Goal: Information Seeking & Learning: Check status

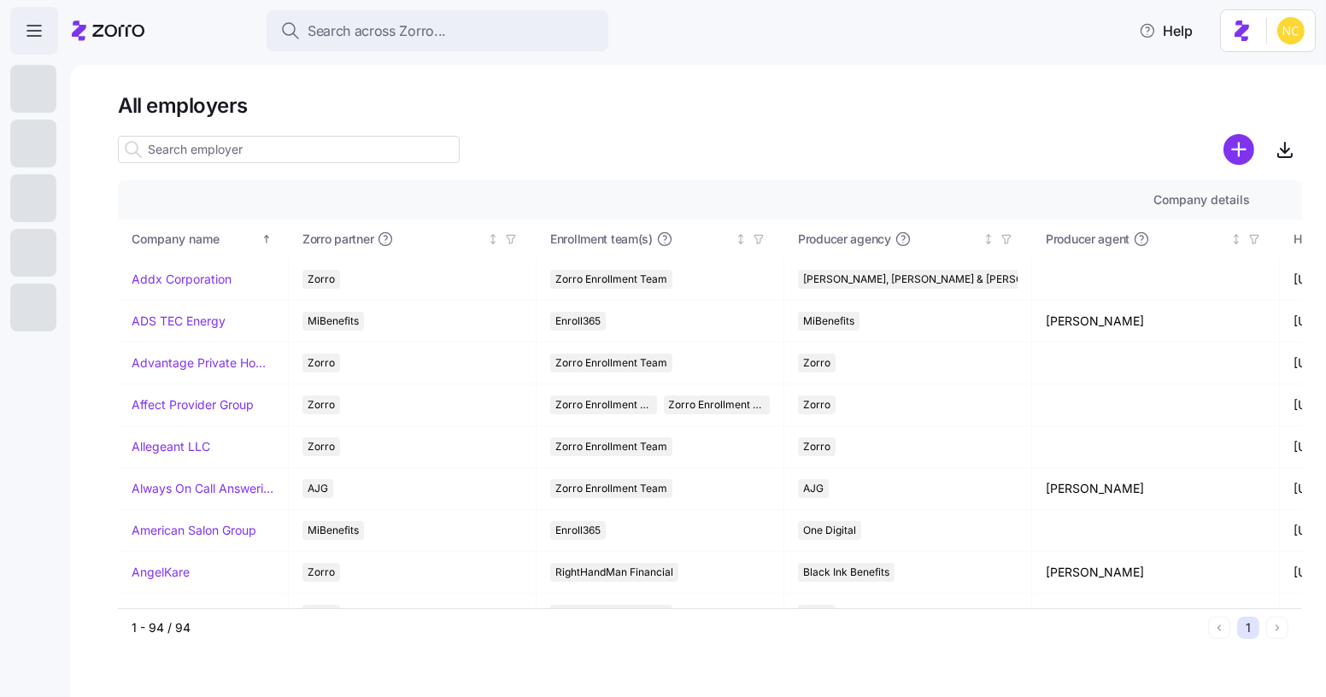
click at [28, 53] on span "button" at bounding box center [34, 31] width 46 height 46
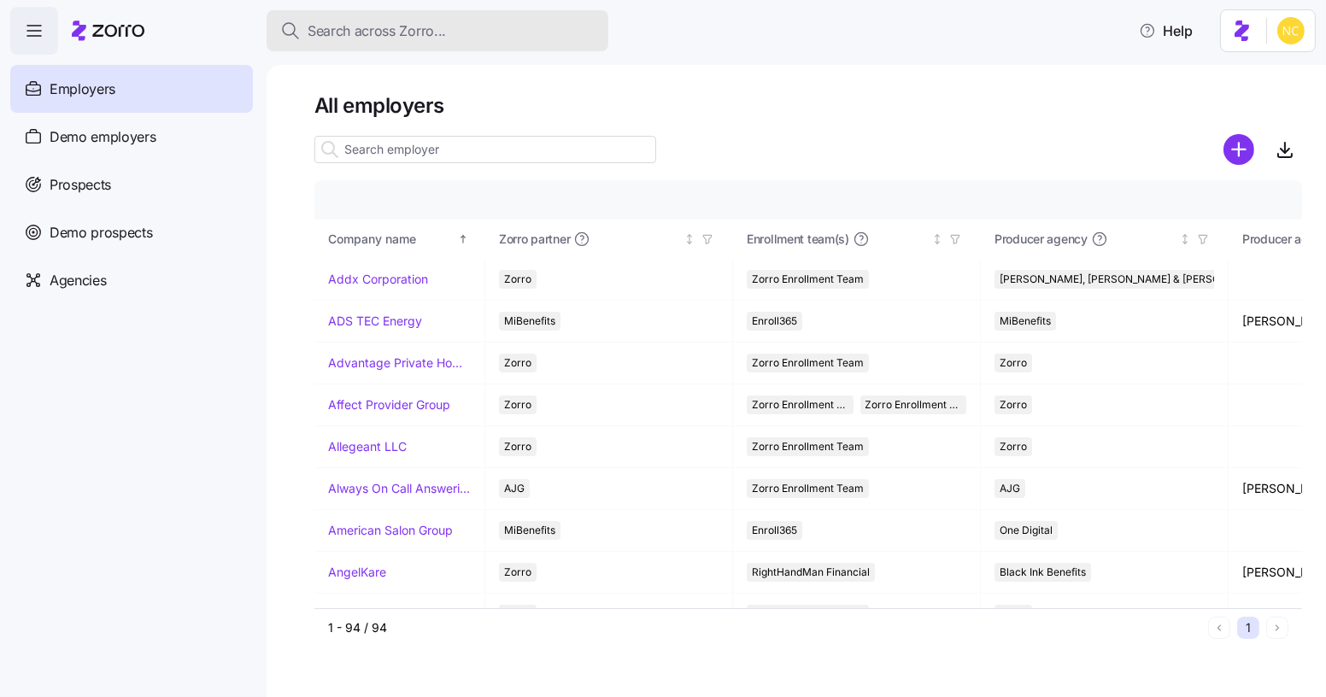
click at [330, 38] on span "Search across Zorro..." at bounding box center [376, 30] width 138 height 21
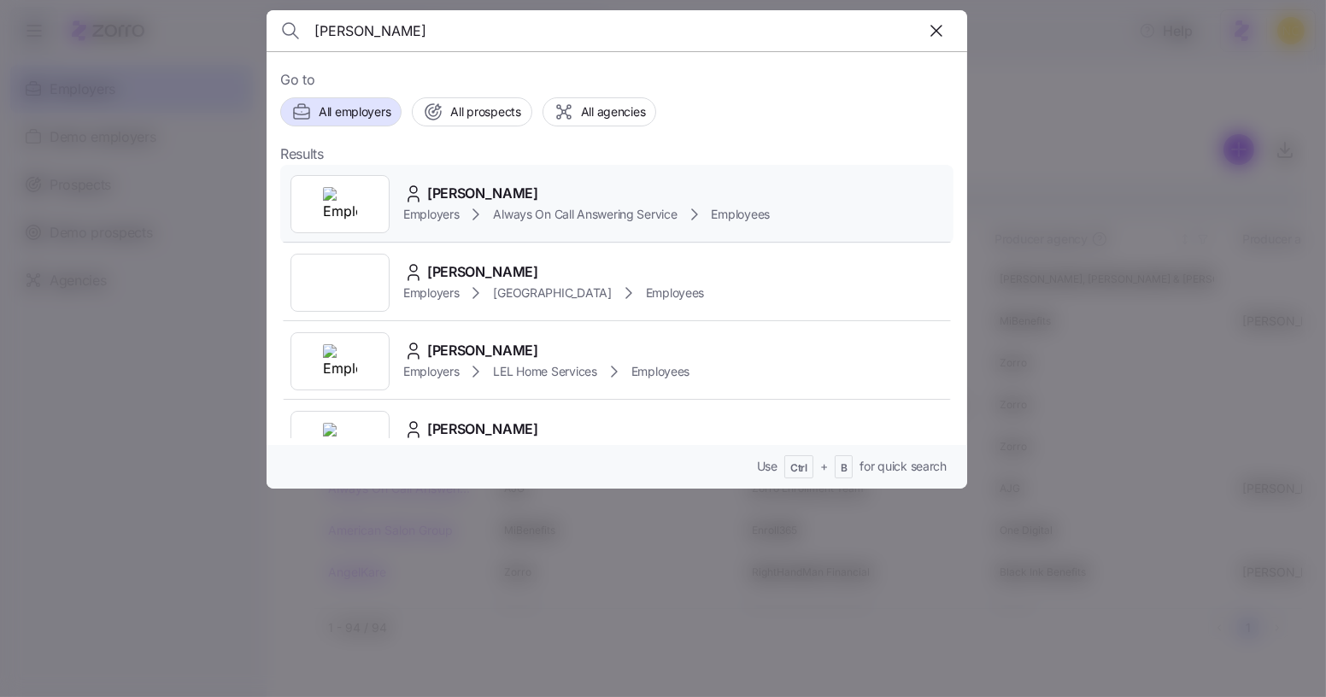
type input "[PERSON_NAME]"
click at [465, 188] on span "[PERSON_NAME]" at bounding box center [482, 193] width 111 height 21
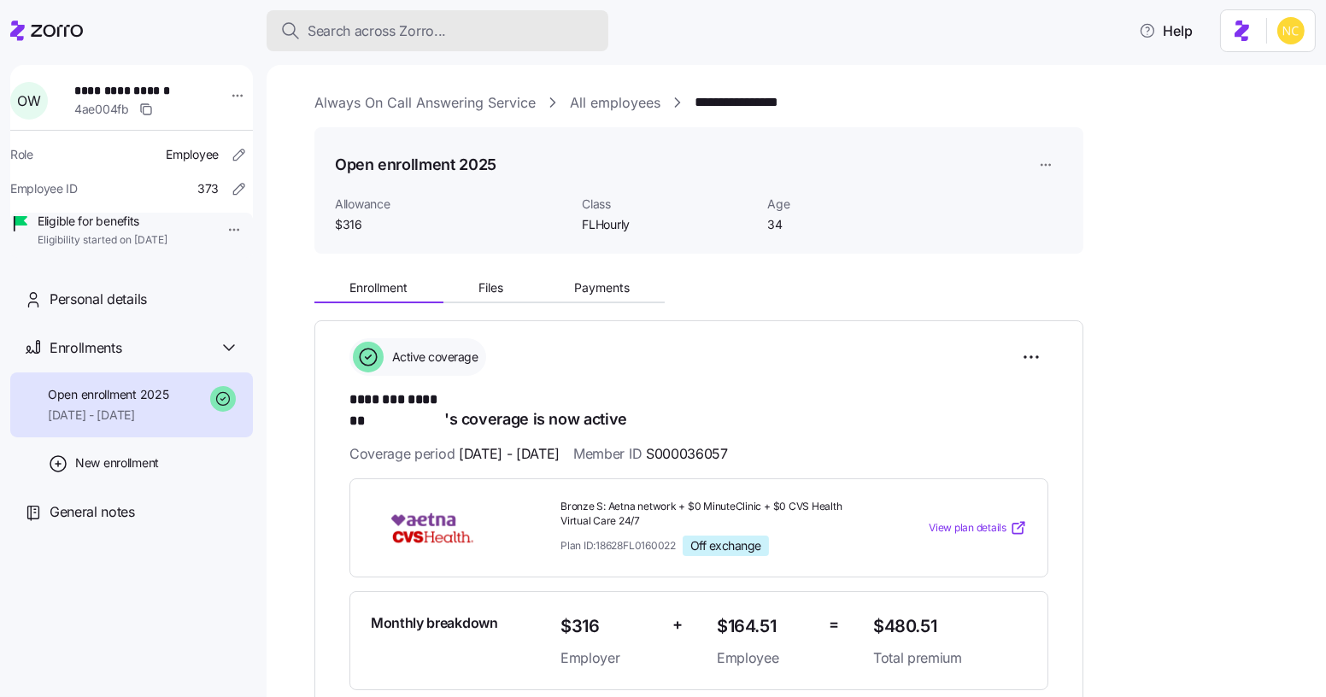
drag, startPoint x: 413, startPoint y: 29, endPoint x: 401, endPoint y: 26, distance: 11.4
click at [403, 26] on span "Search across Zorro..." at bounding box center [376, 30] width 138 height 21
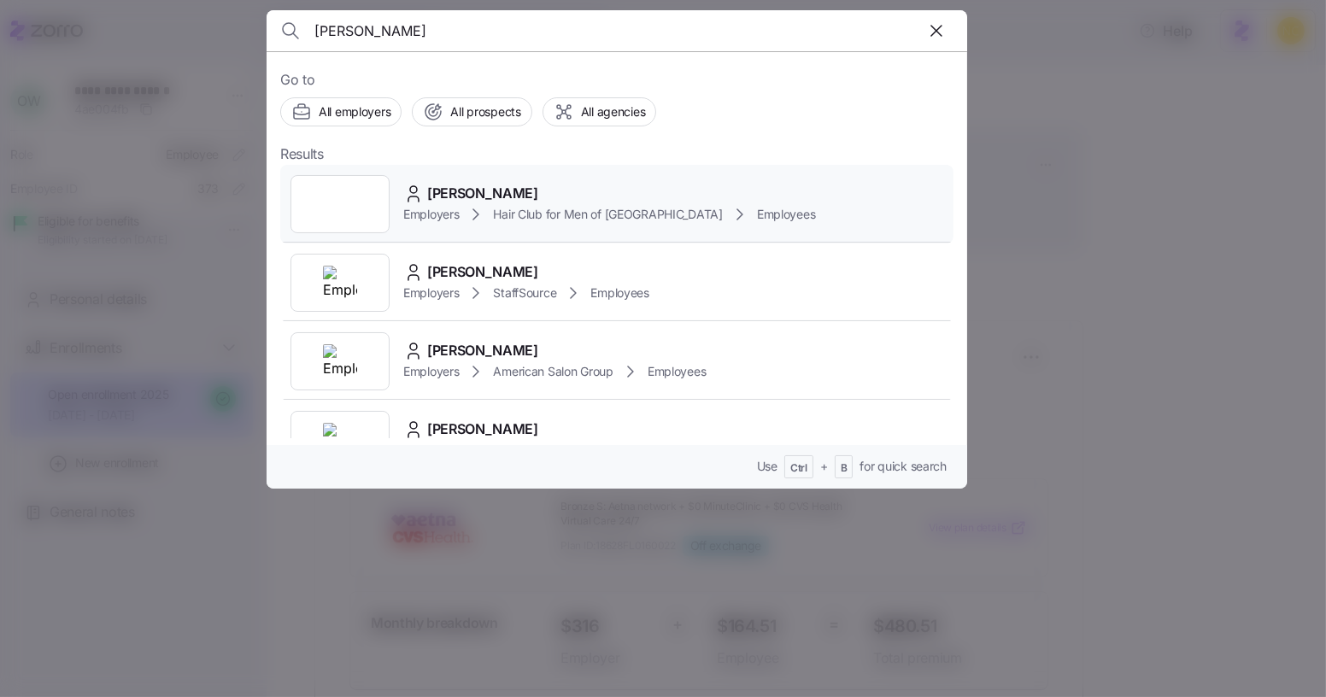
type input "[PERSON_NAME]"
click at [484, 184] on span "[PERSON_NAME]" at bounding box center [482, 193] width 111 height 21
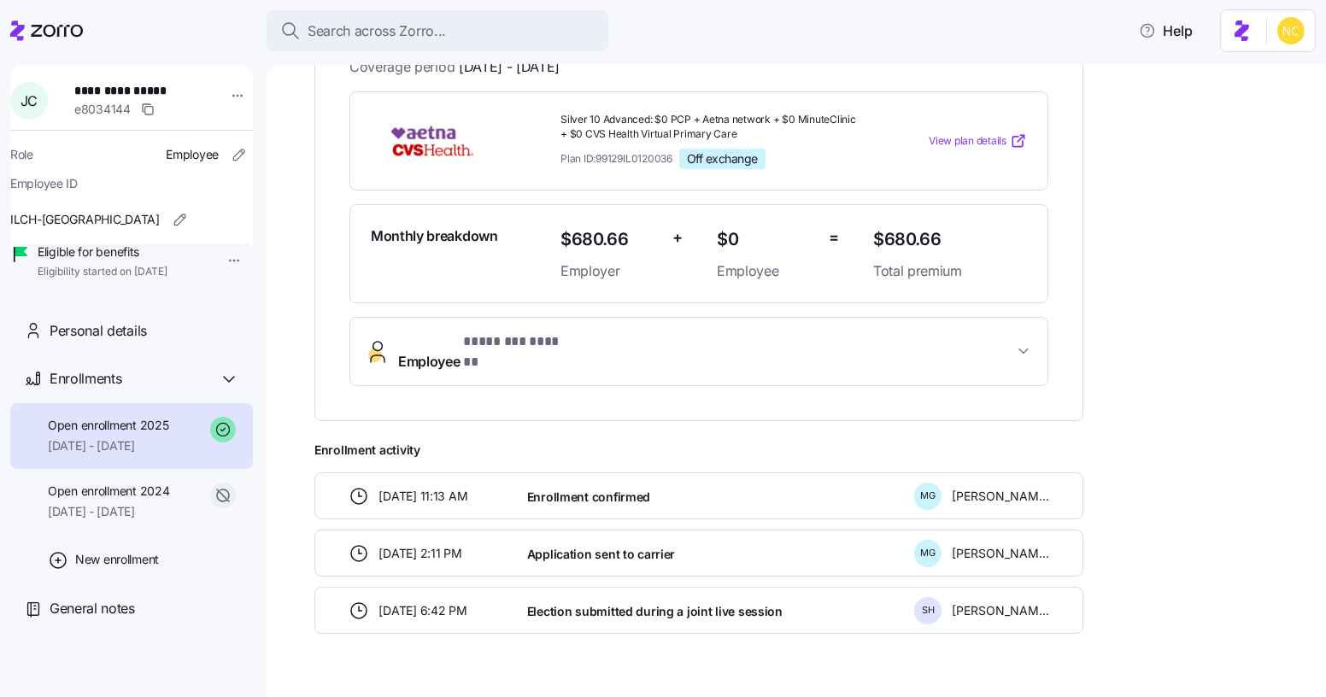
drag, startPoint x: 875, startPoint y: 446, endPoint x: 878, endPoint y: 427, distance: 19.1
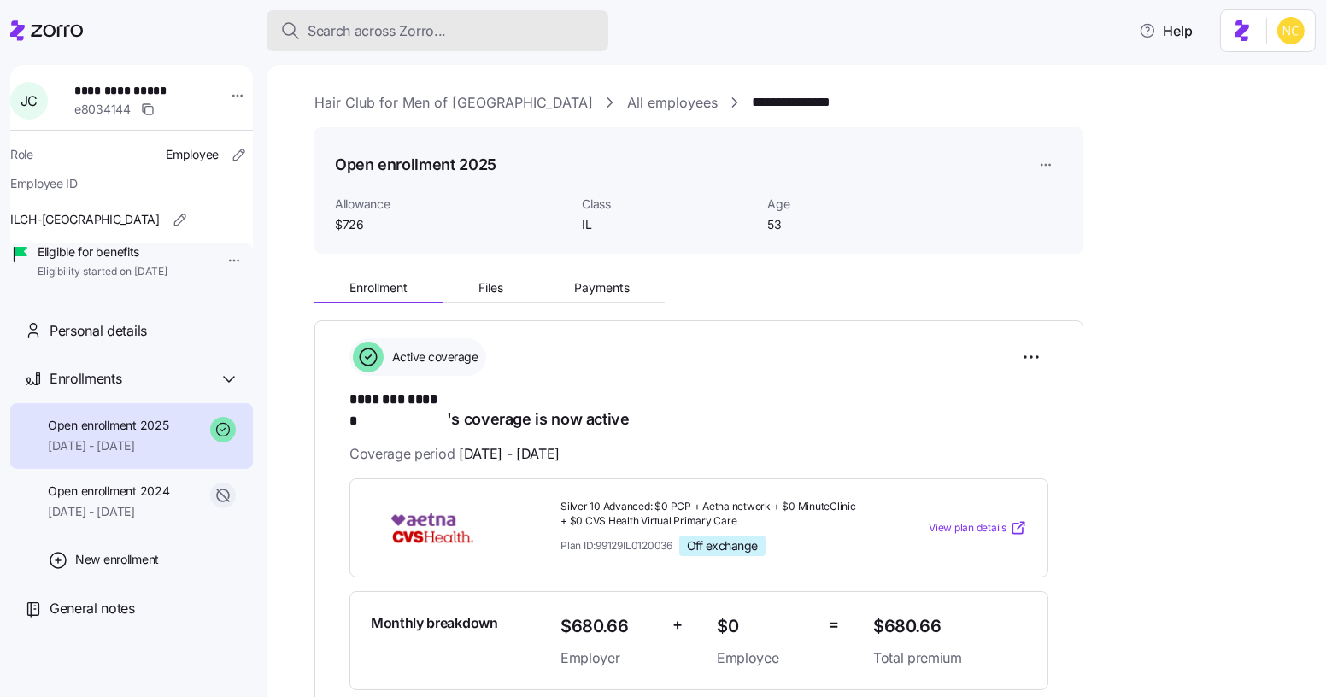
click at [418, 19] on button "Search across Zorro..." at bounding box center [437, 30] width 342 height 41
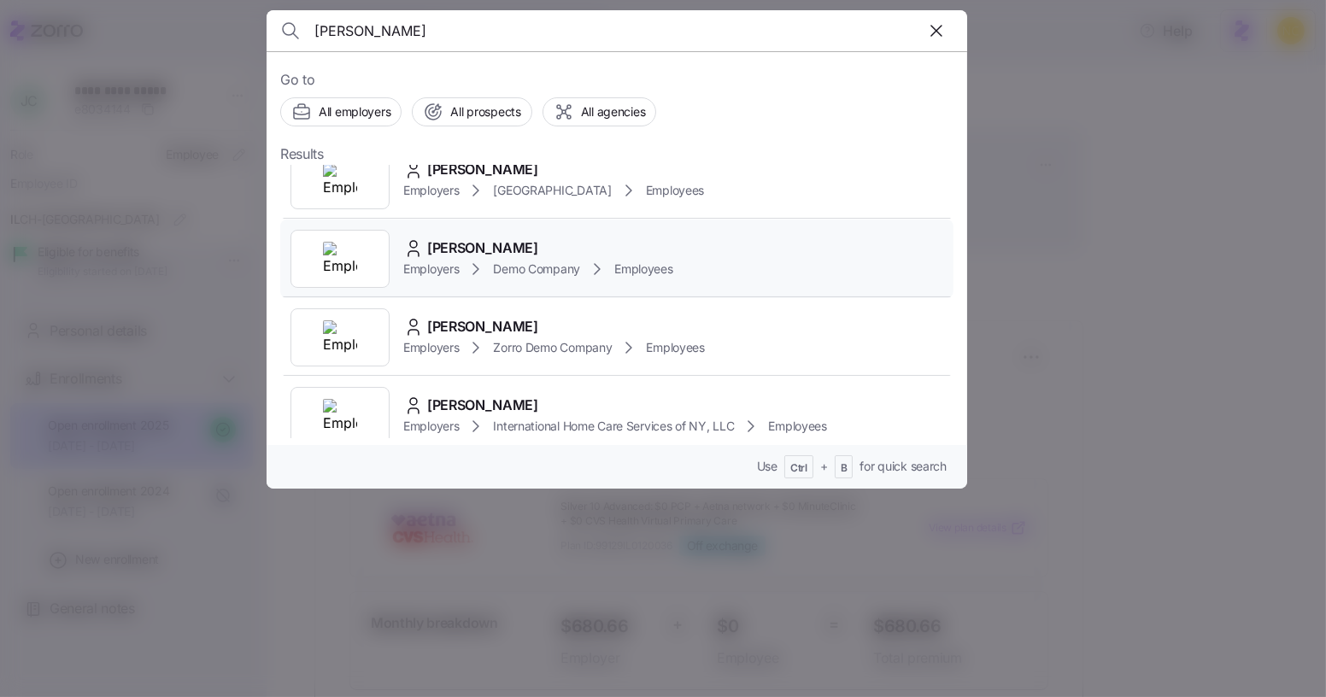
scroll to position [699, 0]
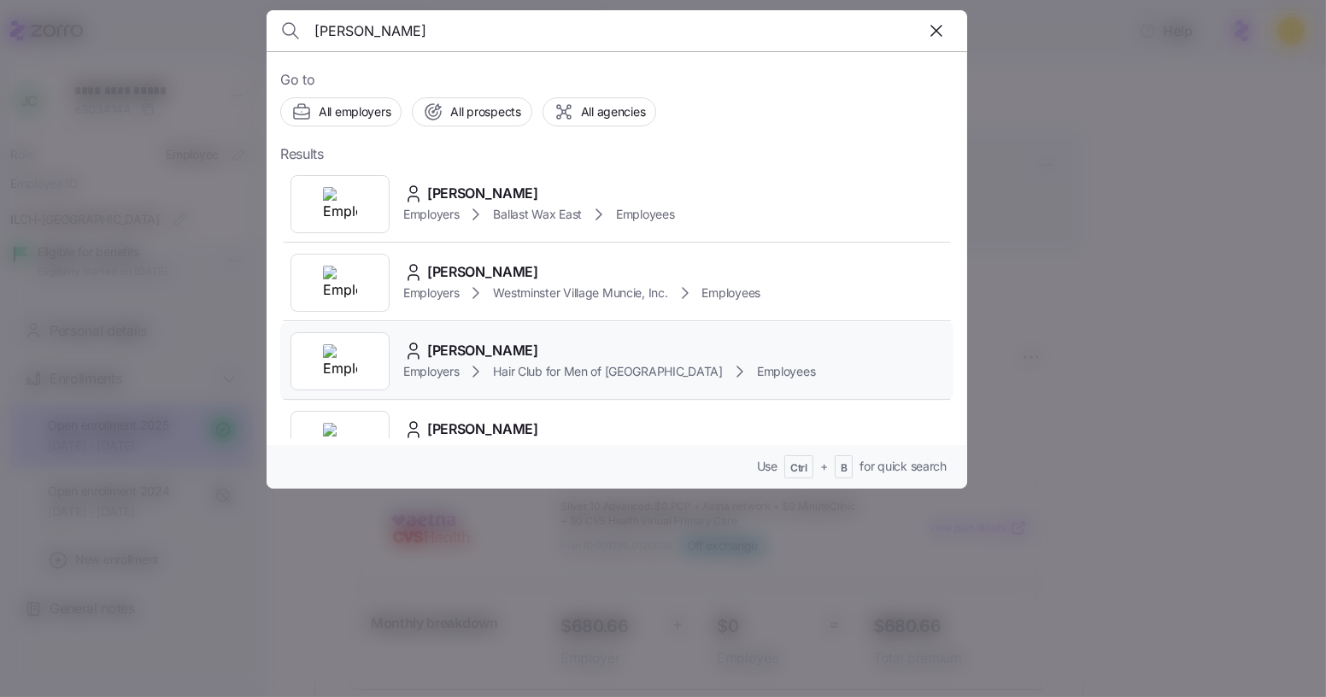
type input "[PERSON_NAME]"
click at [729, 363] on icon at bounding box center [739, 371] width 20 height 20
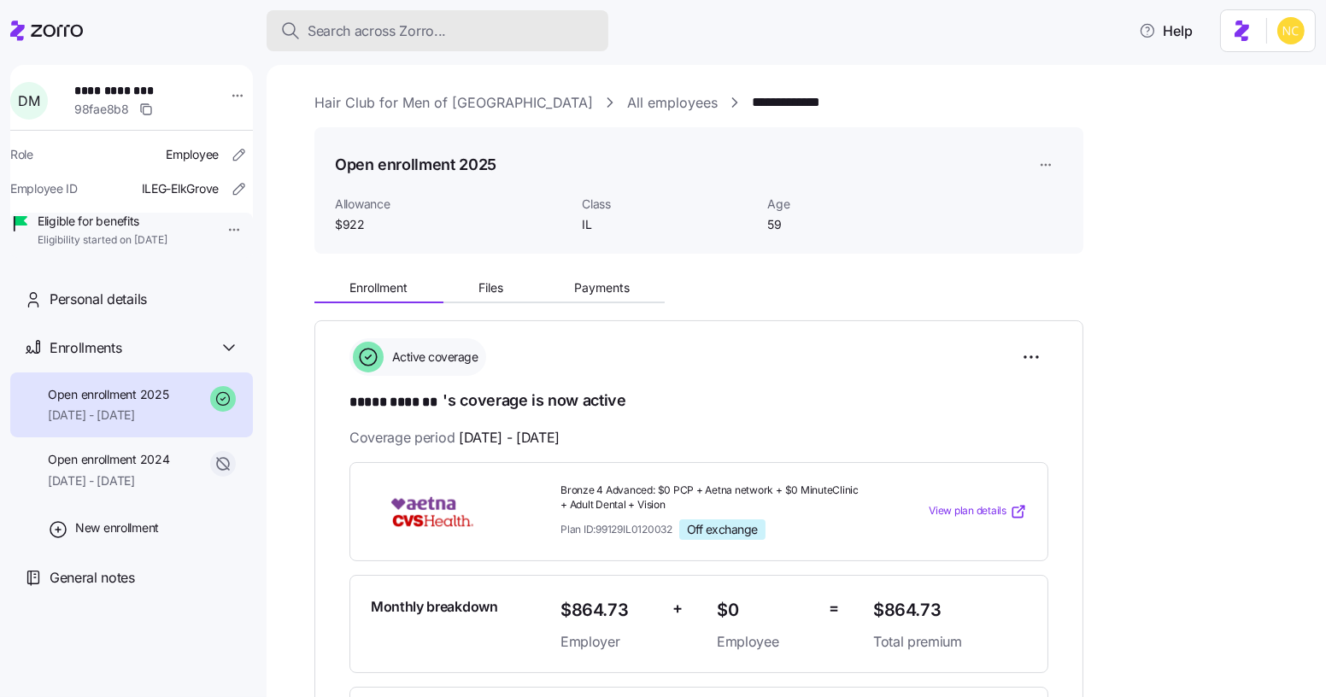
click at [372, 41] on button "Search across Zorro..." at bounding box center [437, 30] width 342 height 41
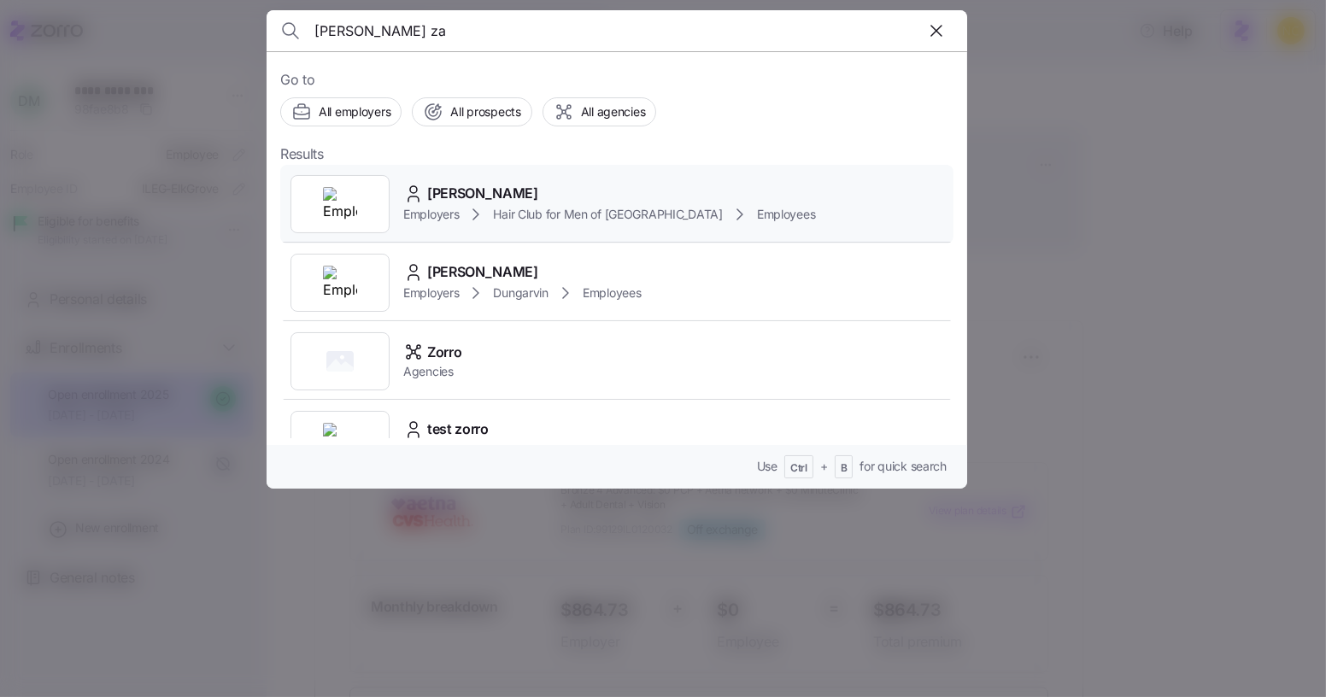
type input "[PERSON_NAME] za"
click at [459, 196] on span "[PERSON_NAME]" at bounding box center [482, 193] width 111 height 21
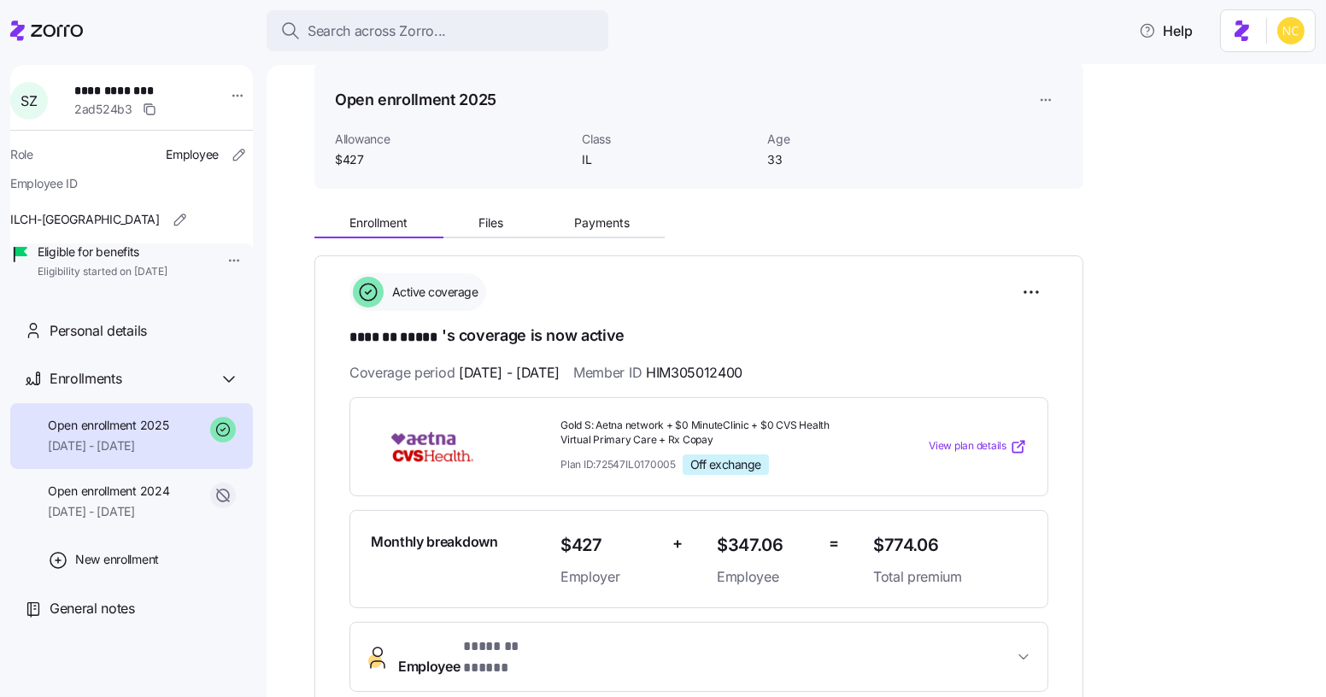
scroll to position [77, 0]
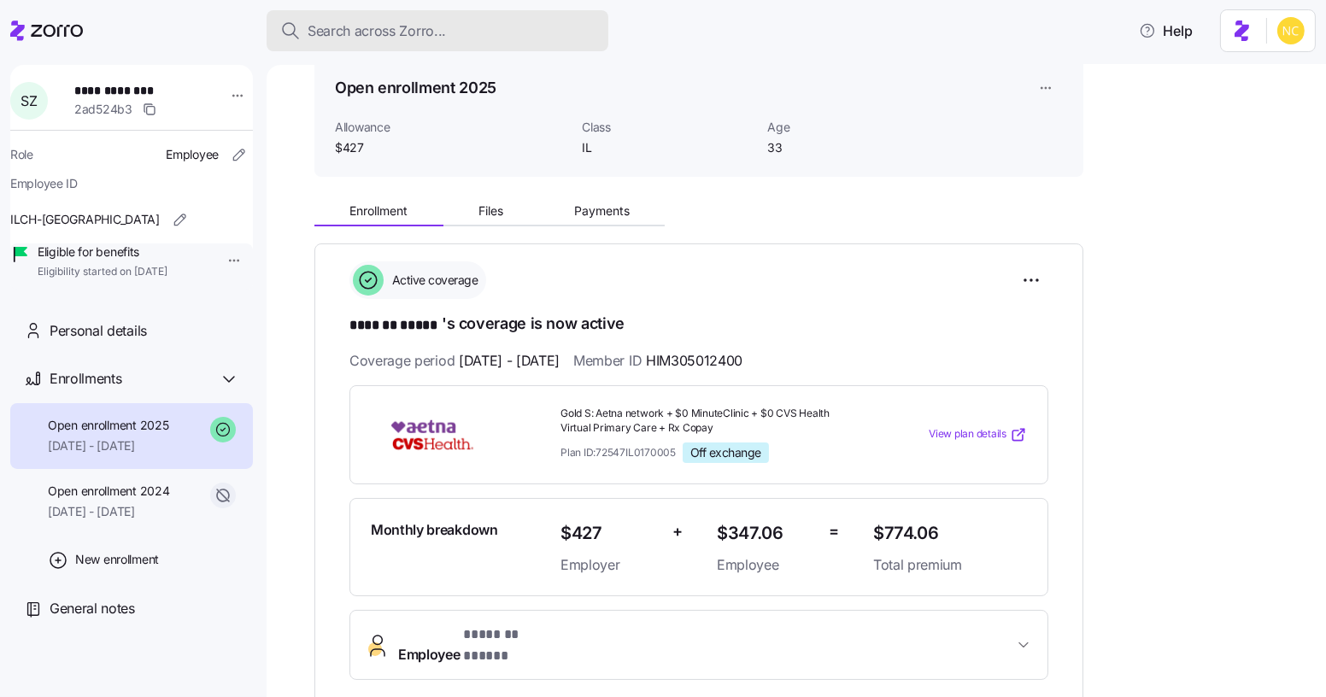
click at [413, 21] on span "Search across Zorro..." at bounding box center [376, 30] width 138 height 21
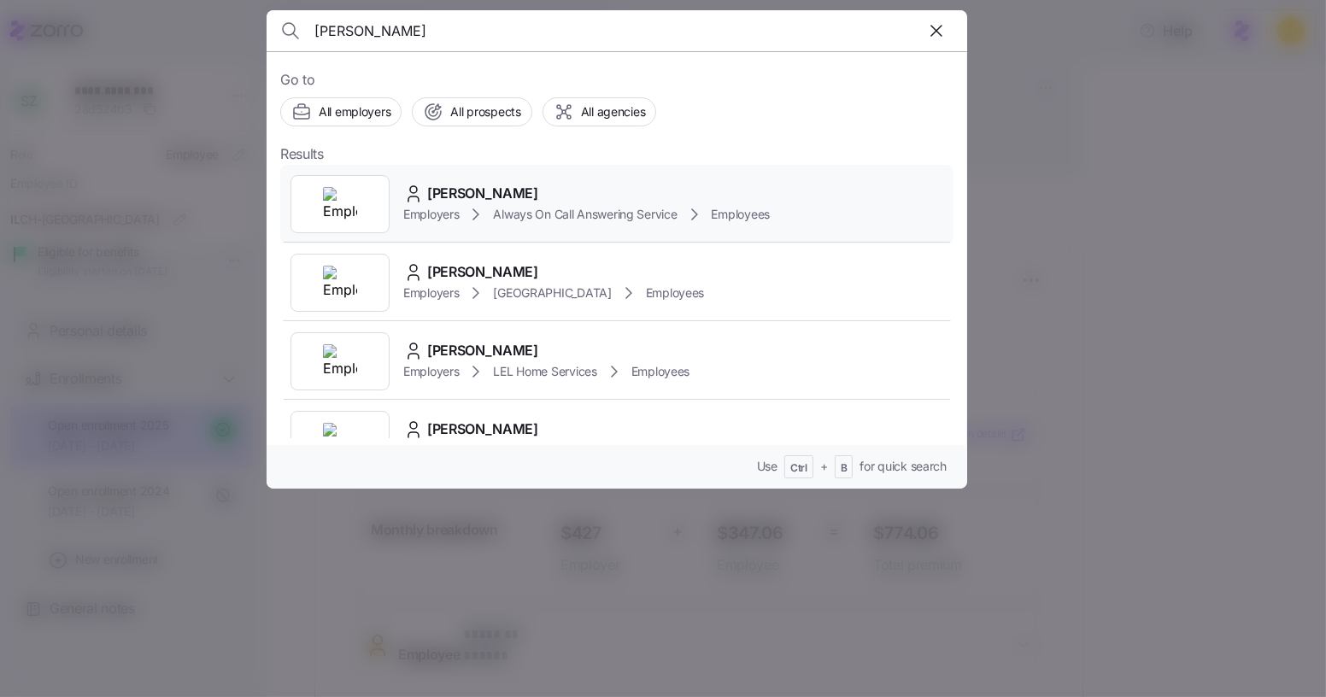
type input "[PERSON_NAME]"
click at [477, 185] on span "[PERSON_NAME]" at bounding box center [482, 193] width 111 height 21
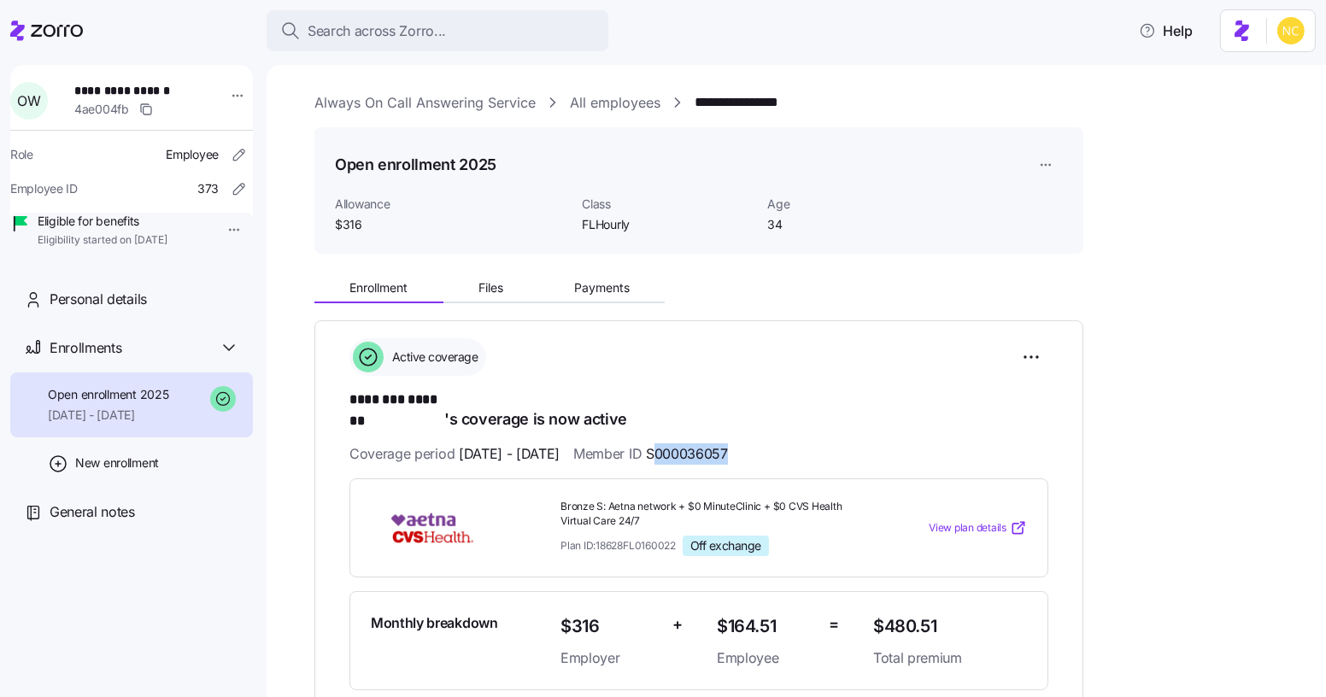
drag, startPoint x: 706, startPoint y: 442, endPoint x: 842, endPoint y: 0, distance: 462.3
click at [785, 443] on div "Coverage period [DATE] - [DATE] Member ID S000036057" at bounding box center [698, 453] width 699 height 21
click at [712, 421] on div "**********" at bounding box center [698, 555] width 699 height 435
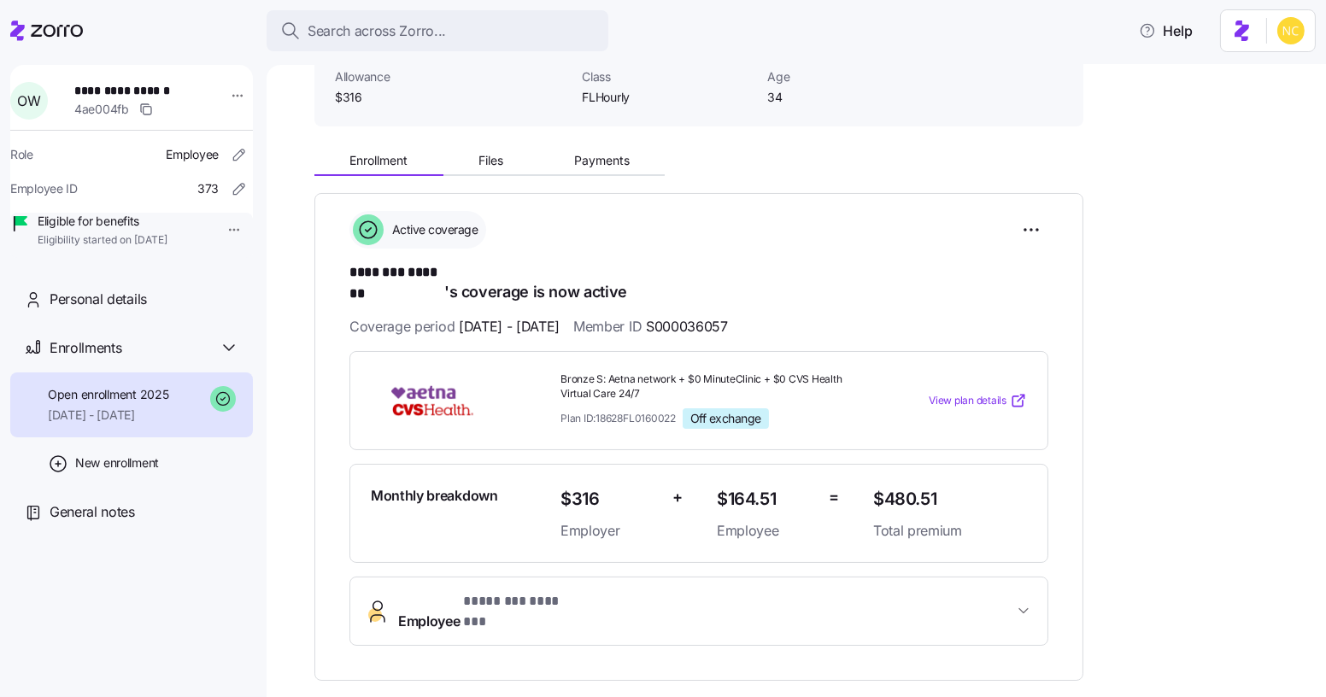
scroll to position [155, 0]
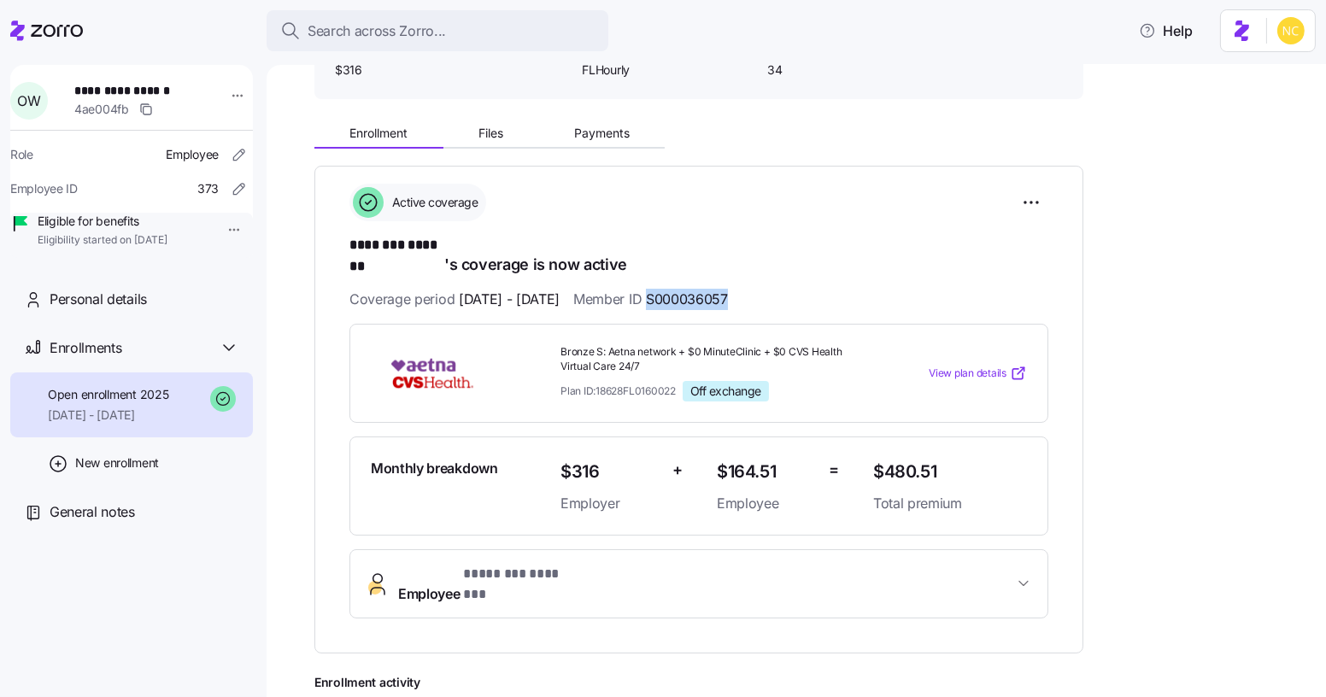
drag, startPoint x: 784, startPoint y: 280, endPoint x: 694, endPoint y: 288, distance: 90.9
click at [694, 289] on div "Coverage period [DATE] - [DATE] Member ID S000036057" at bounding box center [698, 299] width 699 height 21
copy span "S000036057"
click at [469, 25] on div "Search across Zorro..." at bounding box center [437, 30] width 314 height 21
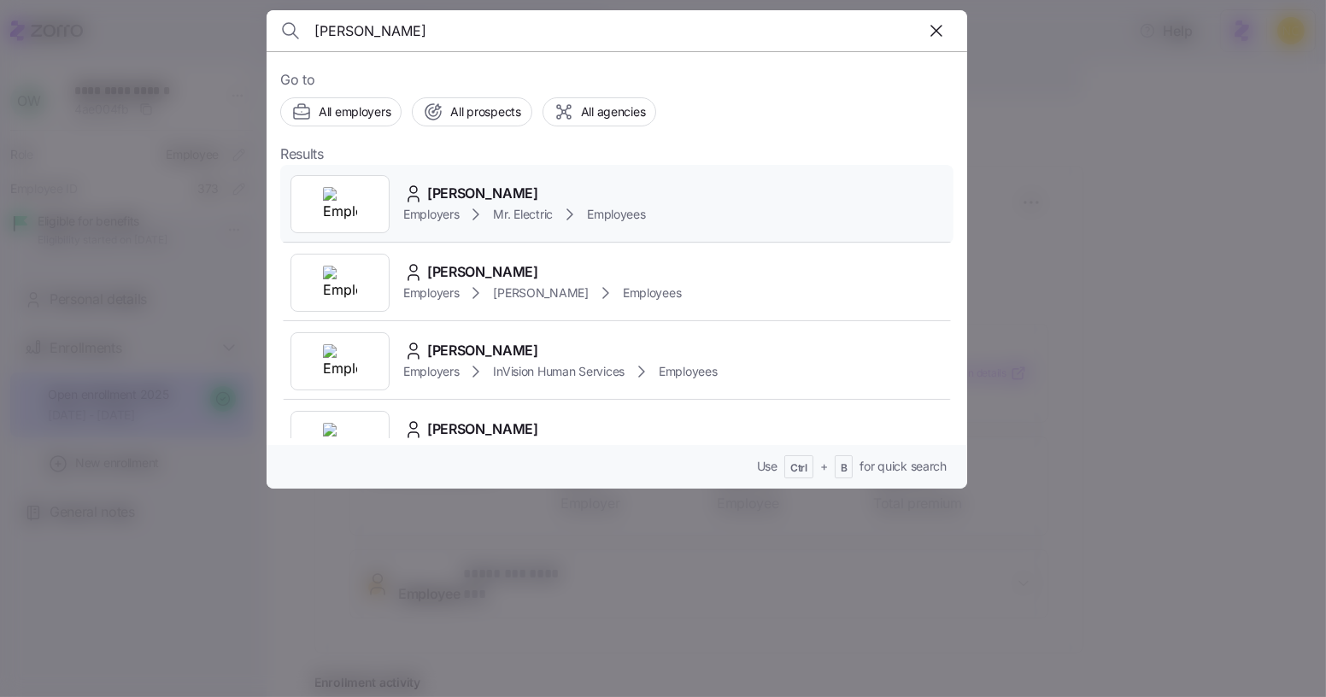
type input "[PERSON_NAME]"
click at [489, 194] on span "[PERSON_NAME]" at bounding box center [482, 193] width 111 height 21
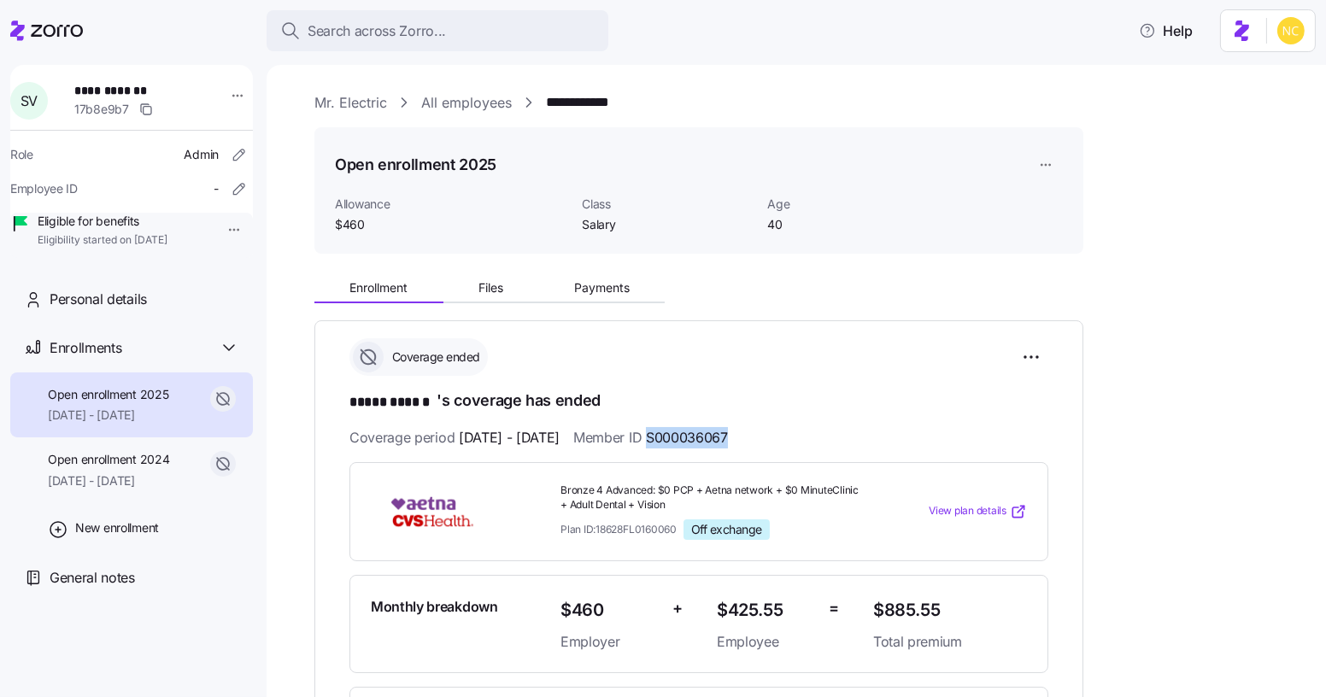
drag, startPoint x: 698, startPoint y: 439, endPoint x: 857, endPoint y: 449, distance: 159.2
click at [853, 451] on div "**********" at bounding box center [698, 582] width 699 height 489
copy span "S000036067"
click at [440, 24] on span "Search across Zorro..." at bounding box center [376, 30] width 138 height 21
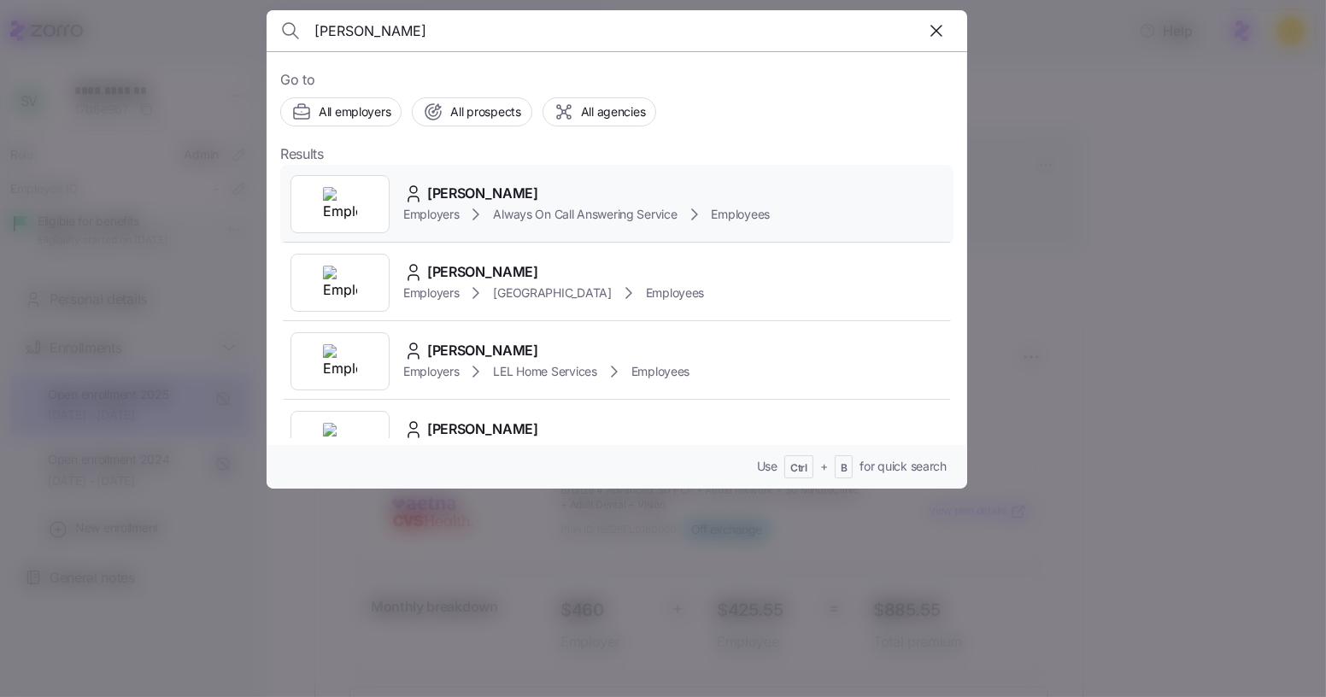
type input "[PERSON_NAME]"
click at [582, 184] on div "[PERSON_NAME]" at bounding box center [586, 193] width 366 height 21
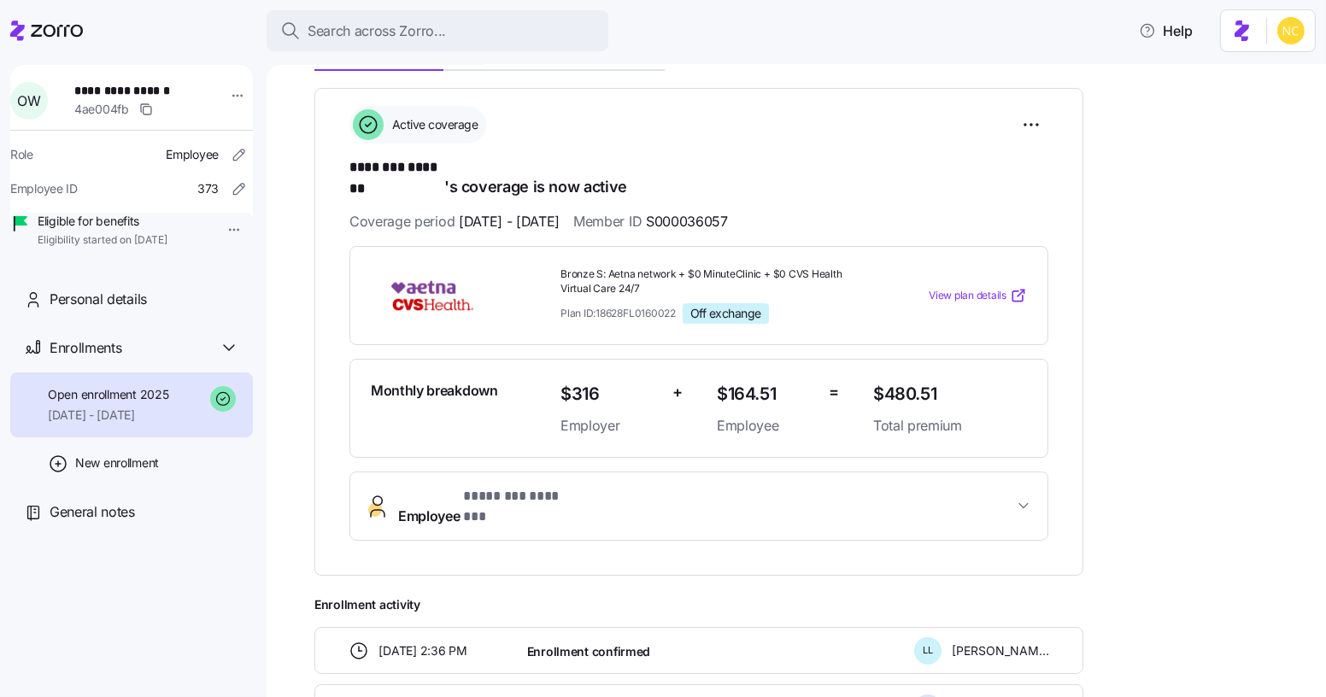
click at [537, 486] on span "* ******** ******* *" at bounding box center [514, 496] width 102 height 21
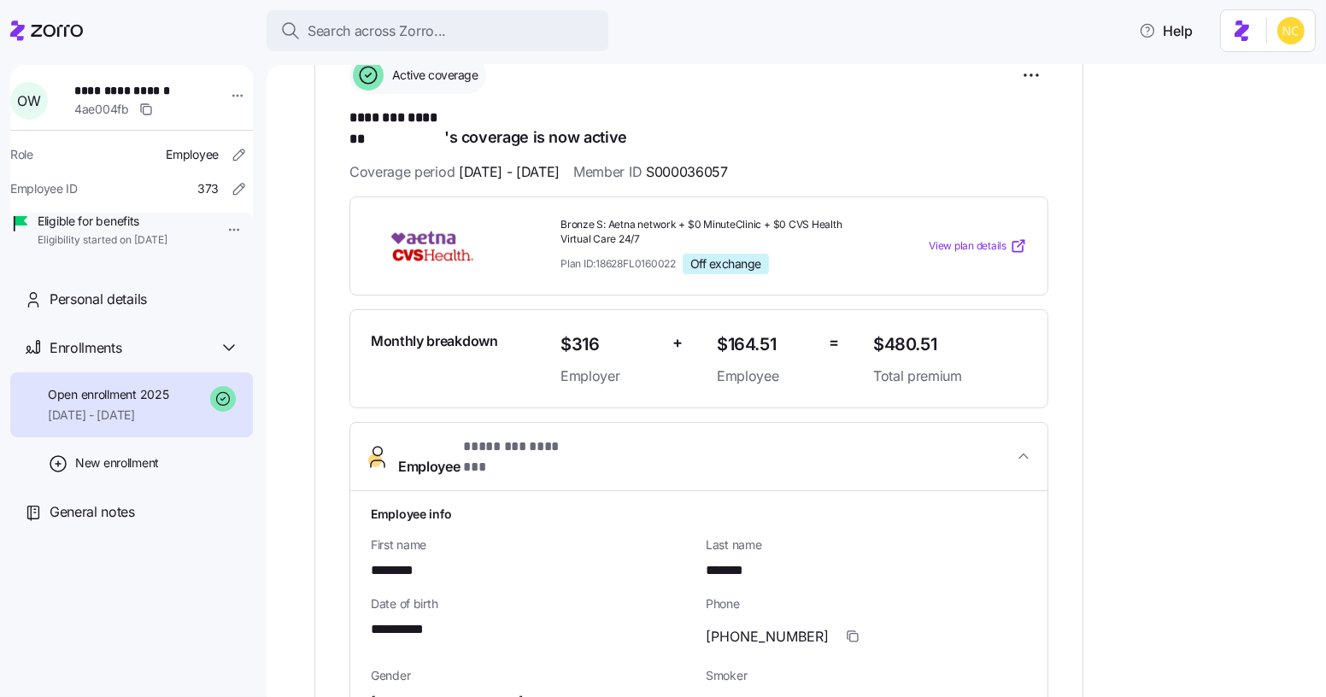
scroll to position [466, 0]
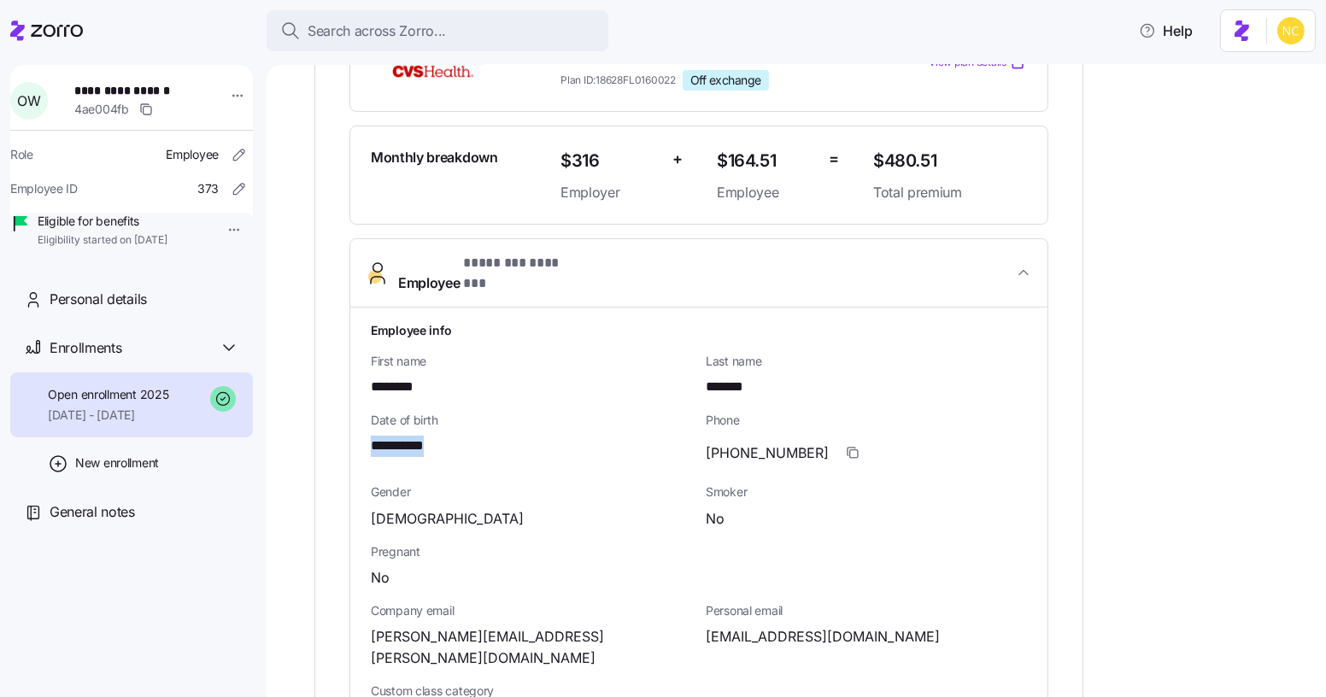
drag, startPoint x: 430, startPoint y: 424, endPoint x: 491, endPoint y: 418, distance: 60.9
copy span "**********"
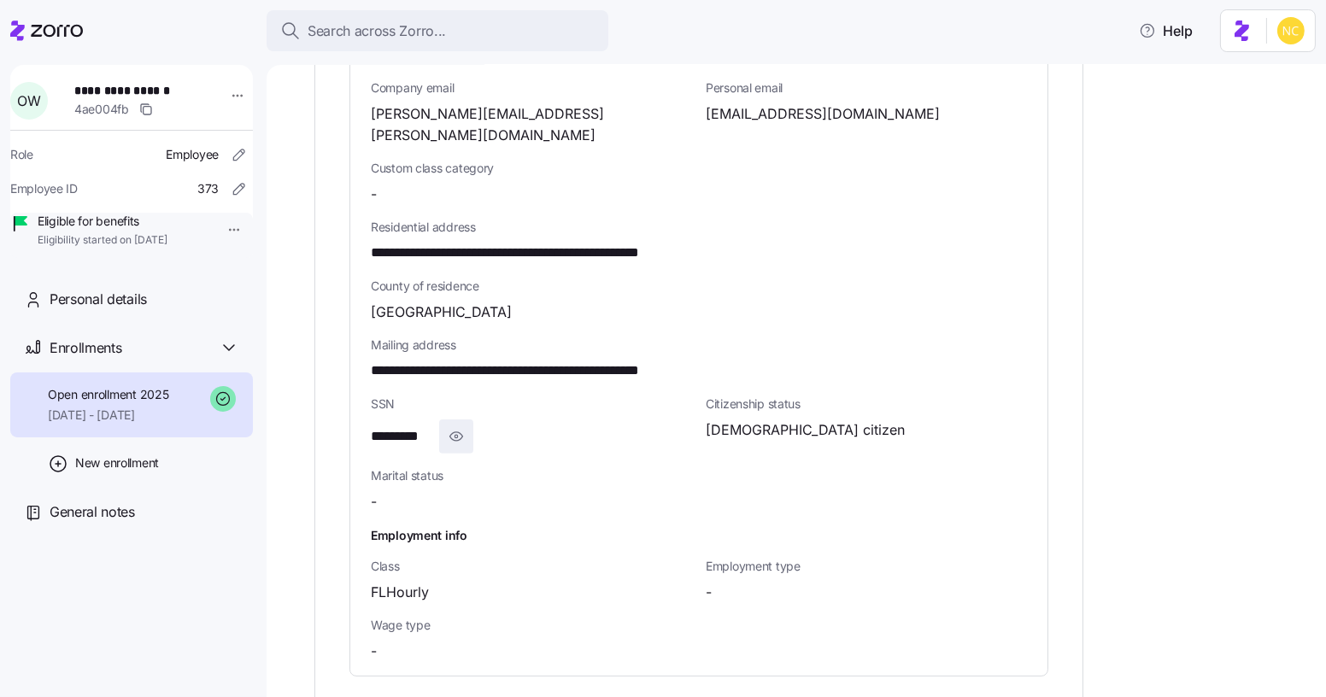
scroll to position [1009, 0]
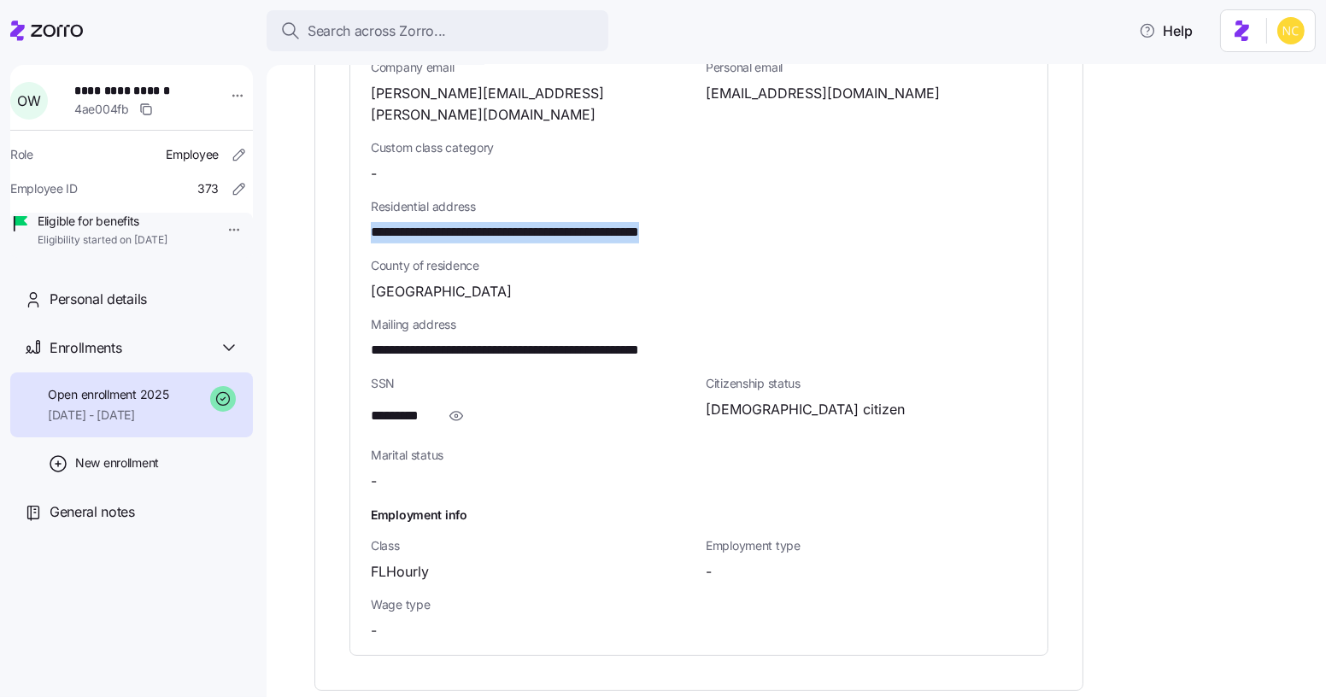
drag, startPoint x: 364, startPoint y: 181, endPoint x: 823, endPoint y: 197, distance: 459.8
click at [815, 192] on div "**********" at bounding box center [698, 209] width 697 height 891
copy span "**********"
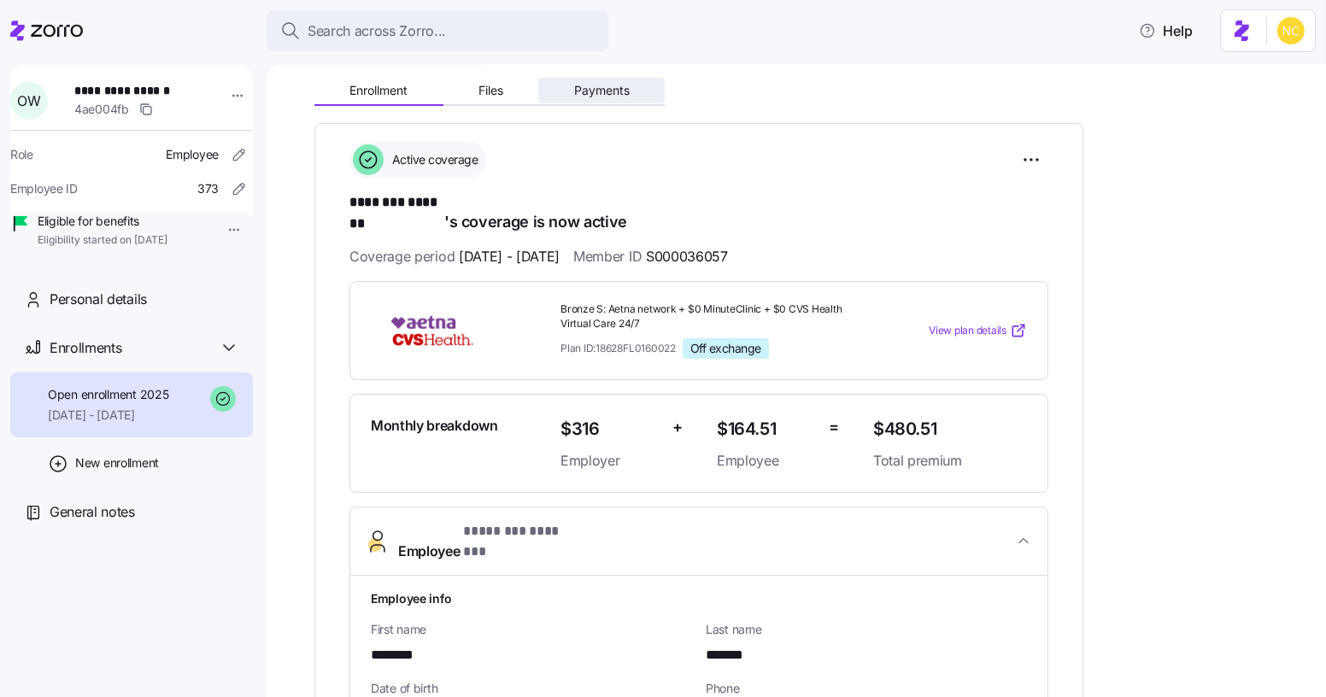
scroll to position [155, 0]
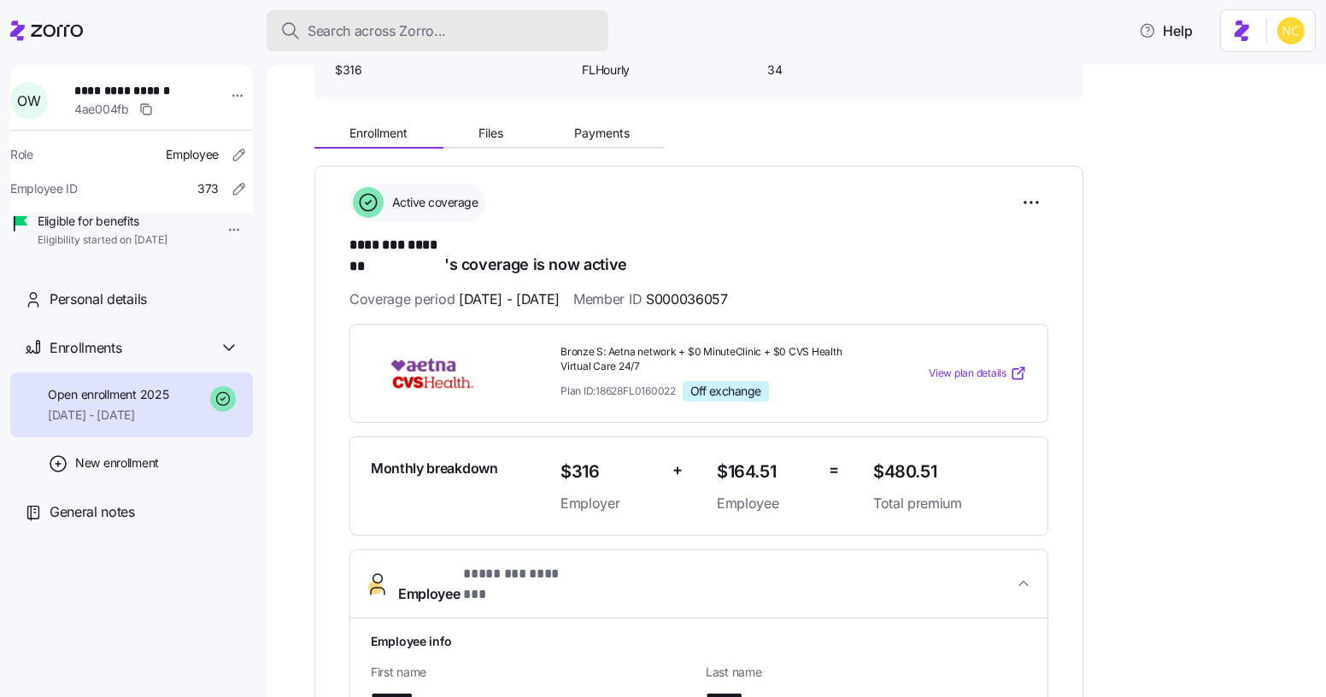
click at [382, 16] on button "Search across Zorro..." at bounding box center [437, 30] width 342 height 41
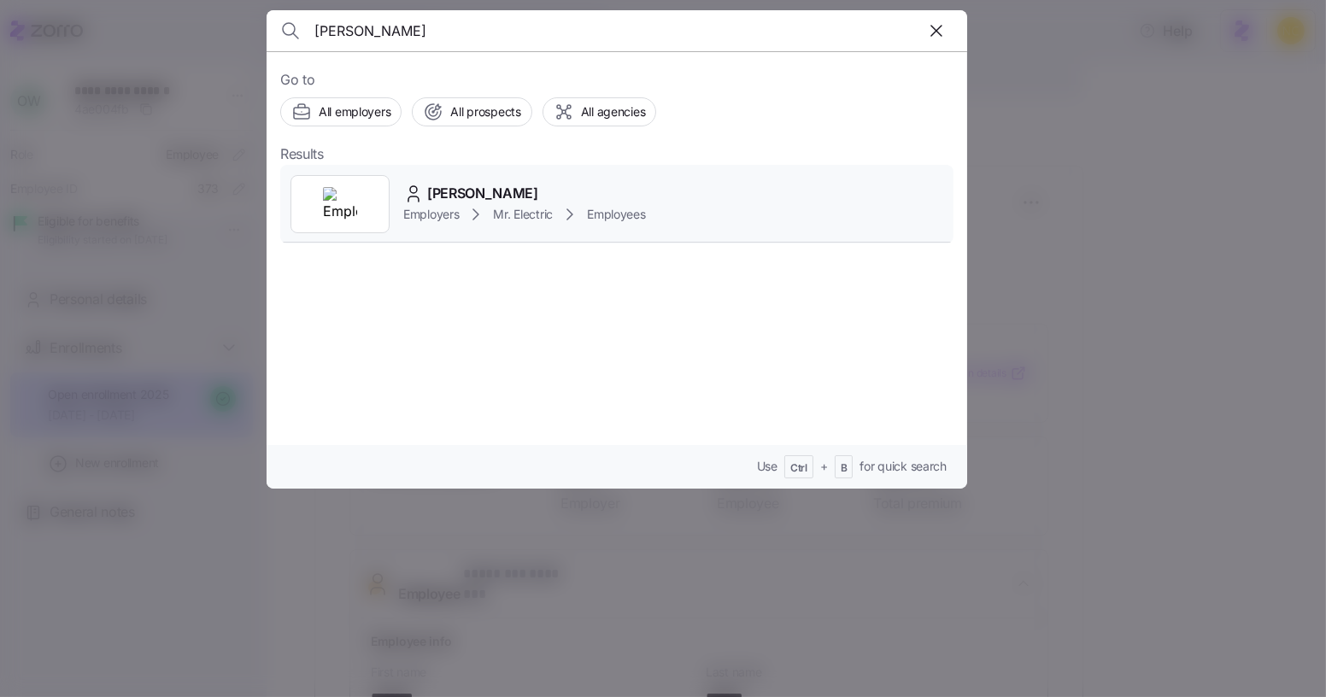
type input "[PERSON_NAME]"
click at [460, 184] on span "[PERSON_NAME]" at bounding box center [482, 193] width 111 height 21
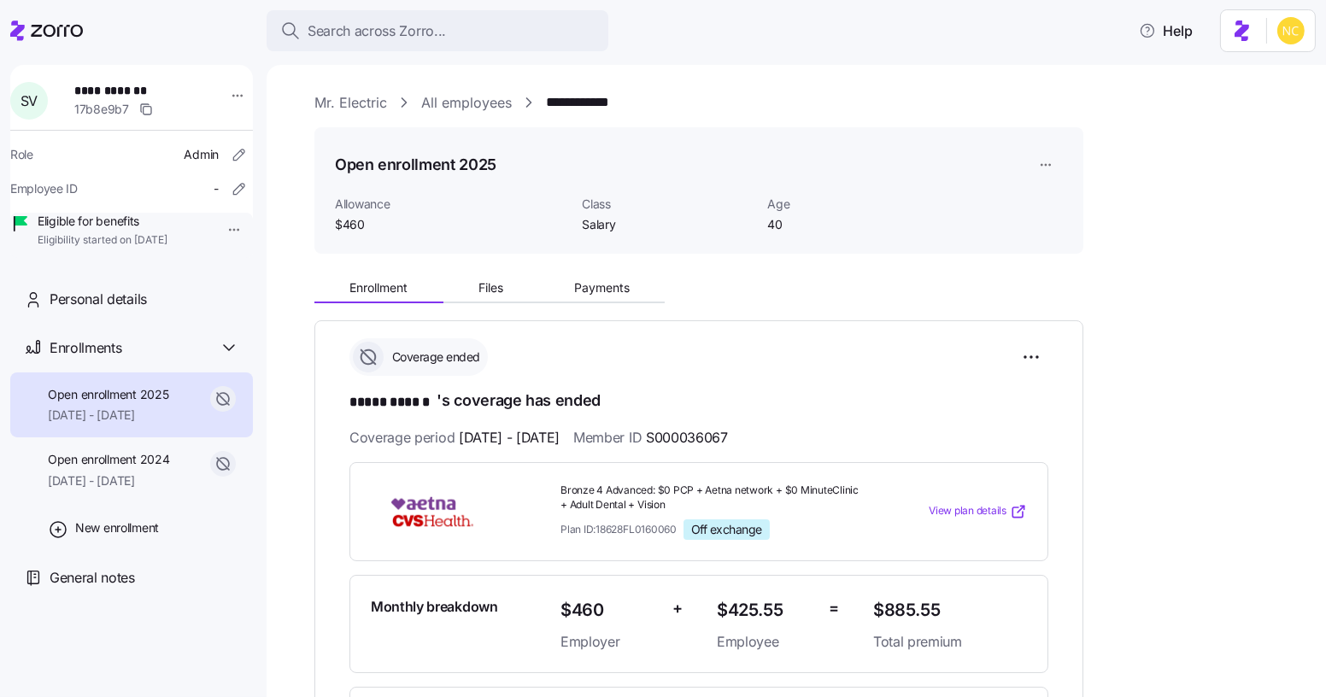
scroll to position [77, 0]
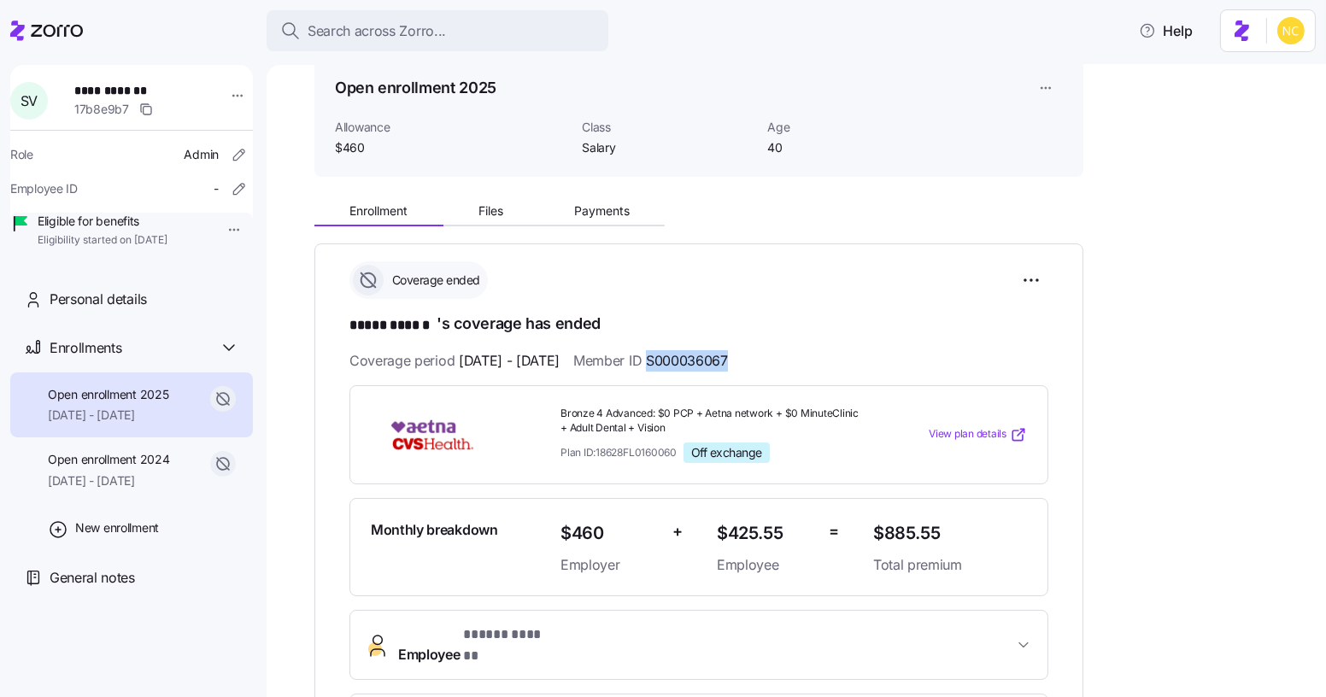
drag, startPoint x: 753, startPoint y: 354, endPoint x: 699, endPoint y: 354, distance: 53.8
click at [699, 354] on div "Coverage period [DATE] - [DATE] Member ID S000036067" at bounding box center [698, 360] width 699 height 21
copy span "S000036067"
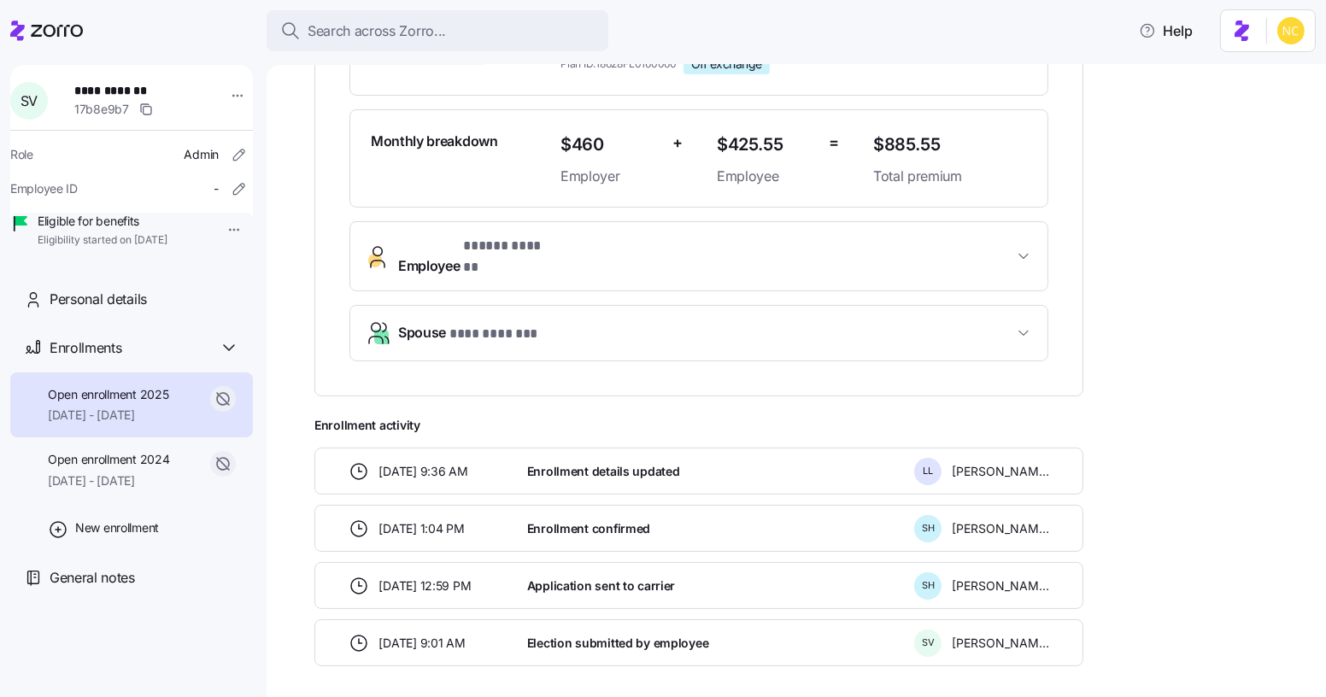
click at [499, 231] on button "Employee * ***** ****** *" at bounding box center [698, 256] width 697 height 68
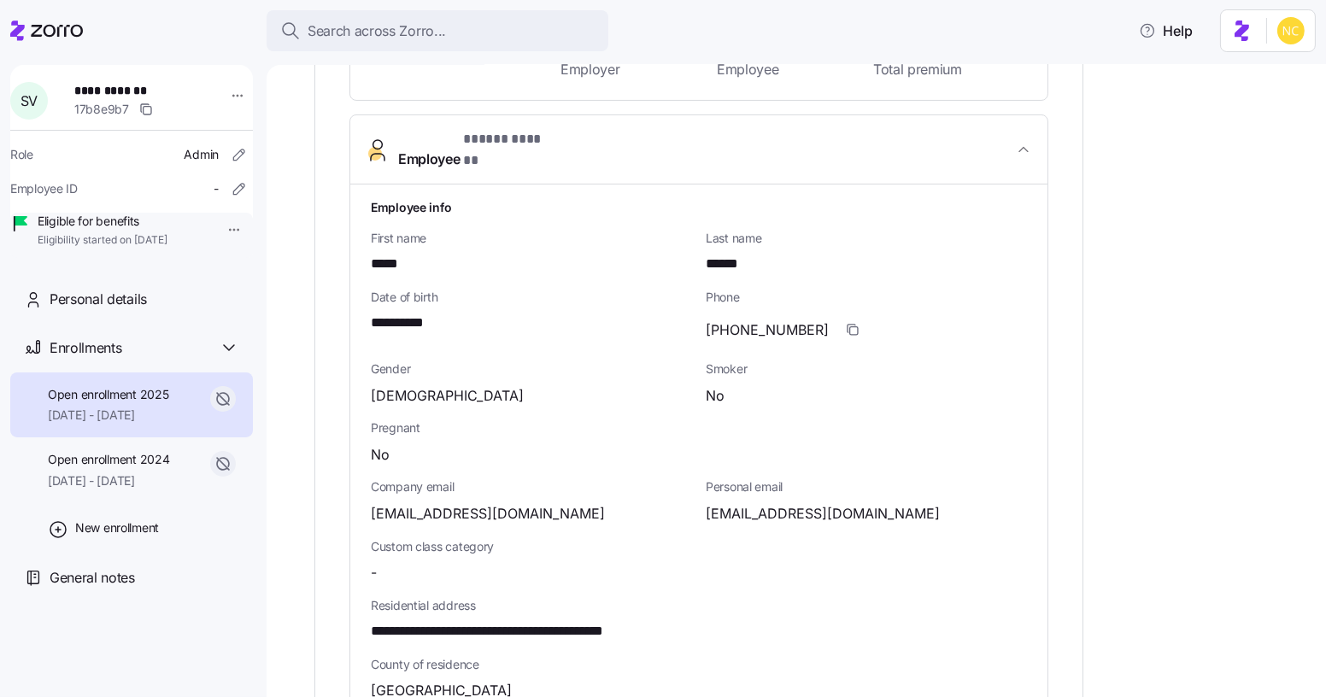
scroll to position [621, 0]
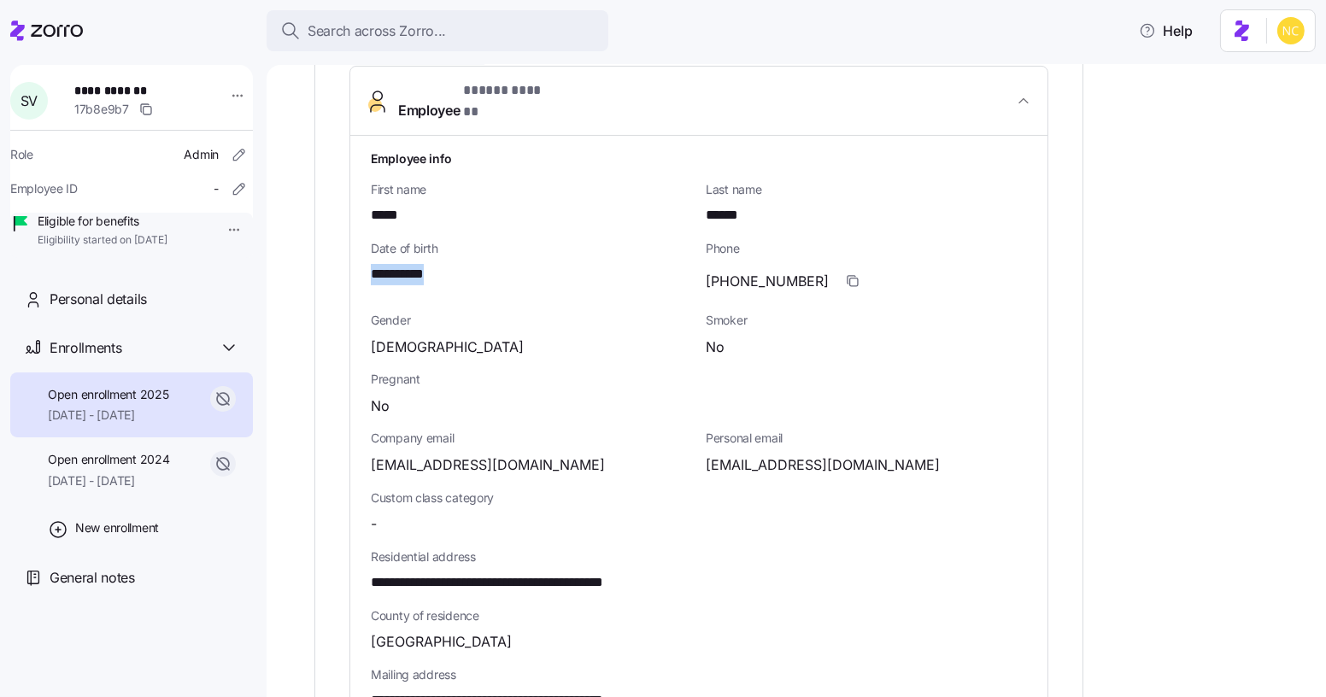
drag, startPoint x: 420, startPoint y: 256, endPoint x: 337, endPoint y: 257, distance: 83.7
click at [337, 257] on div "**********" at bounding box center [698, 405] width 769 height 1412
copy span "**********"
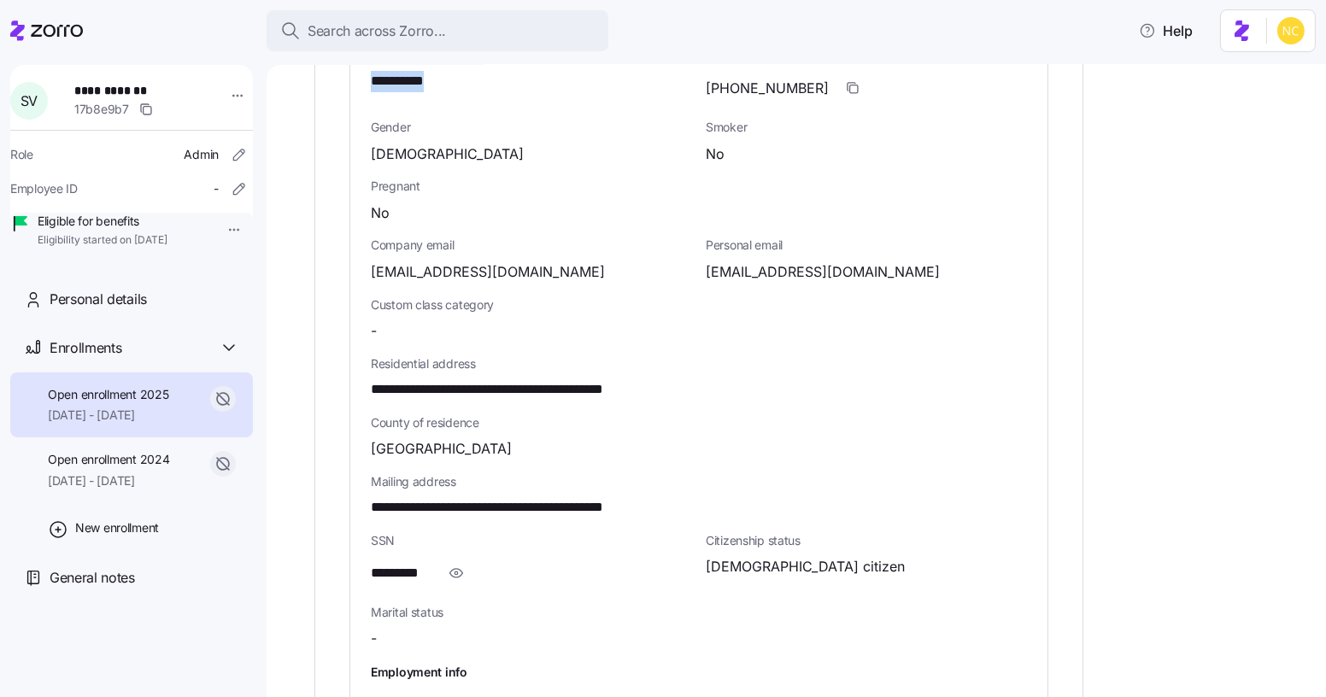
scroll to position [853, 0]
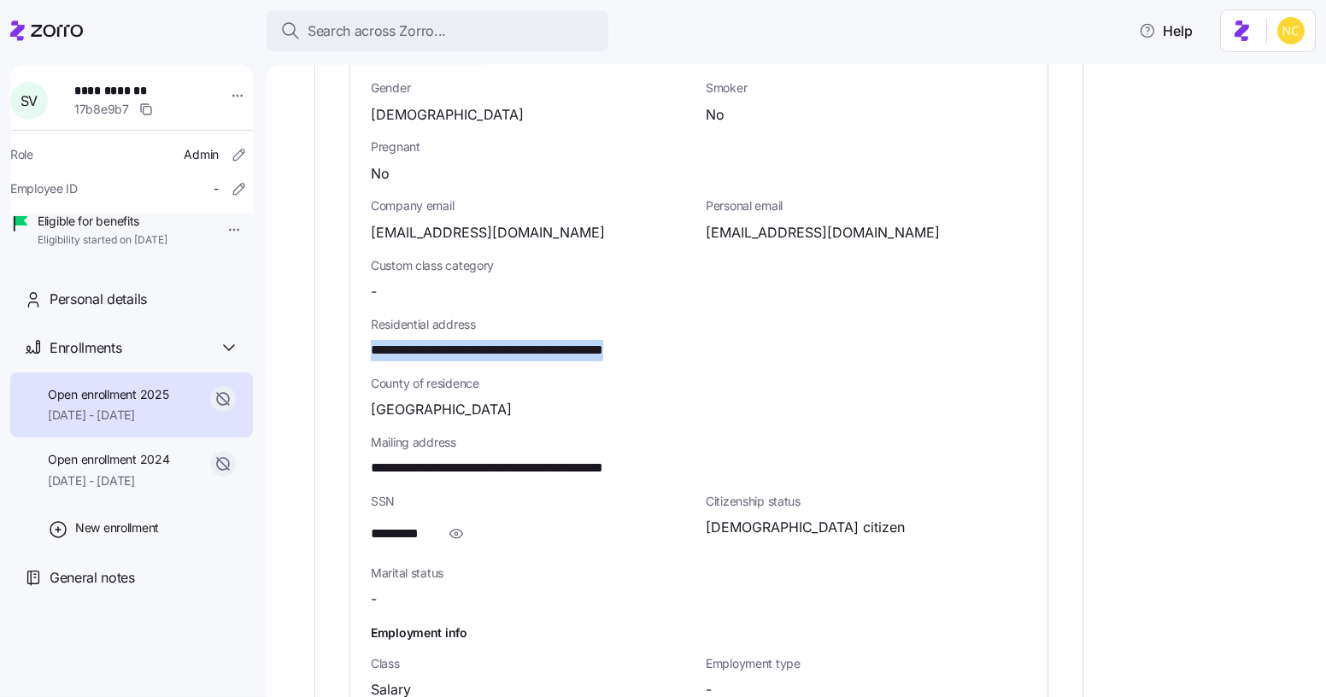
drag, startPoint x: 686, startPoint y: 331, endPoint x: 362, endPoint y: 337, distance: 323.8
click at [362, 337] on div "**********" at bounding box center [698, 338] width 697 height 870
copy span "**********"
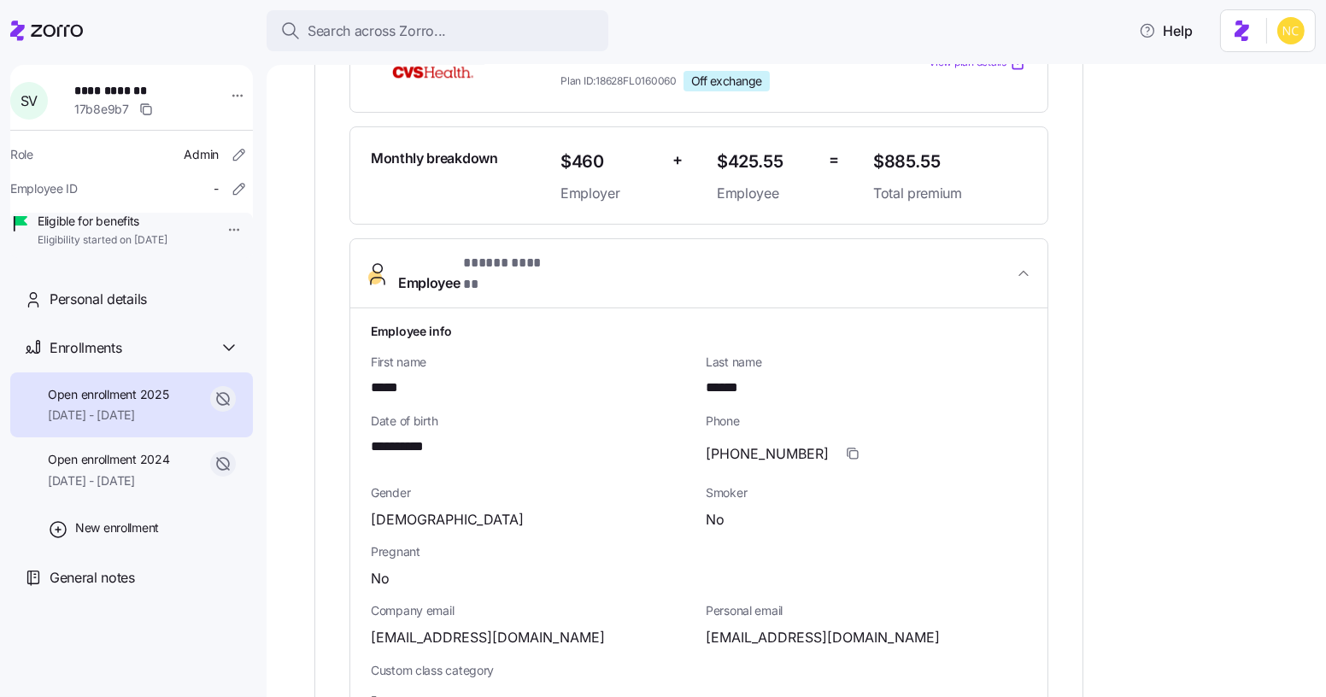
scroll to position [232, 0]
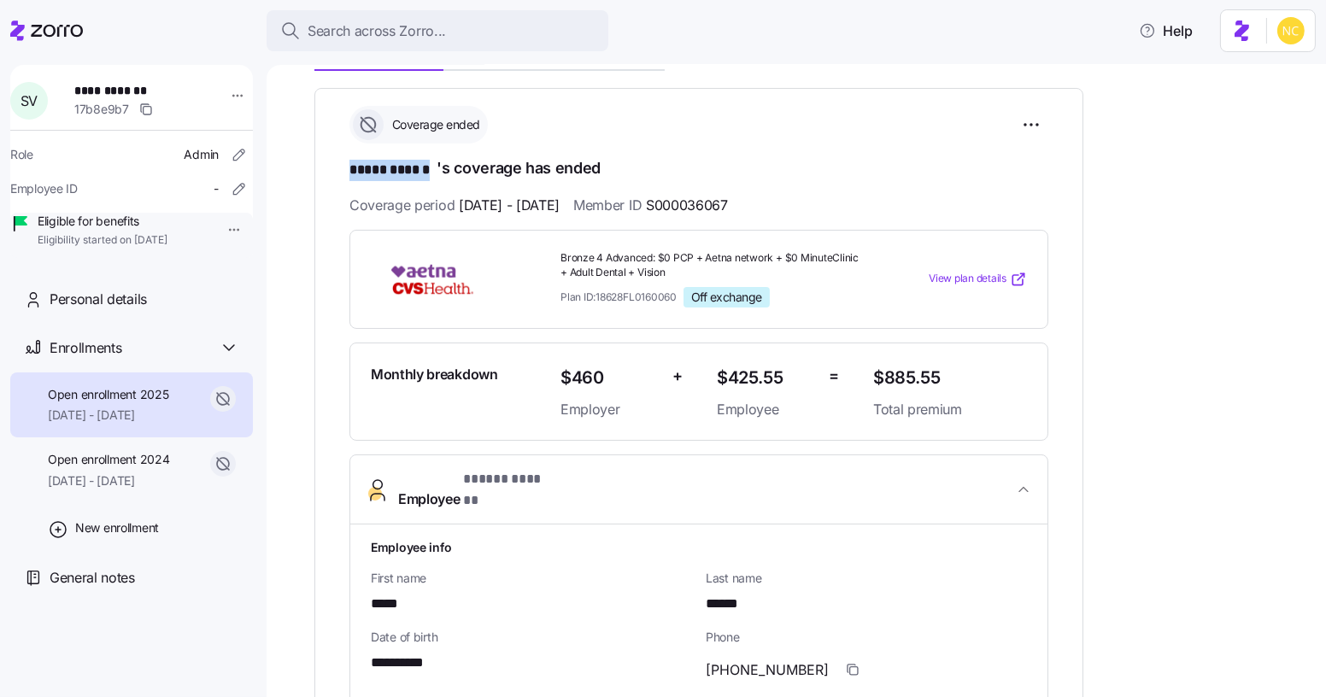
drag, startPoint x: 353, startPoint y: 167, endPoint x: 436, endPoint y: 172, distance: 83.0
copy span "***** ******"
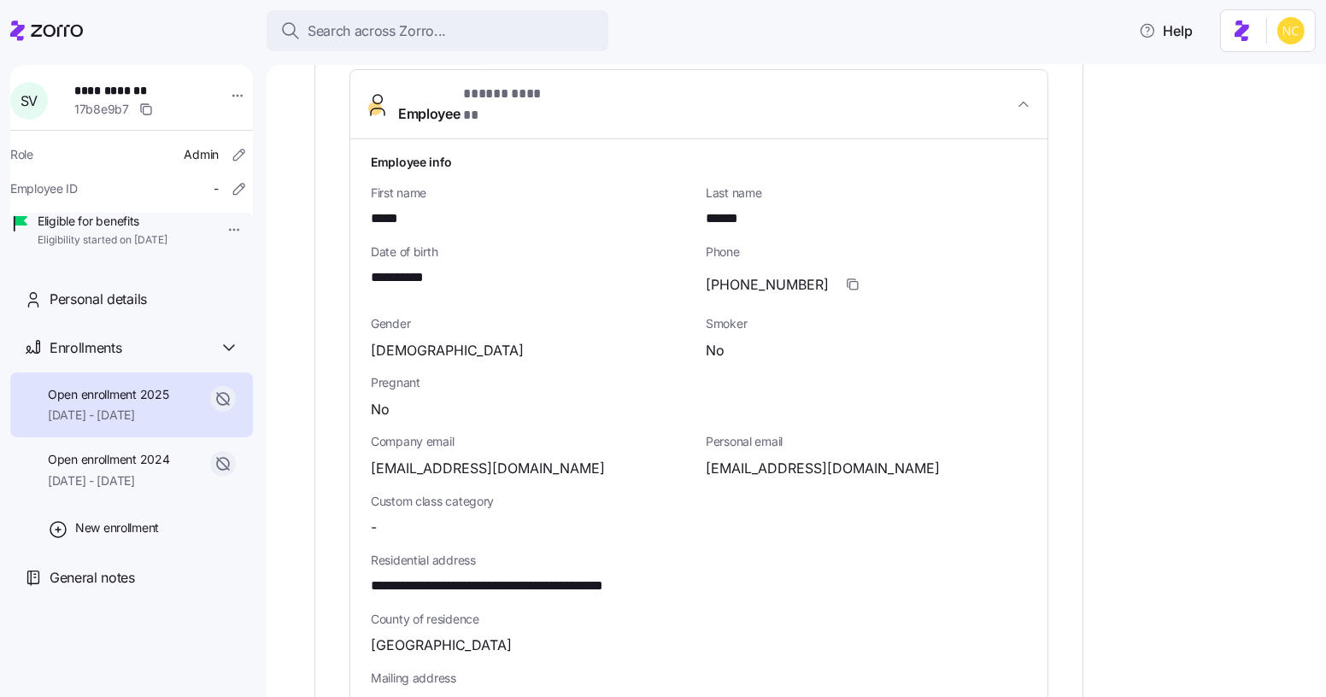
scroll to position [621, 0]
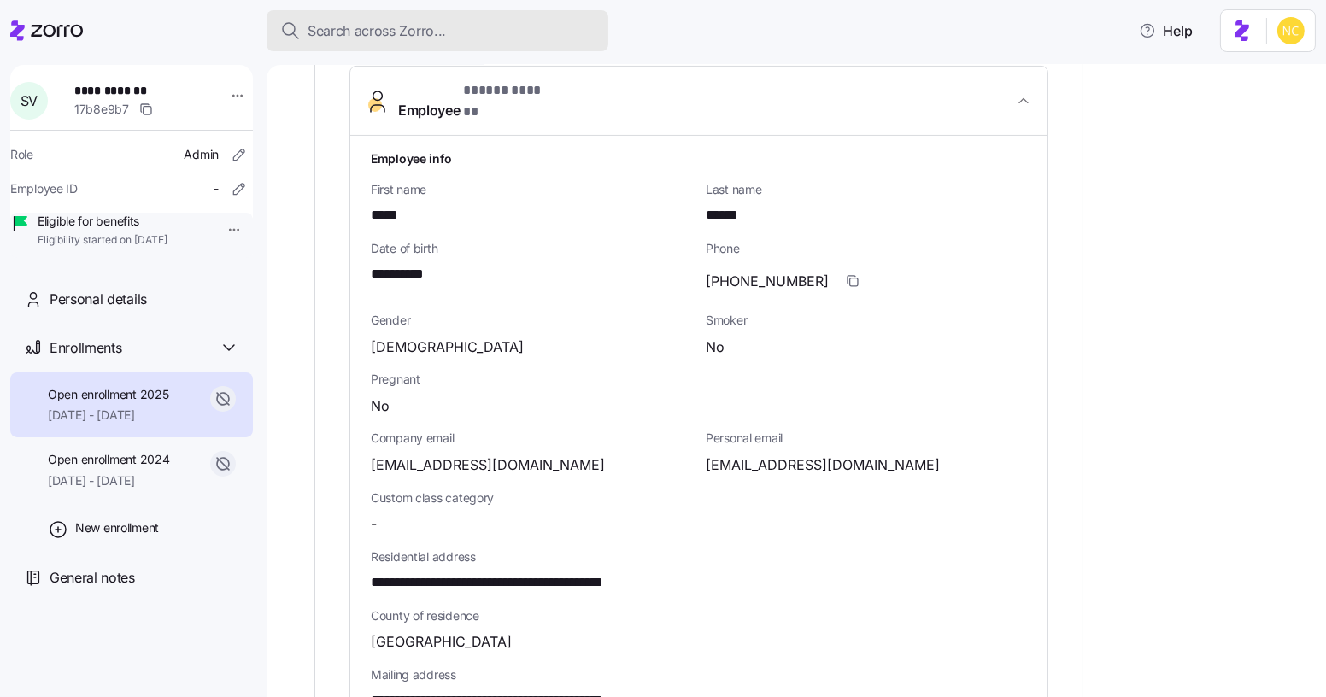
click at [433, 37] on span "Search across Zorro..." at bounding box center [376, 30] width 138 height 21
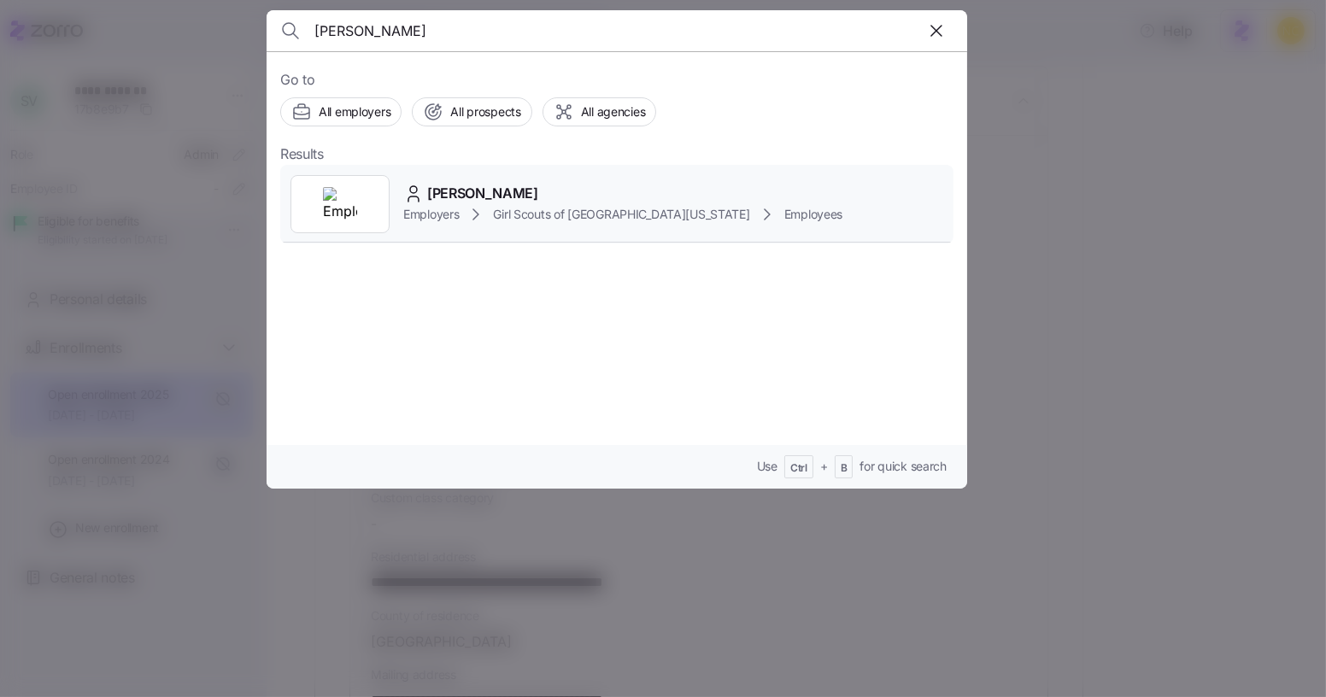
type input "[PERSON_NAME]"
click at [482, 173] on div "[PERSON_NAME] Employers Girl Scouts of Historic [US_STATE] Employees" at bounding box center [616, 204] width 673 height 79
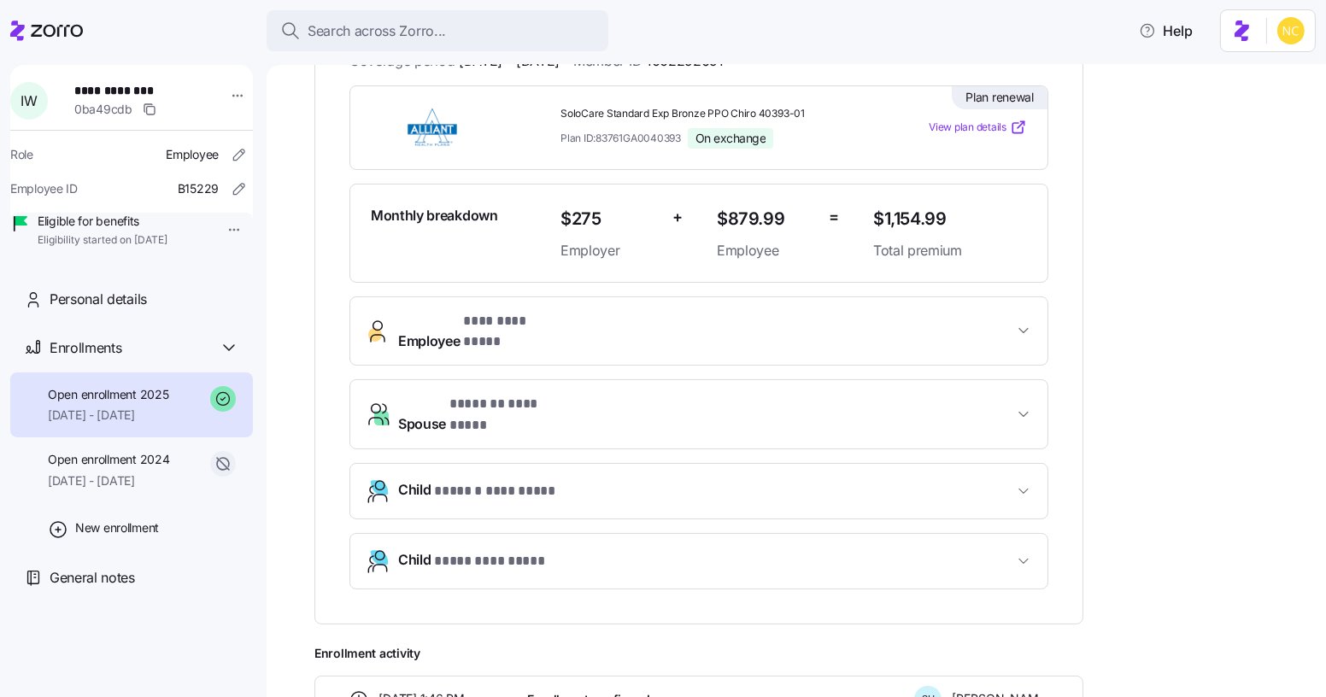
scroll to position [388, 0]
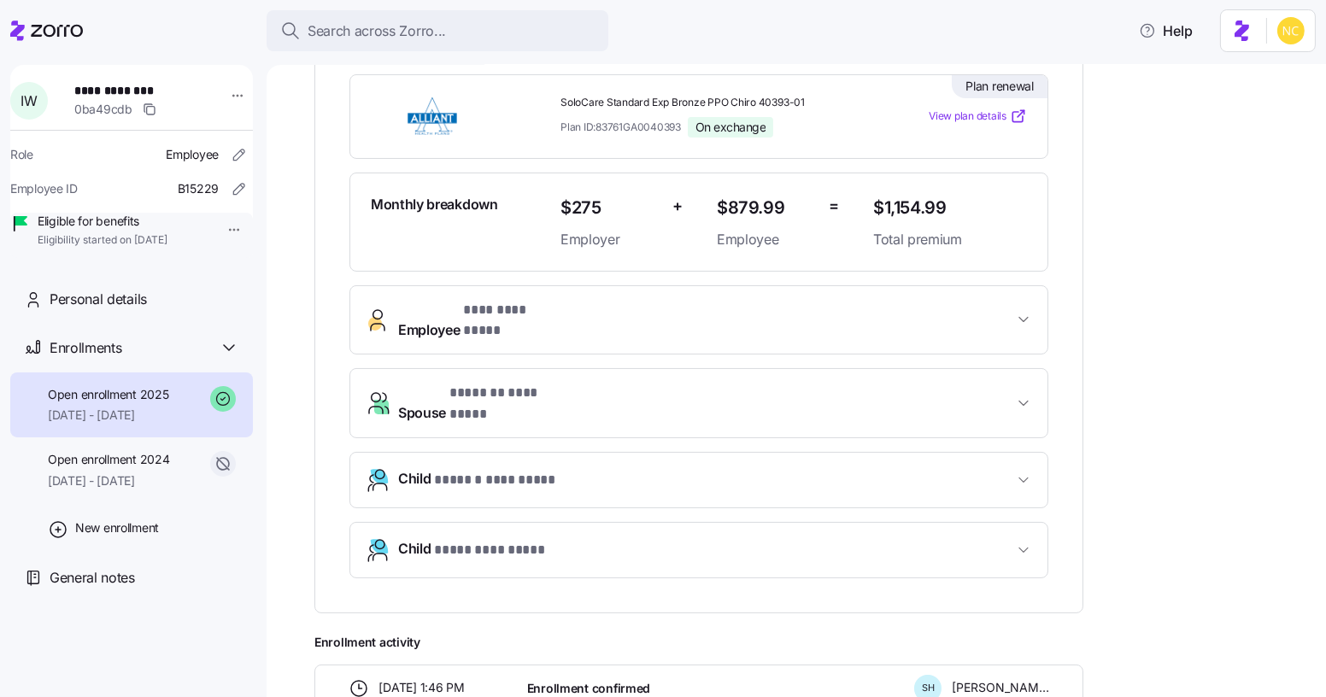
click at [565, 307] on span "Employee * *** ********* *" at bounding box center [705, 320] width 615 height 41
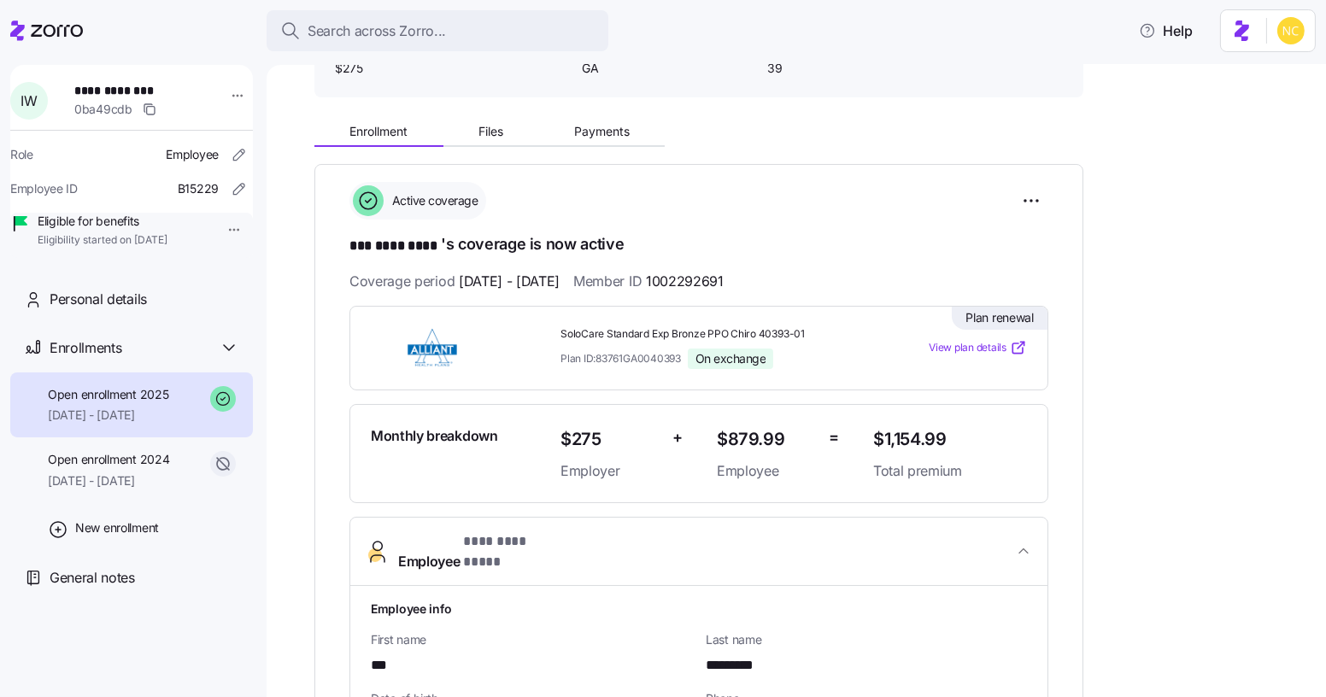
scroll to position [155, 0]
drag, startPoint x: 694, startPoint y: 283, endPoint x: 822, endPoint y: 267, distance: 128.2
copy span "1002292691"
click at [708, 272] on span "1002292691" at bounding box center [685, 282] width 78 height 21
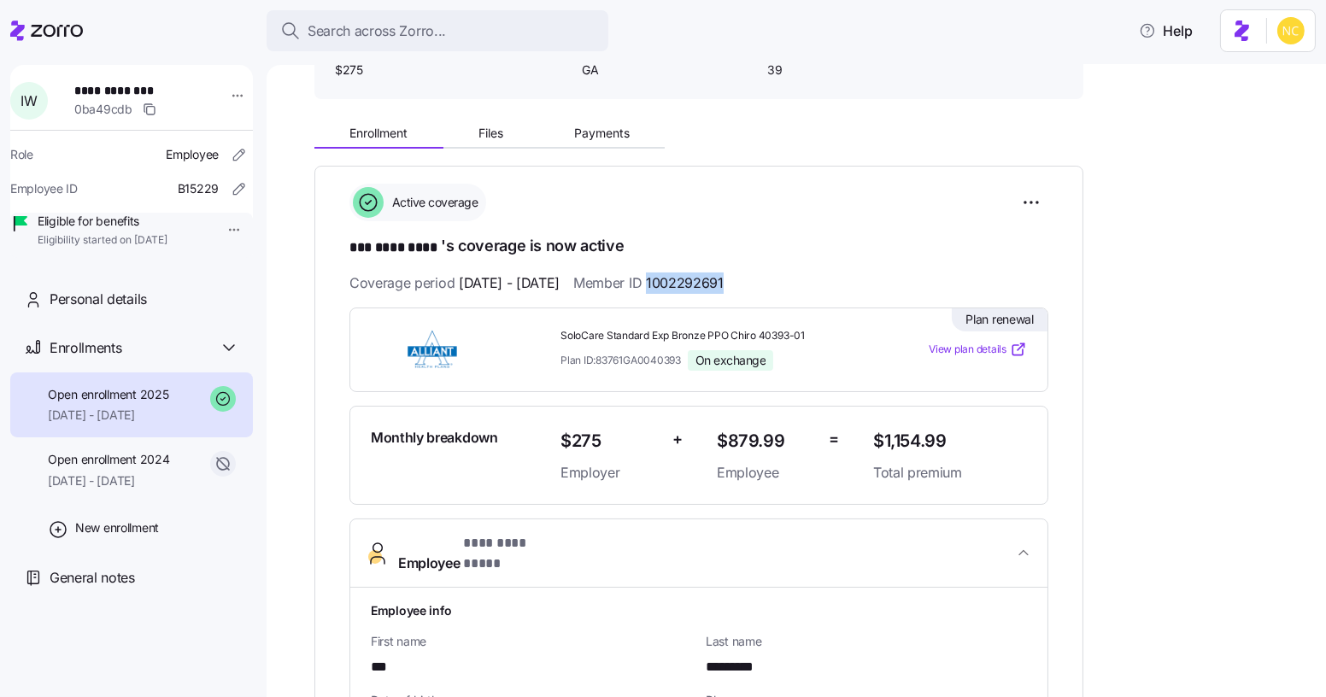
drag, startPoint x: 691, startPoint y: 278, endPoint x: 897, endPoint y: 39, distance: 314.9
click at [771, 284] on div "Coverage period [DATE] - [DATE] Member ID 1002292691" at bounding box center [698, 282] width 699 height 21
copy span "1002292691"
click at [64, 34] on icon at bounding box center [57, 31] width 52 height 12
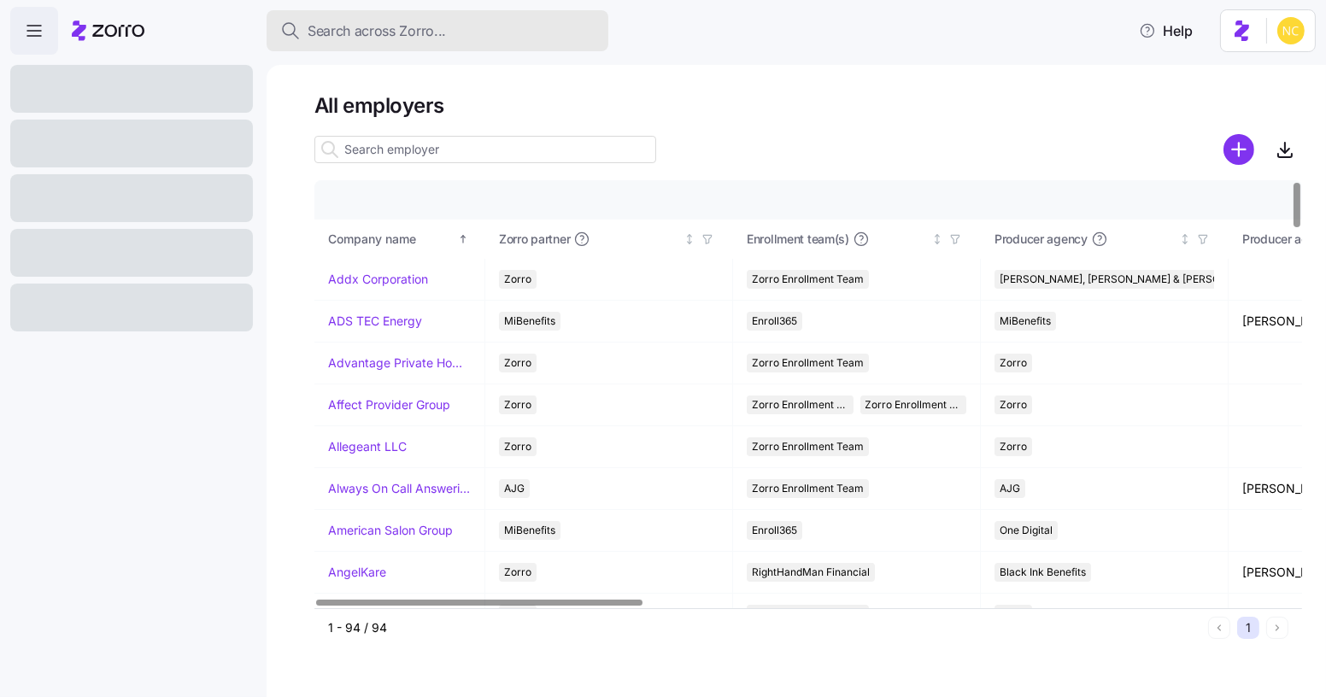
click at [445, 46] on button "Search across Zorro..." at bounding box center [437, 30] width 342 height 41
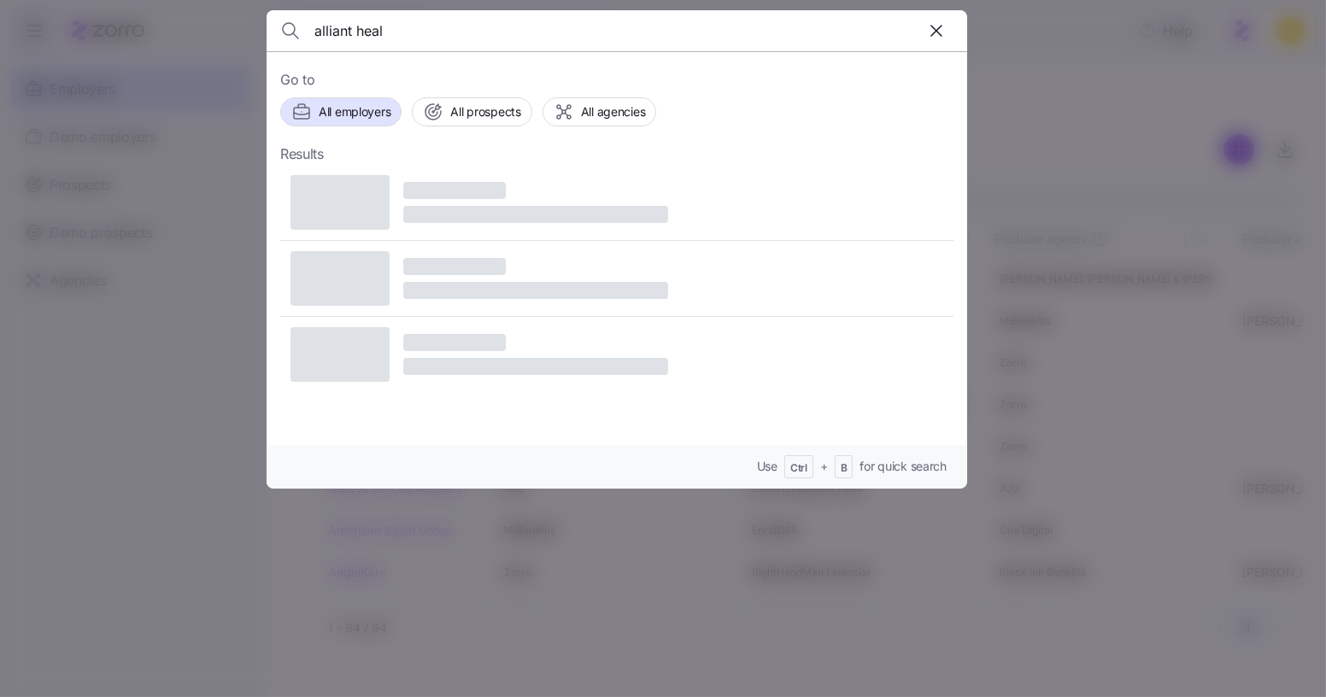
type input "alliant heal"
click at [1136, 214] on div at bounding box center [663, 348] width 1326 height 697
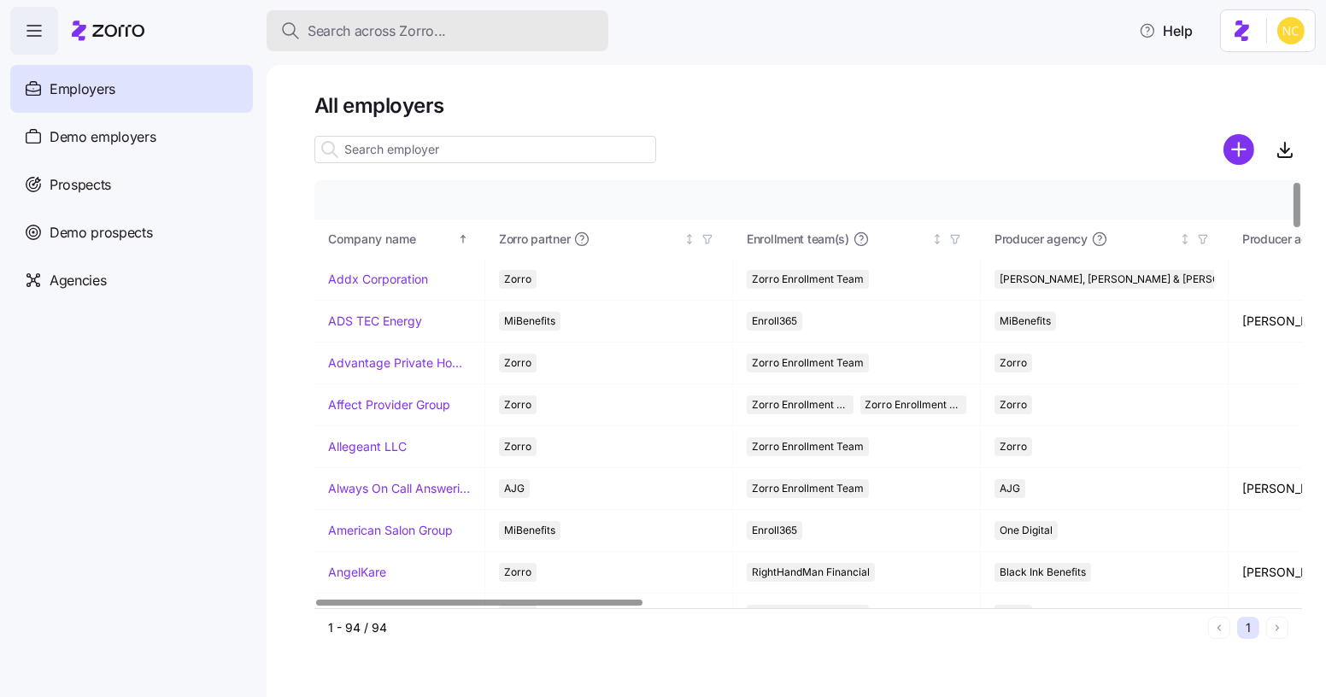
click at [437, 32] on span "Search across Zorro..." at bounding box center [376, 30] width 138 height 21
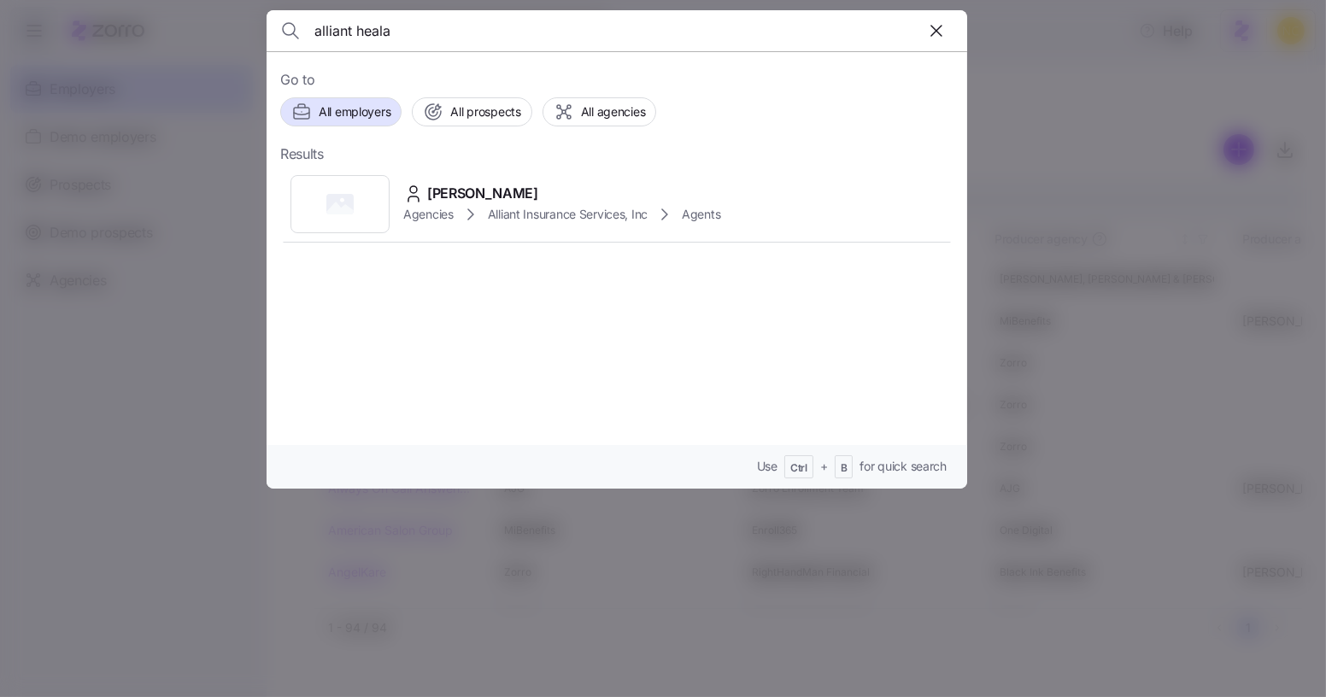
type input "alliant heal"
click at [998, 202] on div at bounding box center [663, 348] width 1326 height 697
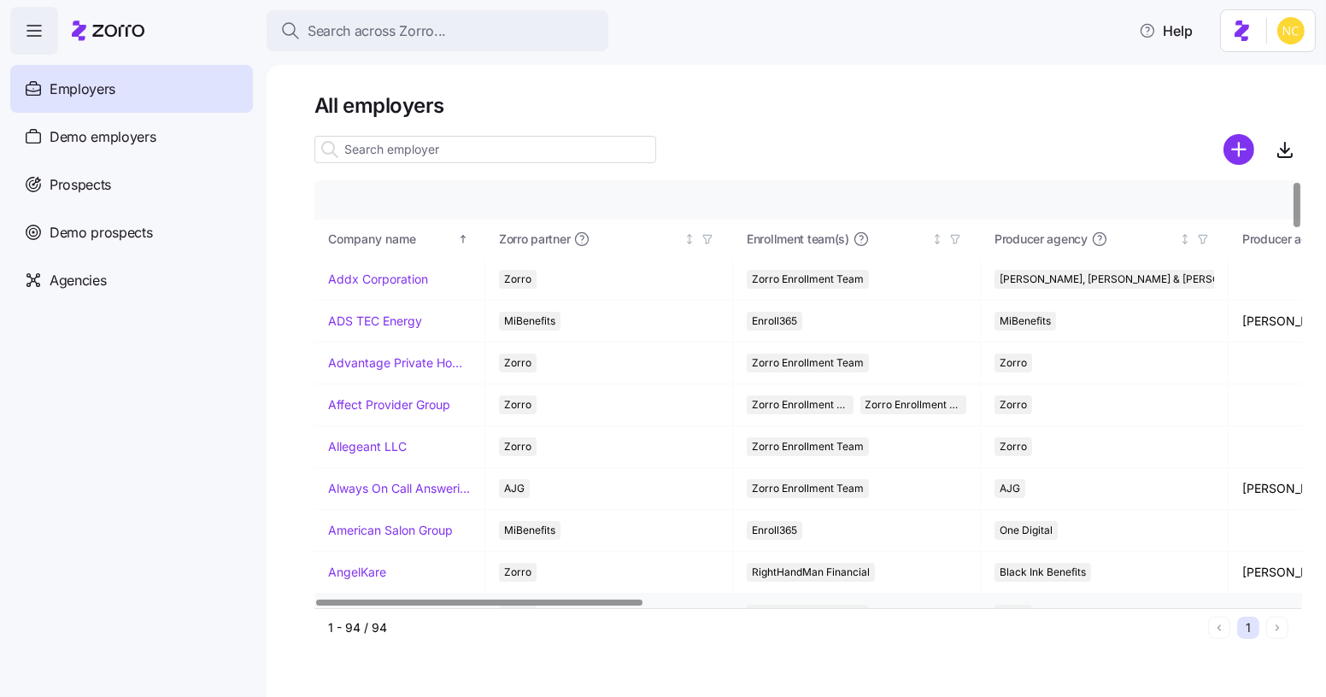
drag, startPoint x: 612, startPoint y: 596, endPoint x: 663, endPoint y: 594, distance: 51.3
click at [663, 594] on td "Zorro" at bounding box center [609, 615] width 248 height 42
click at [442, 608] on div at bounding box center [802, 603] width 977 height 10
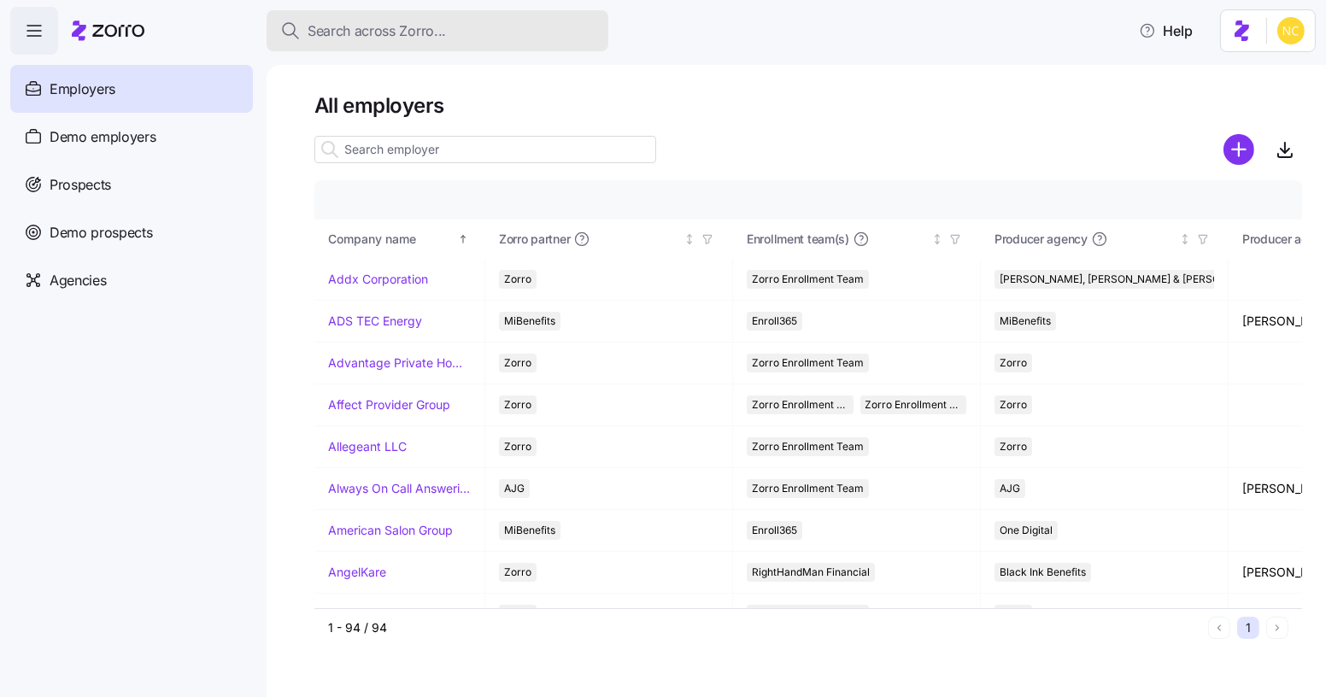
click at [450, 10] on button "Search across Zorro..." at bounding box center [437, 30] width 342 height 41
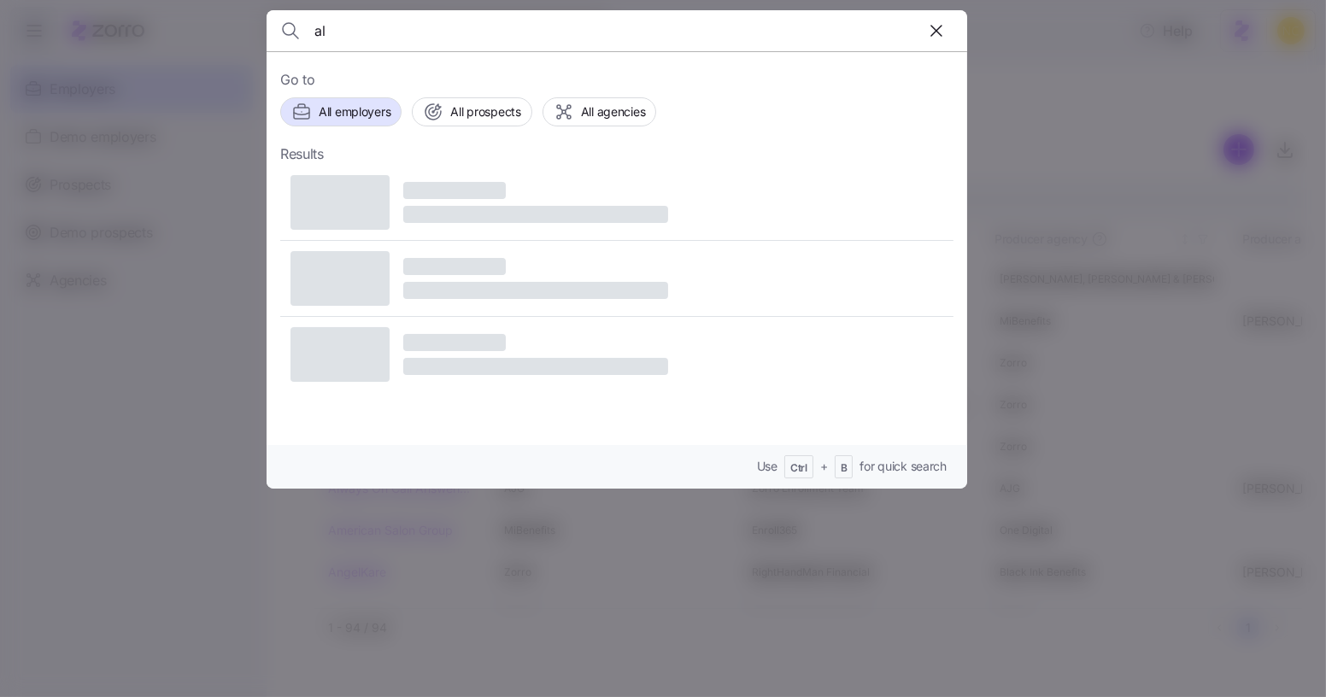
type input "a"
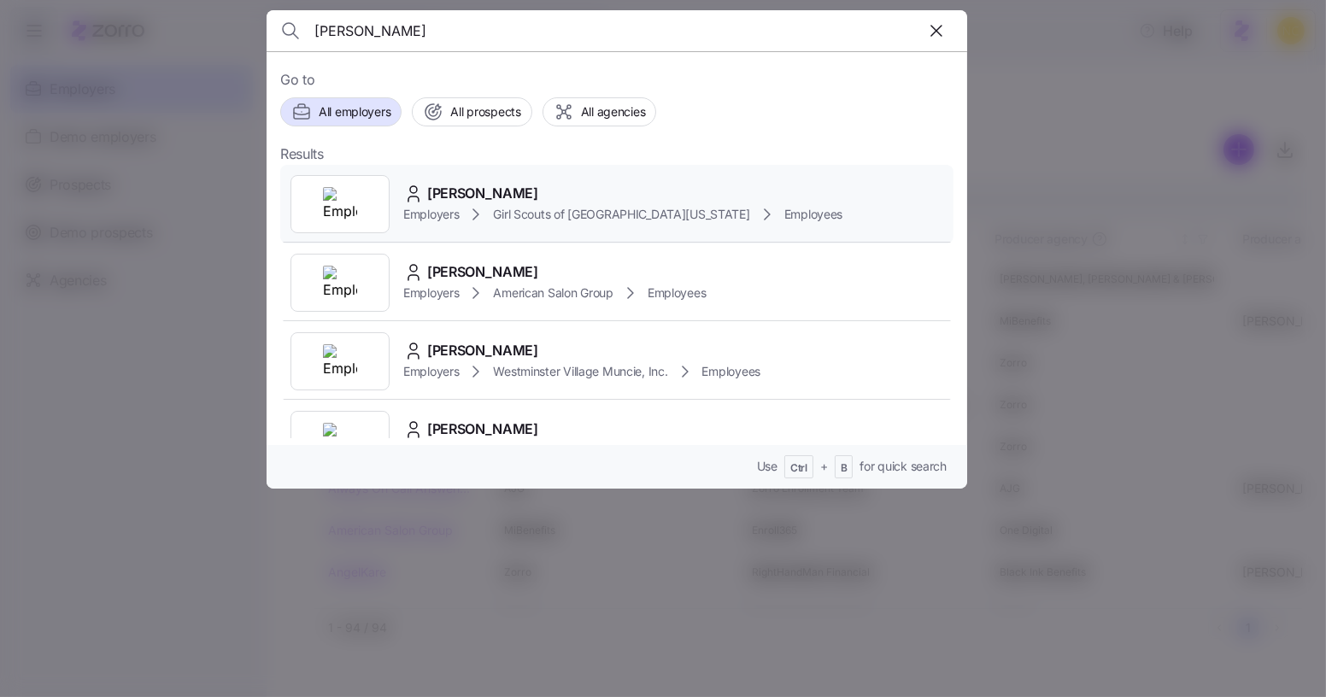
type input "[PERSON_NAME]"
click at [466, 192] on span "[PERSON_NAME]" at bounding box center [482, 193] width 111 height 21
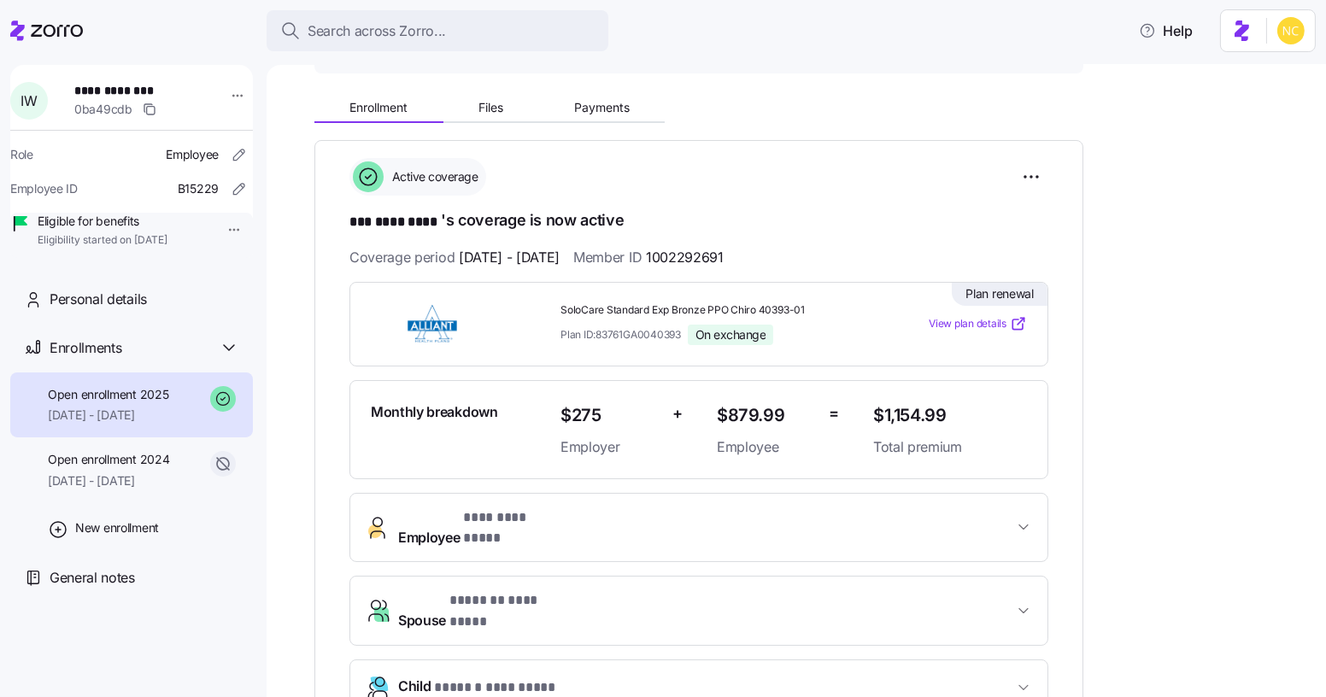
scroll to position [232, 0]
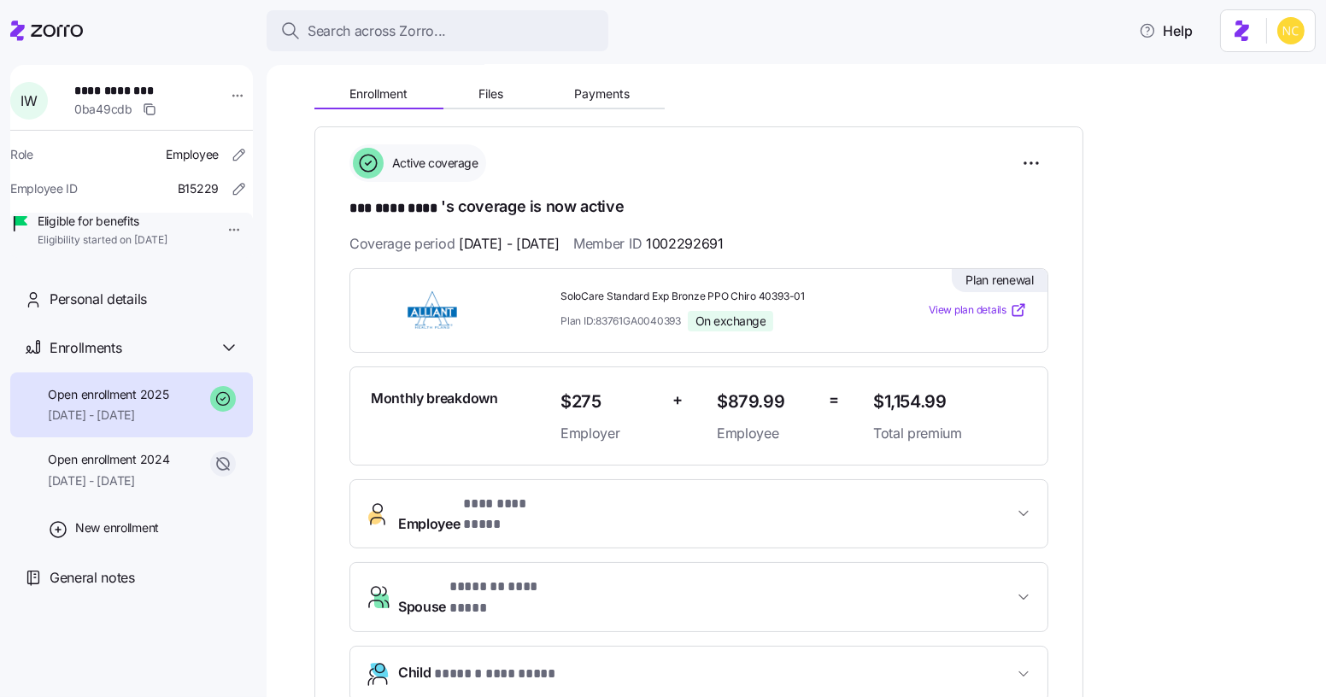
click at [591, 512] on span "Employee * *** ********* *" at bounding box center [705, 514] width 615 height 41
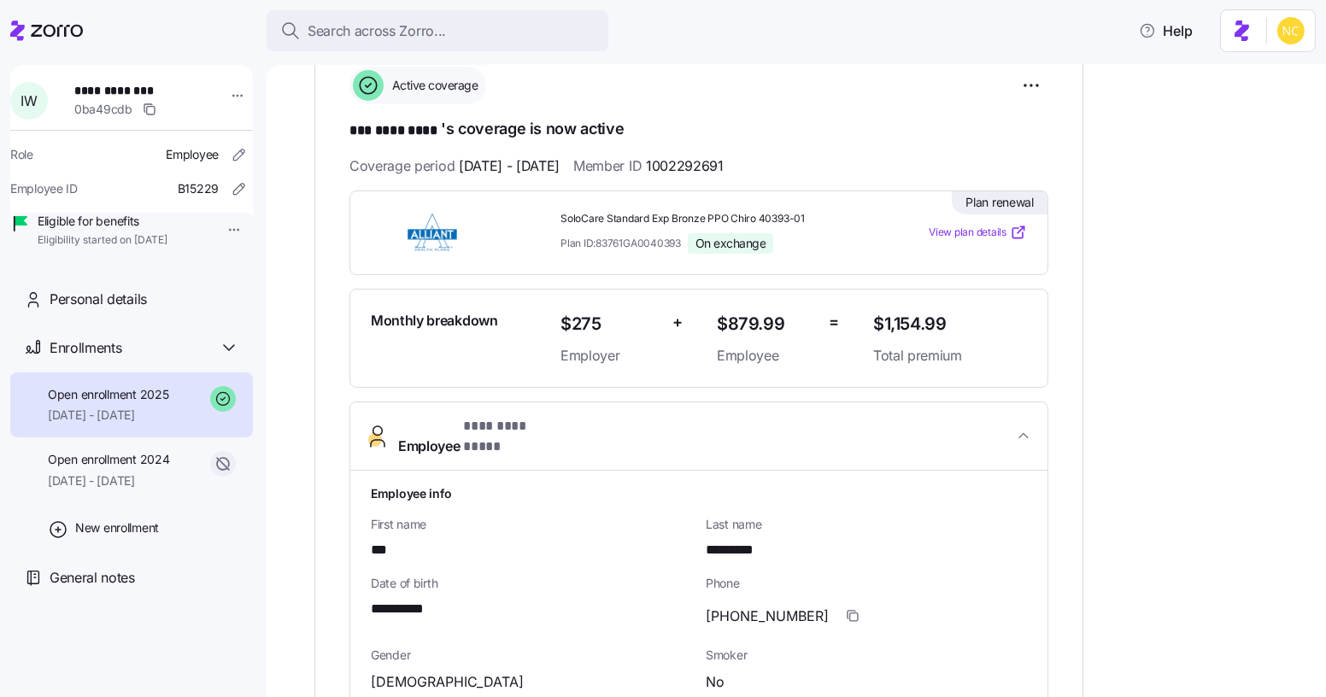
scroll to position [426, 0]
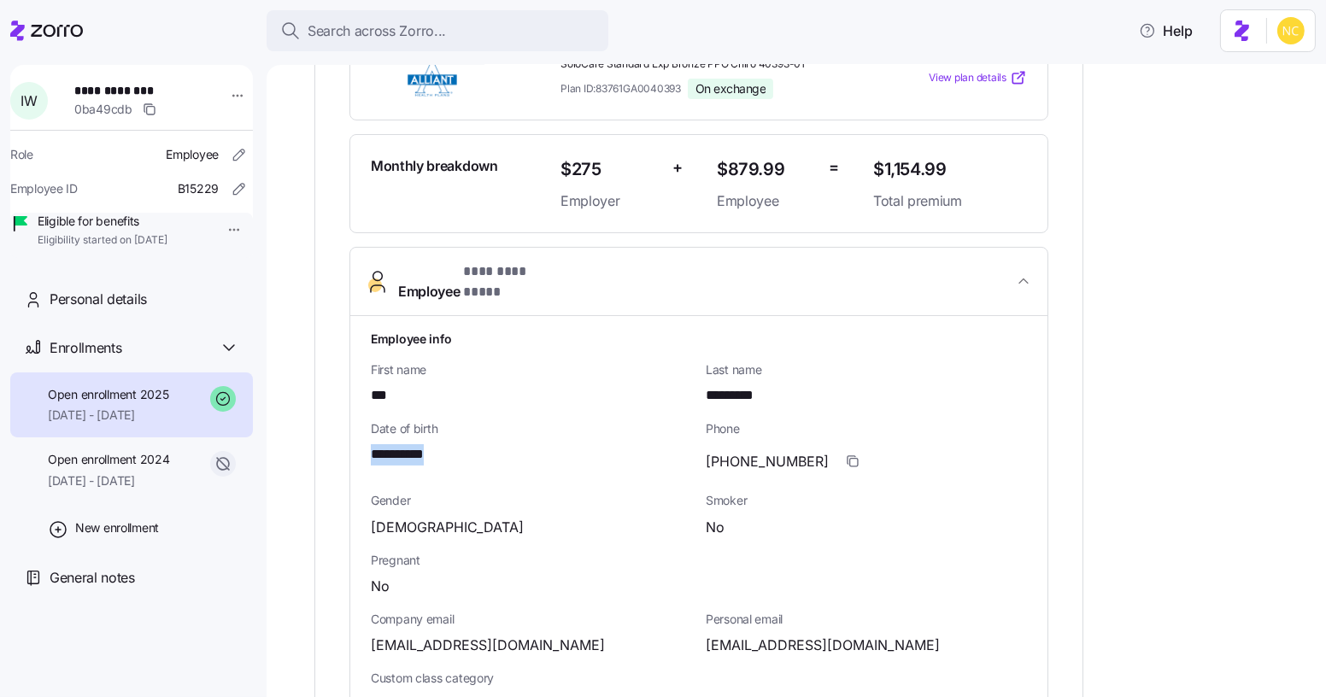
drag, startPoint x: 452, startPoint y: 439, endPoint x: 346, endPoint y: 425, distance: 106.8
click at [346, 425] on div "**********" at bounding box center [698, 669] width 769 height 1551
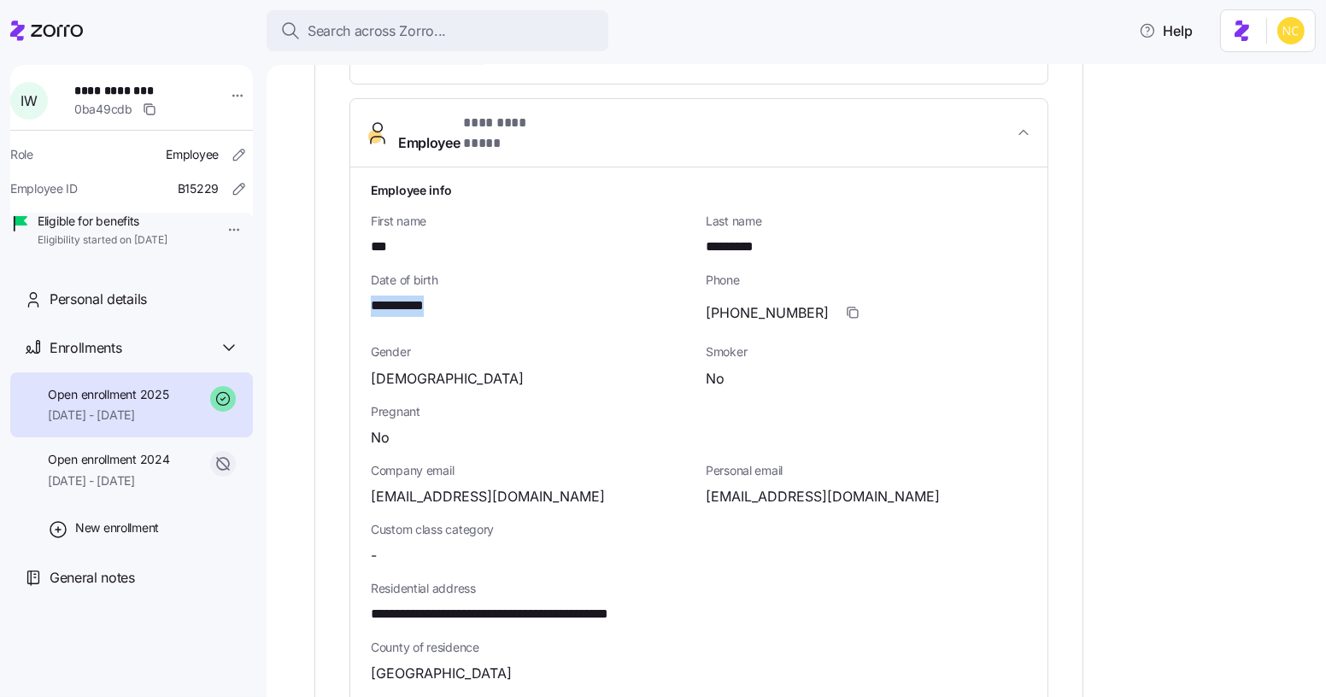
scroll to position [582, 0]
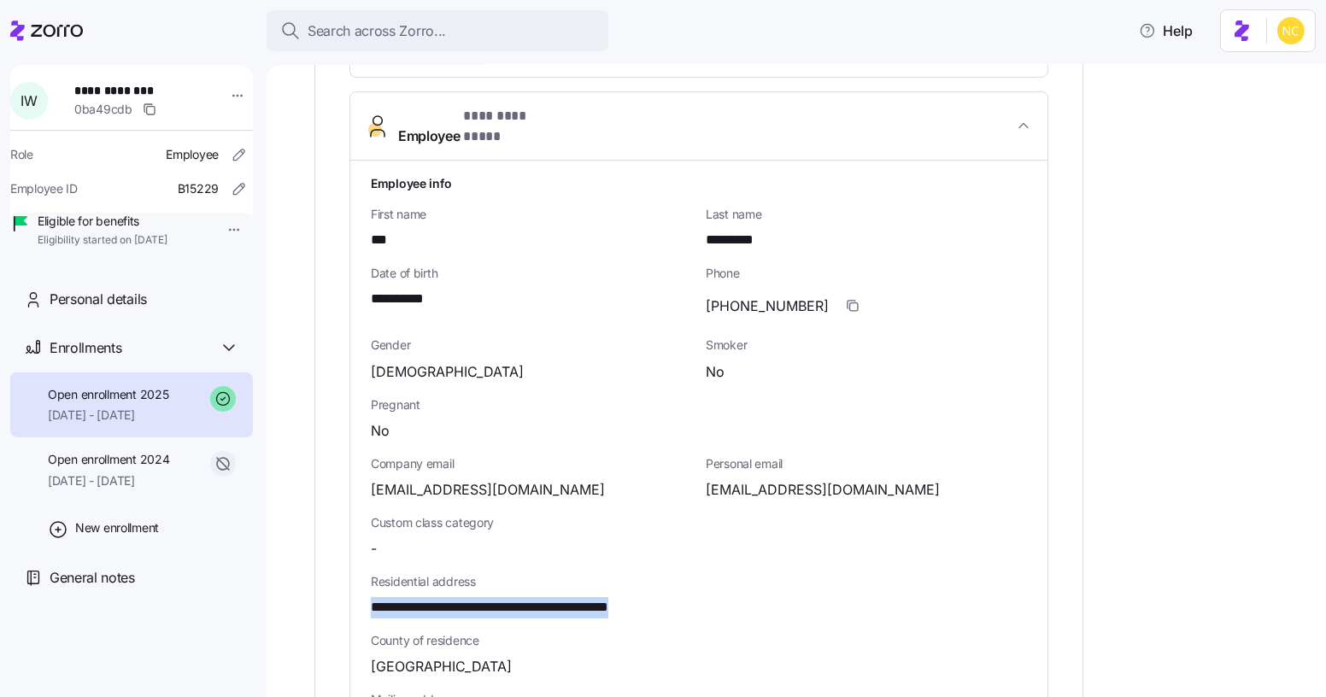
drag, startPoint x: 364, startPoint y: 584, endPoint x: 740, endPoint y: 586, distance: 375.8
click at [740, 586] on div "**********" at bounding box center [698, 596] width 697 height 870
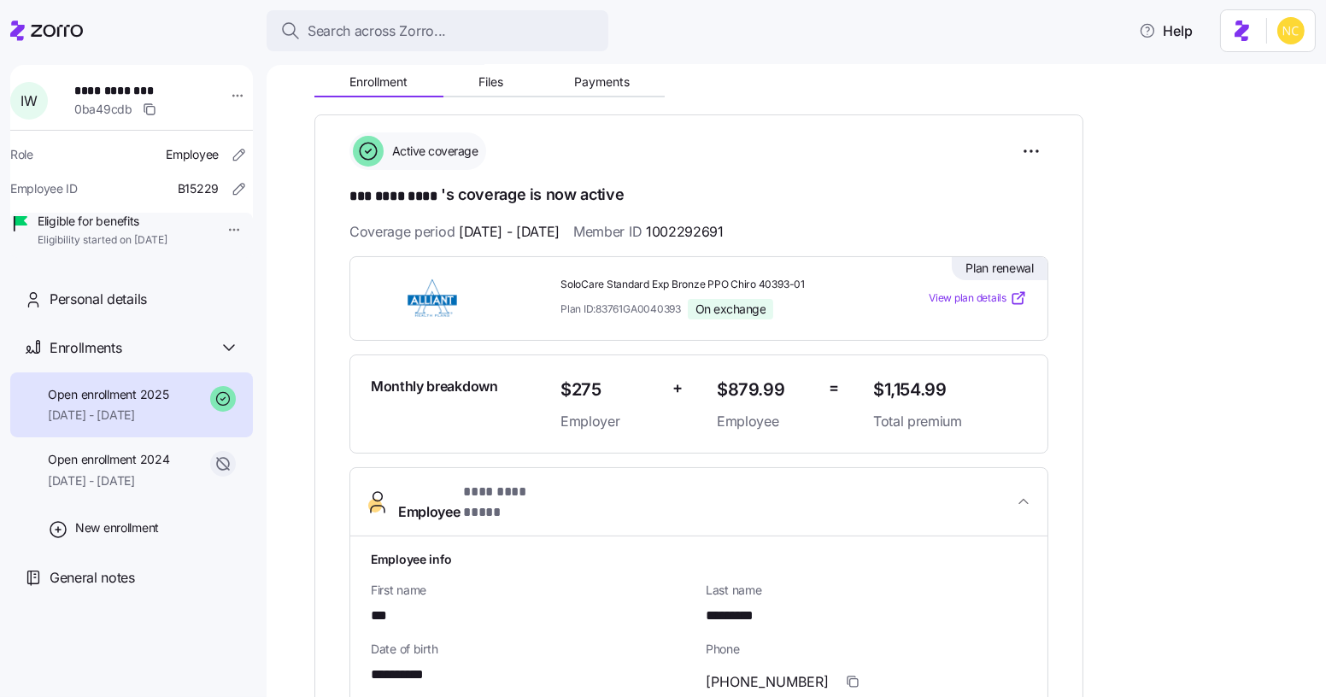
scroll to position [194, 0]
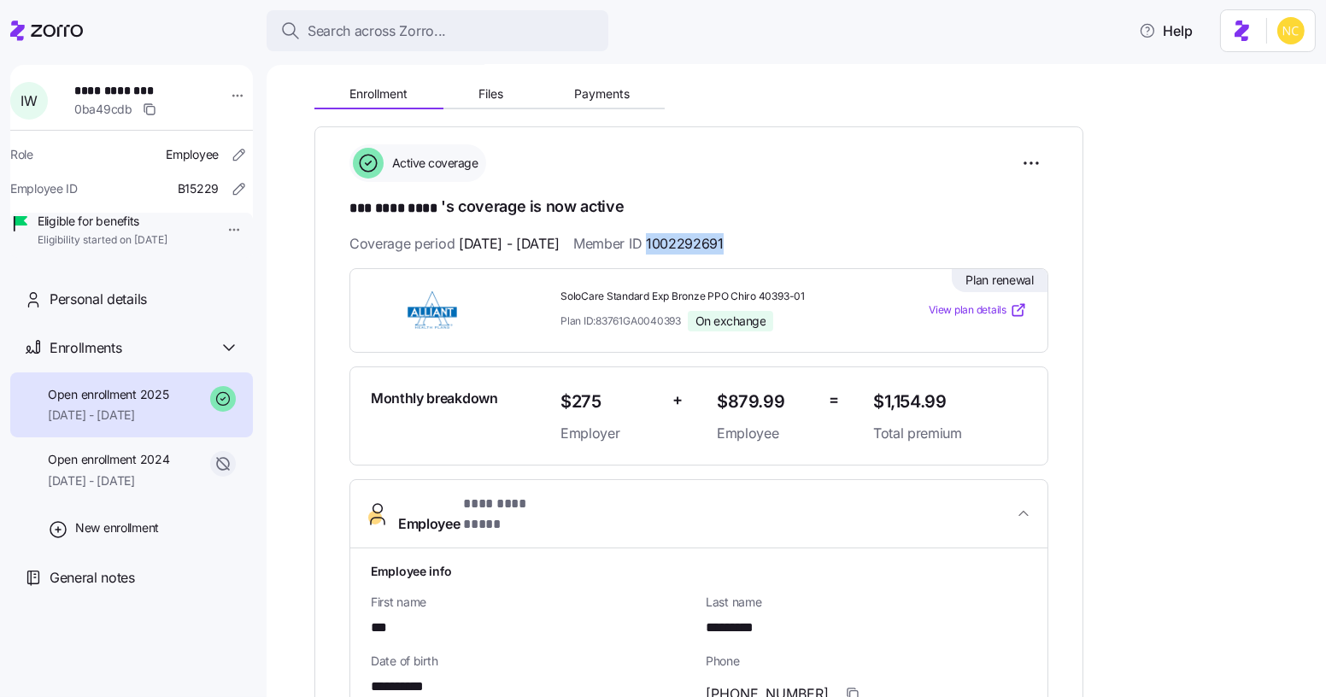
drag, startPoint x: 777, startPoint y: 235, endPoint x: 694, endPoint y: 249, distance: 84.0
click at [694, 249] on div "Coverage period [DATE] - [DATE] Member ID 1002292691" at bounding box center [698, 243] width 699 height 21
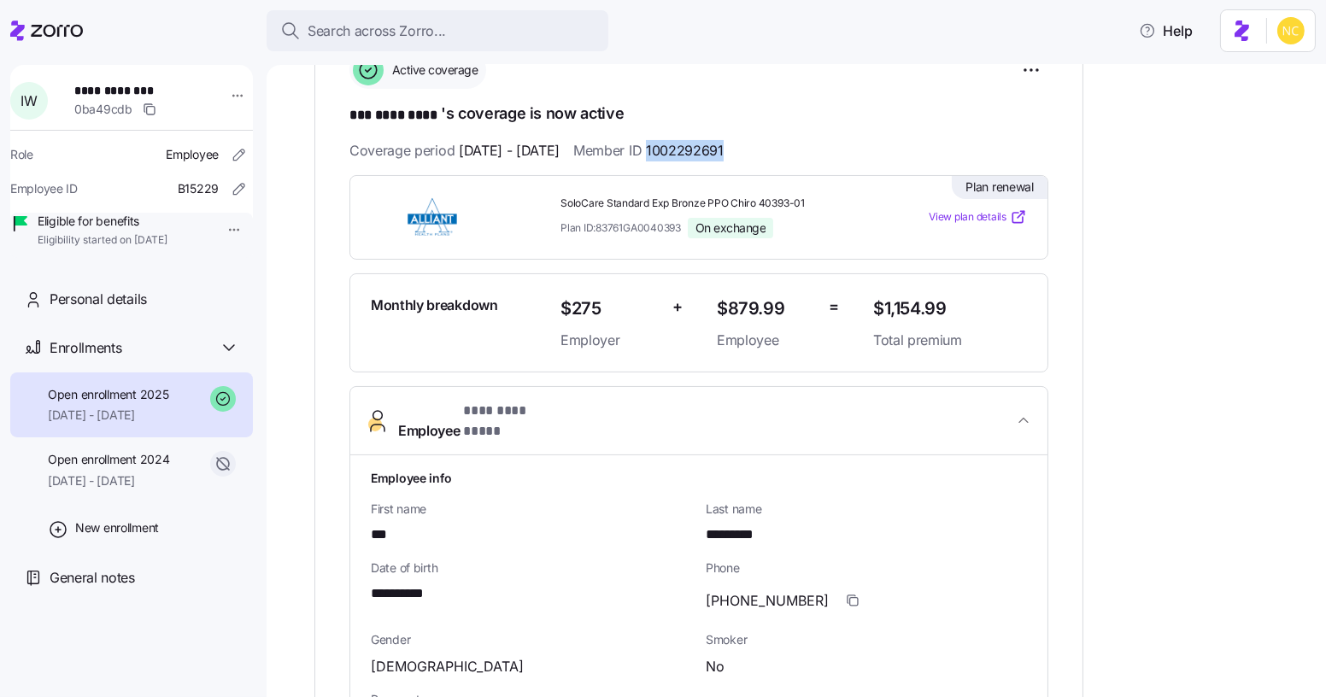
scroll to position [520, 0]
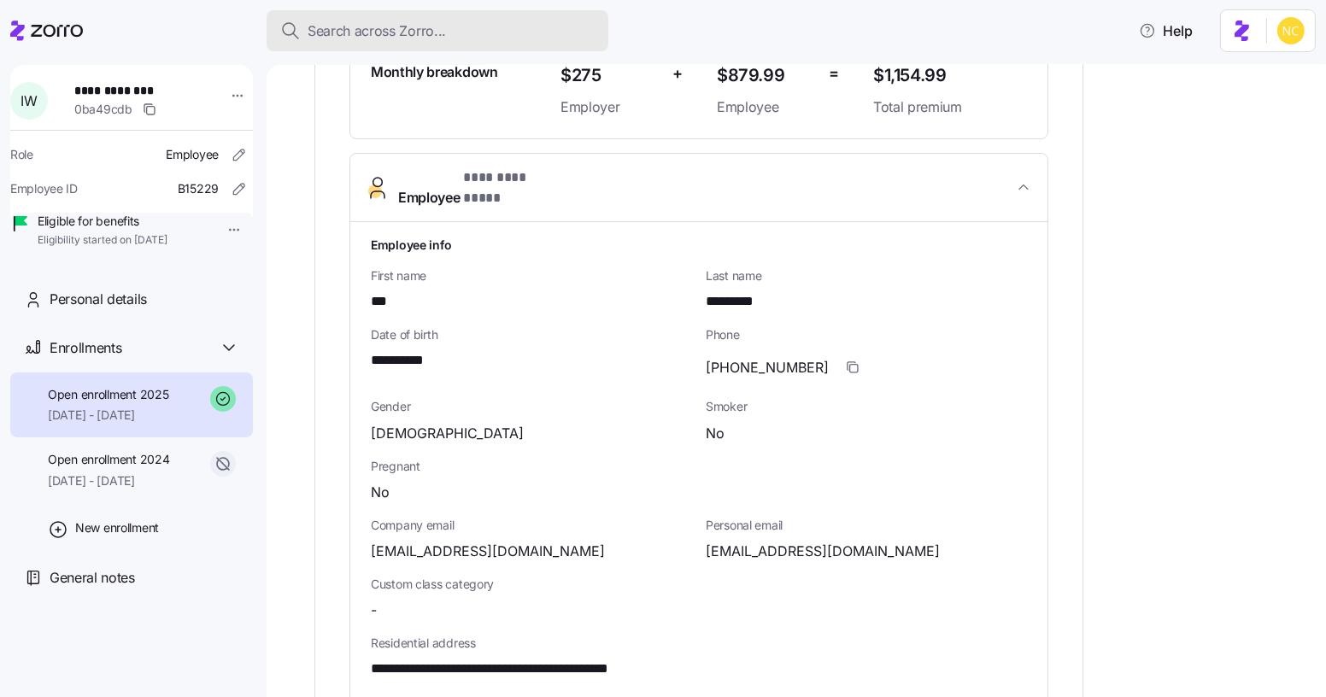
click at [420, 32] on span "Search across Zorro..." at bounding box center [376, 30] width 138 height 21
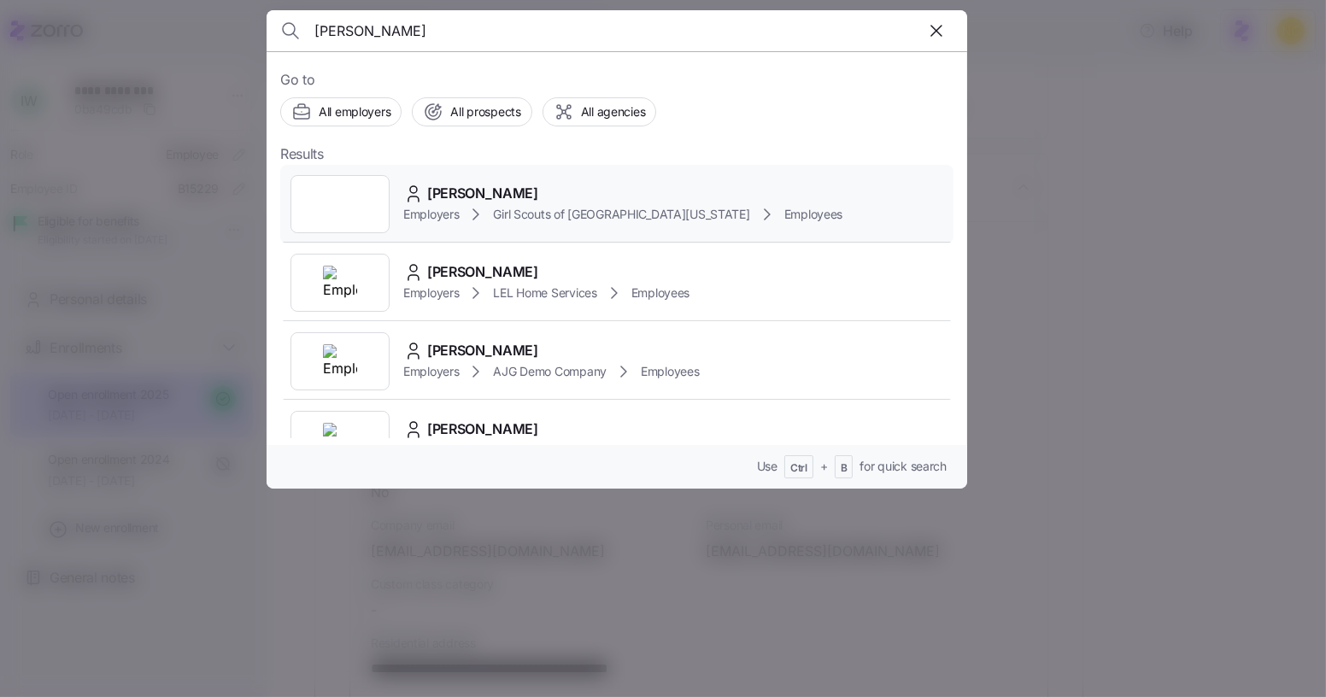
type input "[PERSON_NAME]"
click at [554, 197] on div "[PERSON_NAME]" at bounding box center [622, 193] width 439 height 21
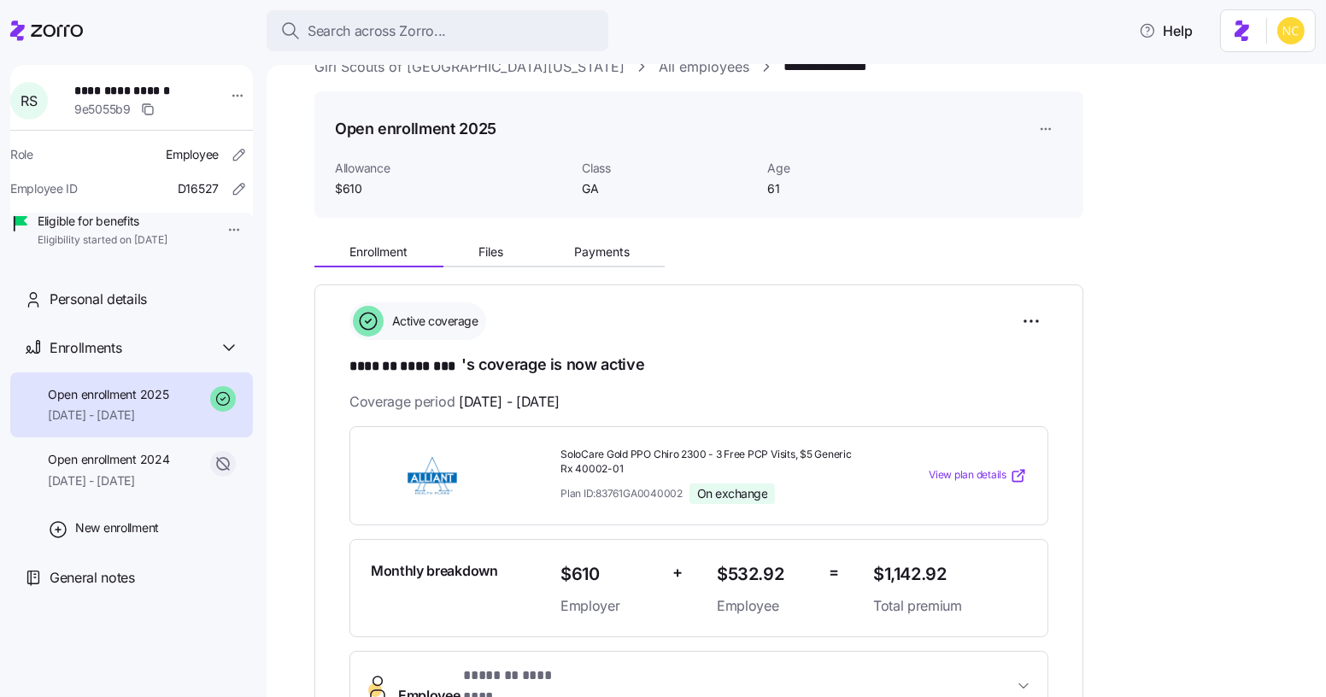
scroll to position [155, 0]
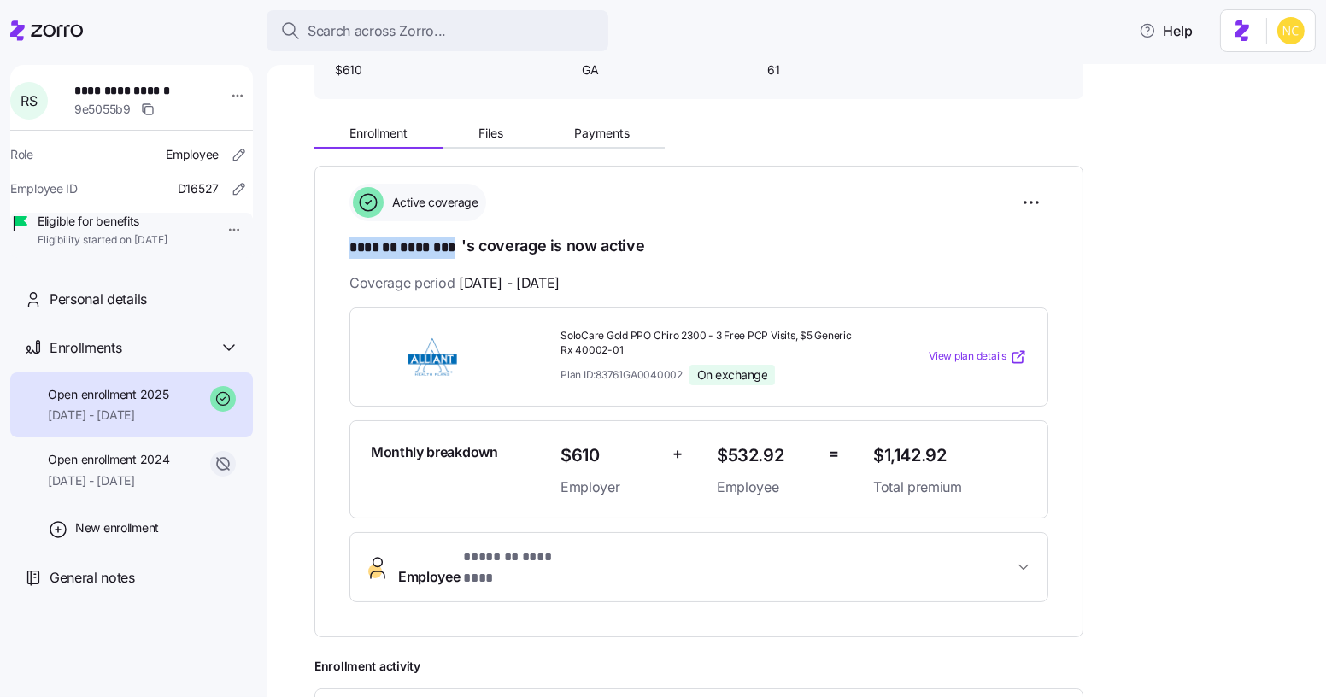
drag, startPoint x: 353, startPoint y: 239, endPoint x: 461, endPoint y: 247, distance: 108.8
click at [461, 247] on h1 "******* ******** 's coverage is now active" at bounding box center [698, 247] width 699 height 24
click at [840, 421] on div "Monthly breakdown $610 Employer + $532.92 Employee = $1,142.92 Total premium" at bounding box center [698, 469] width 699 height 99
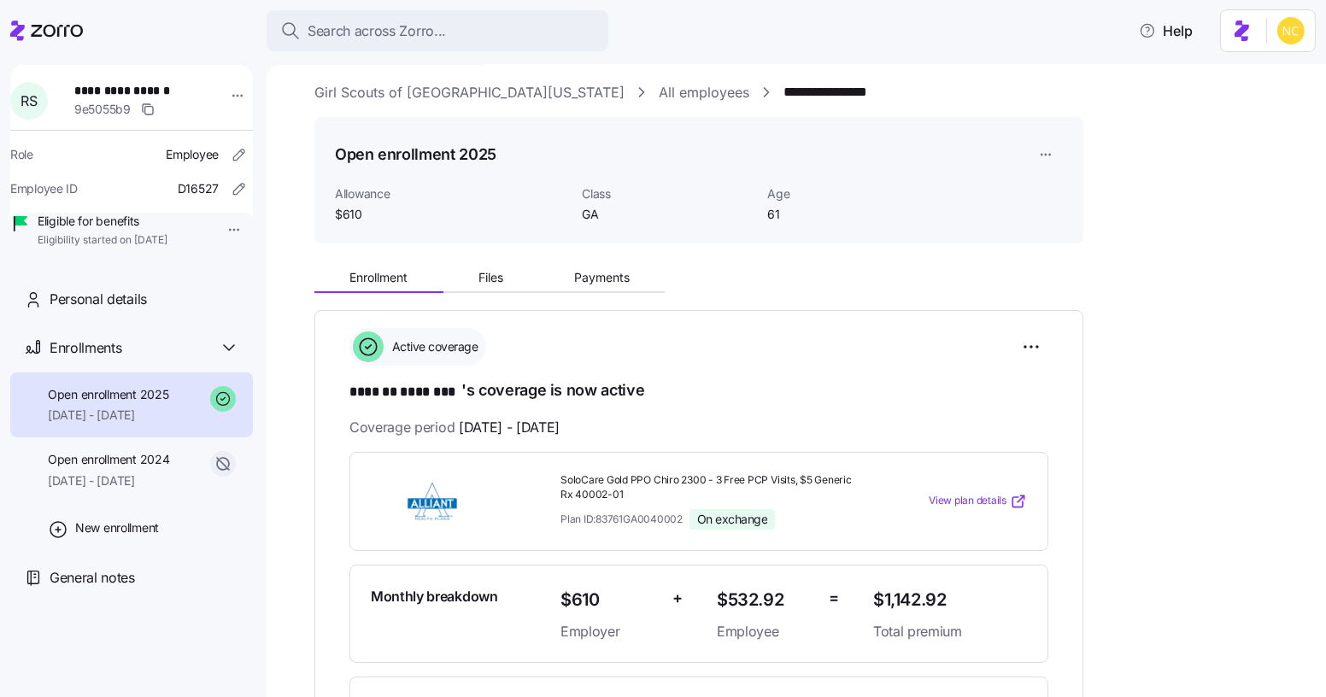
scroll to position [0, 0]
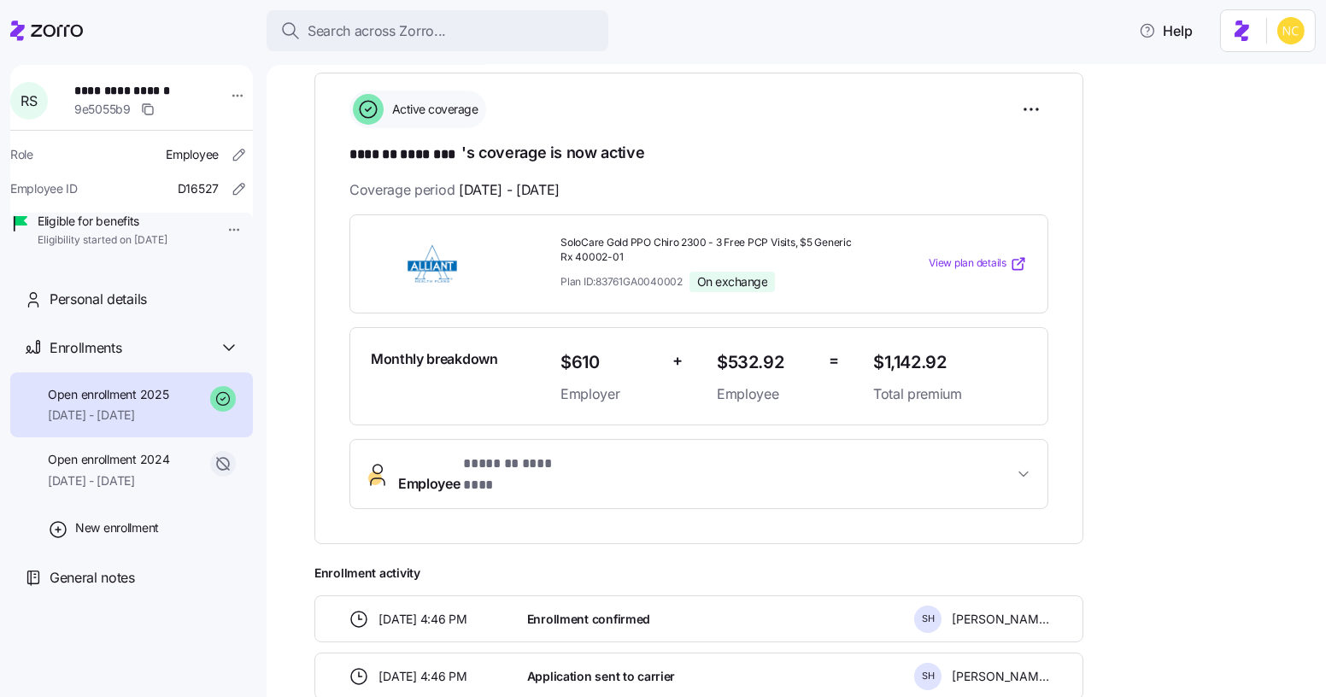
click at [579, 449] on button "Employee * ******* ******** *" at bounding box center [698, 474] width 697 height 68
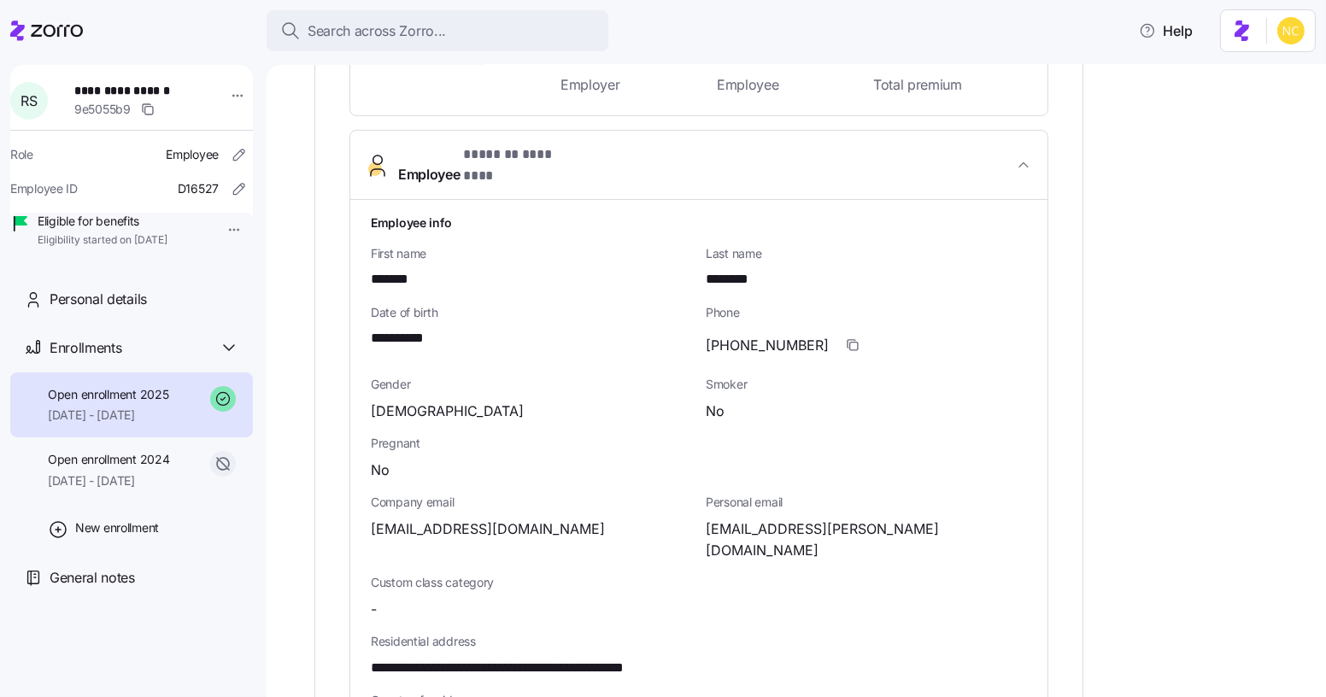
scroll to position [558, 0]
drag, startPoint x: 437, startPoint y: 317, endPoint x: 450, endPoint y: 167, distance: 150.0
click at [336, 307] on div "**********" at bounding box center [698, 444] width 769 height 1363
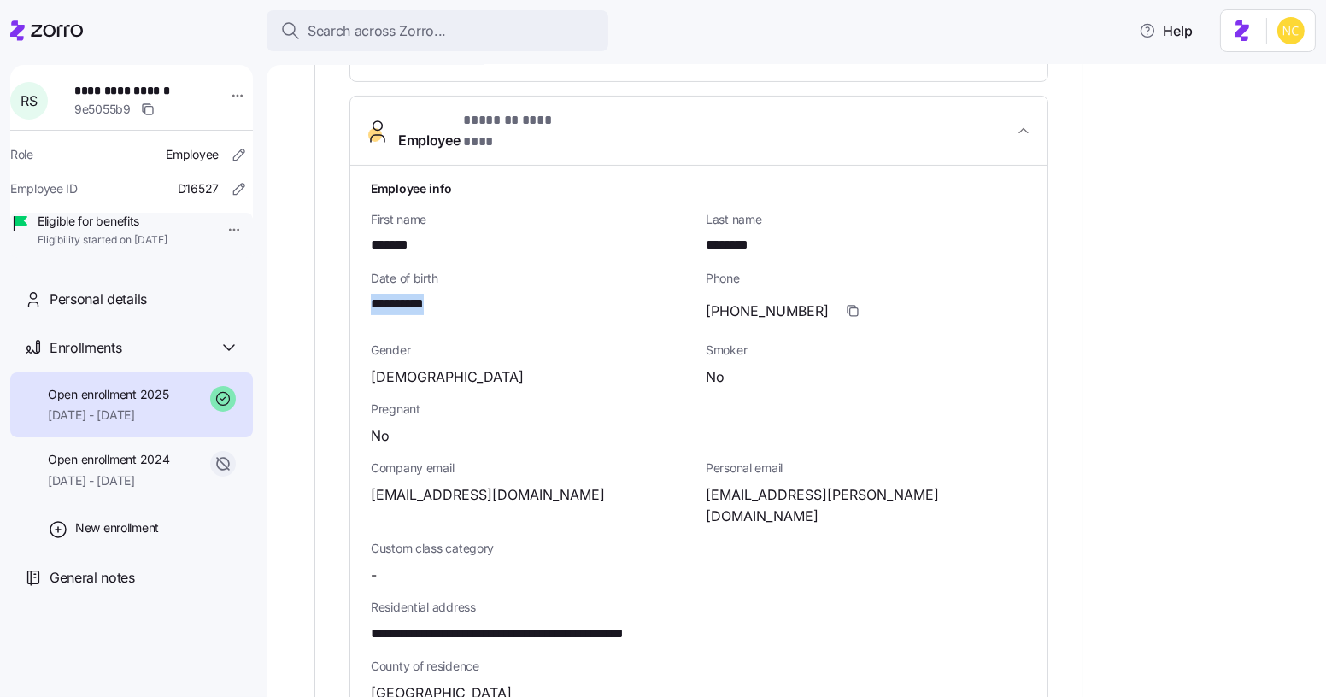
scroll to position [791, 0]
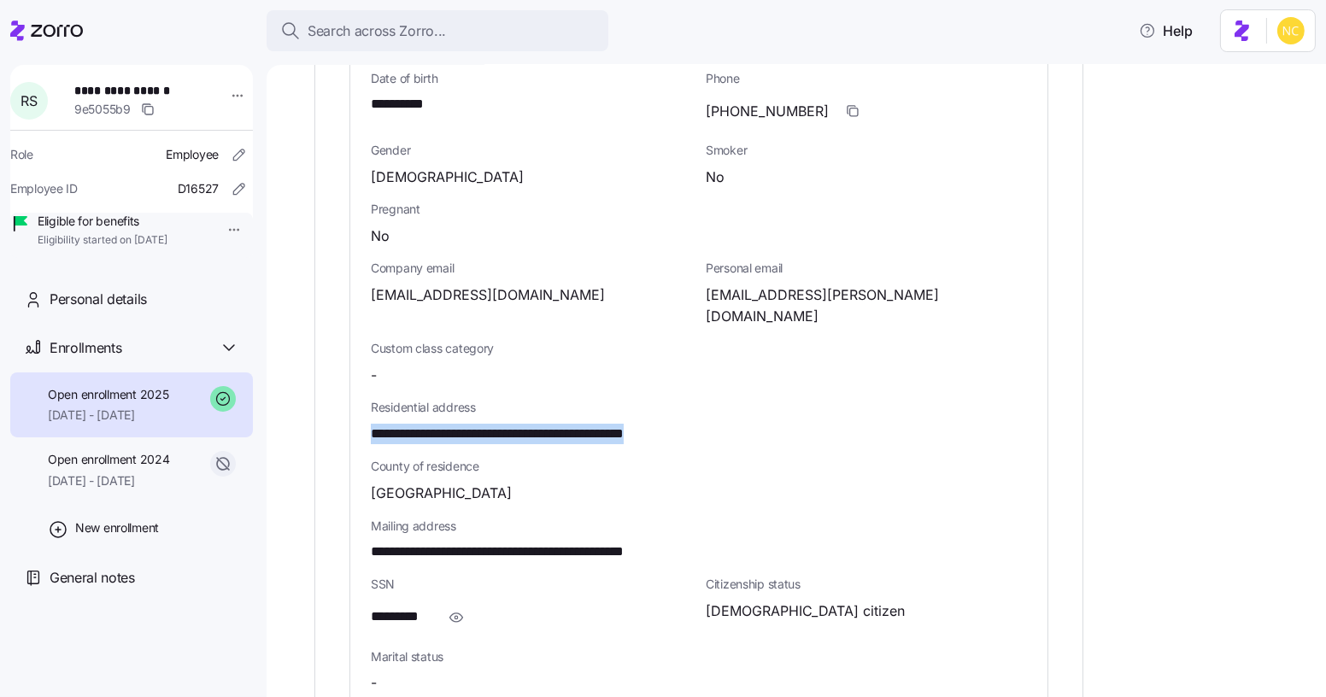
drag, startPoint x: 730, startPoint y: 390, endPoint x: 361, endPoint y: 284, distance: 383.9
click at [348, 395] on div "**********" at bounding box center [698, 210] width 769 height 1363
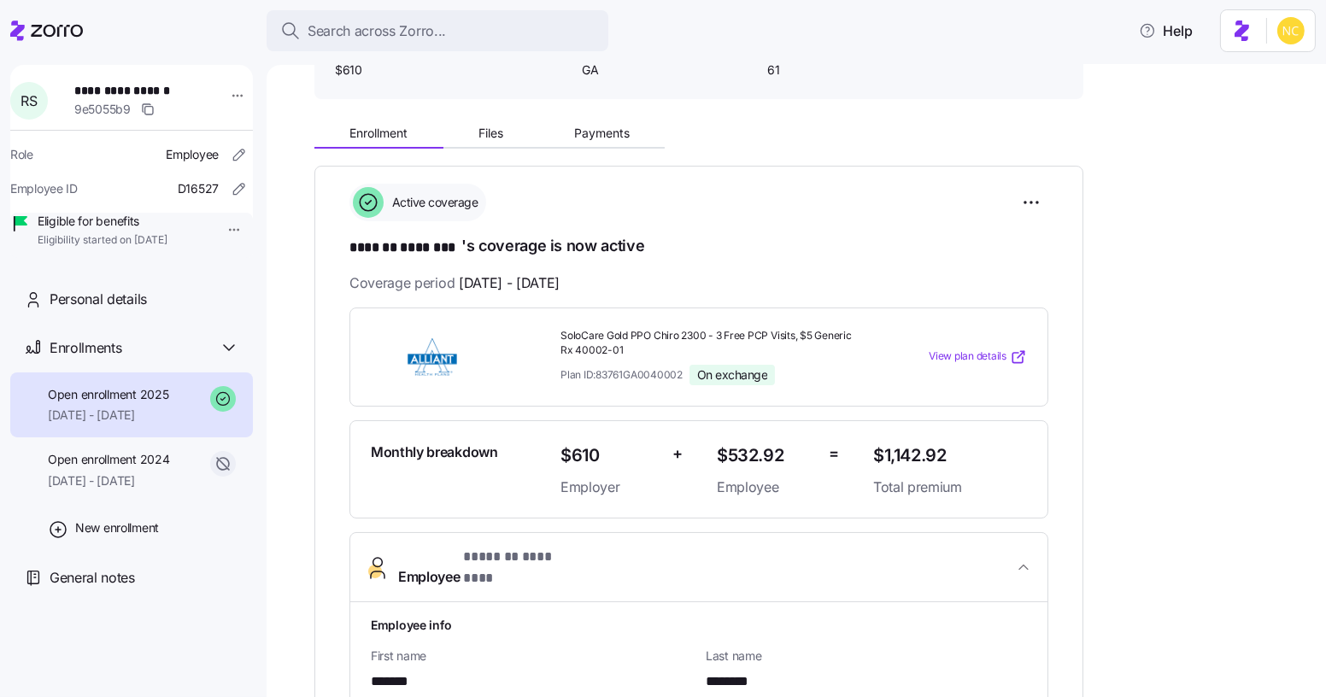
scroll to position [0, 0]
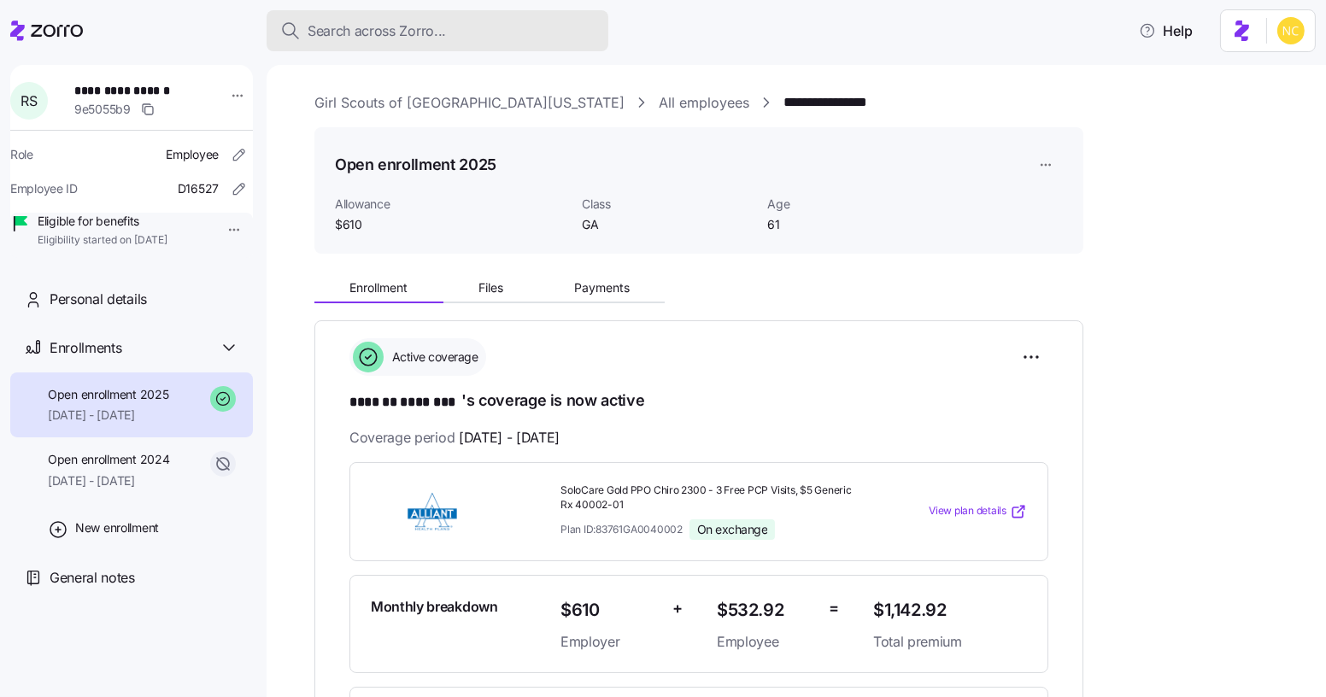
click at [396, 36] on span "Search across Zorro..." at bounding box center [376, 30] width 138 height 21
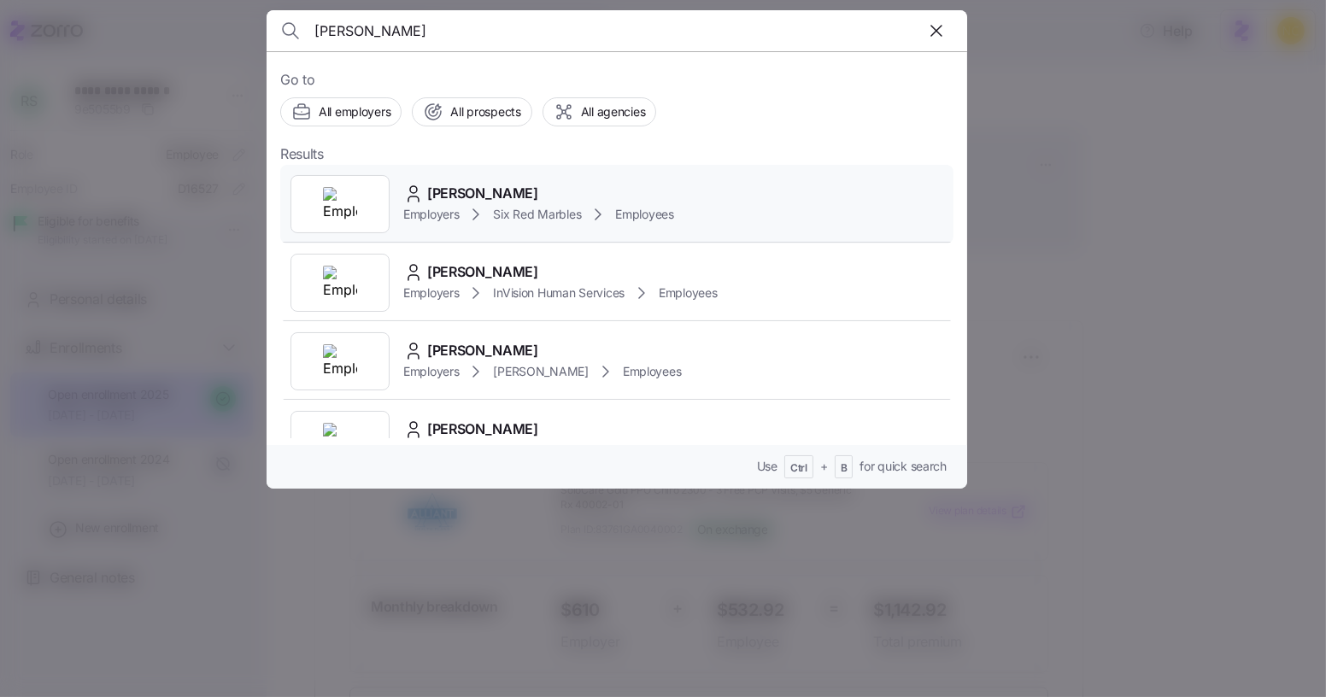
type input "[PERSON_NAME]"
click at [548, 190] on div "[PERSON_NAME]" at bounding box center [538, 193] width 271 height 21
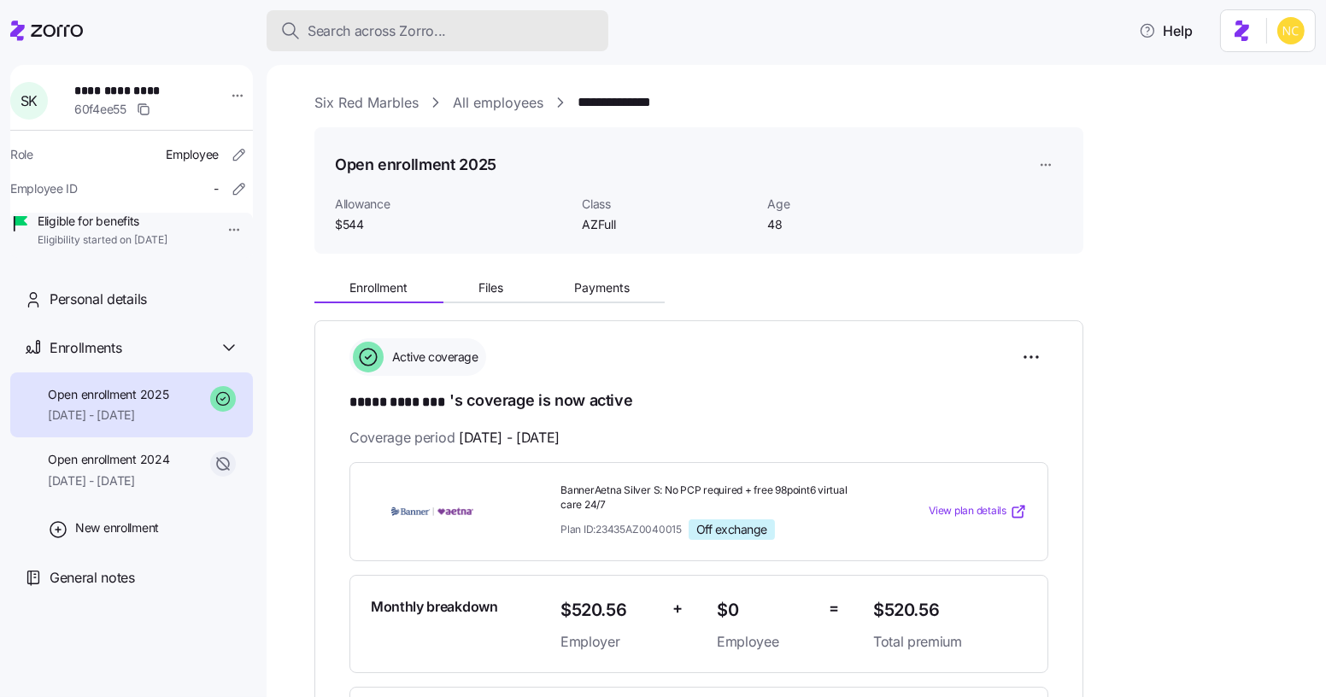
click at [507, 18] on button "Search across Zorro..." at bounding box center [437, 30] width 342 height 41
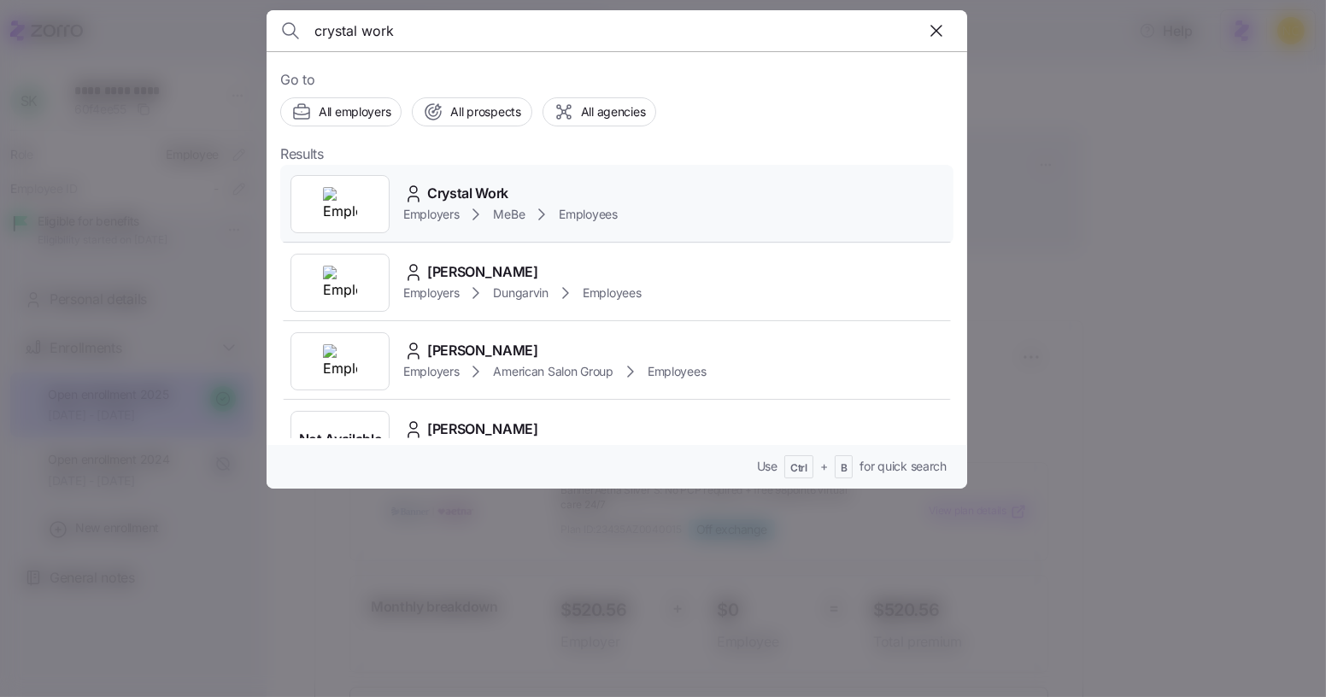
type input "crystal work"
click at [512, 183] on div "Crystal Work" at bounding box center [510, 193] width 214 height 21
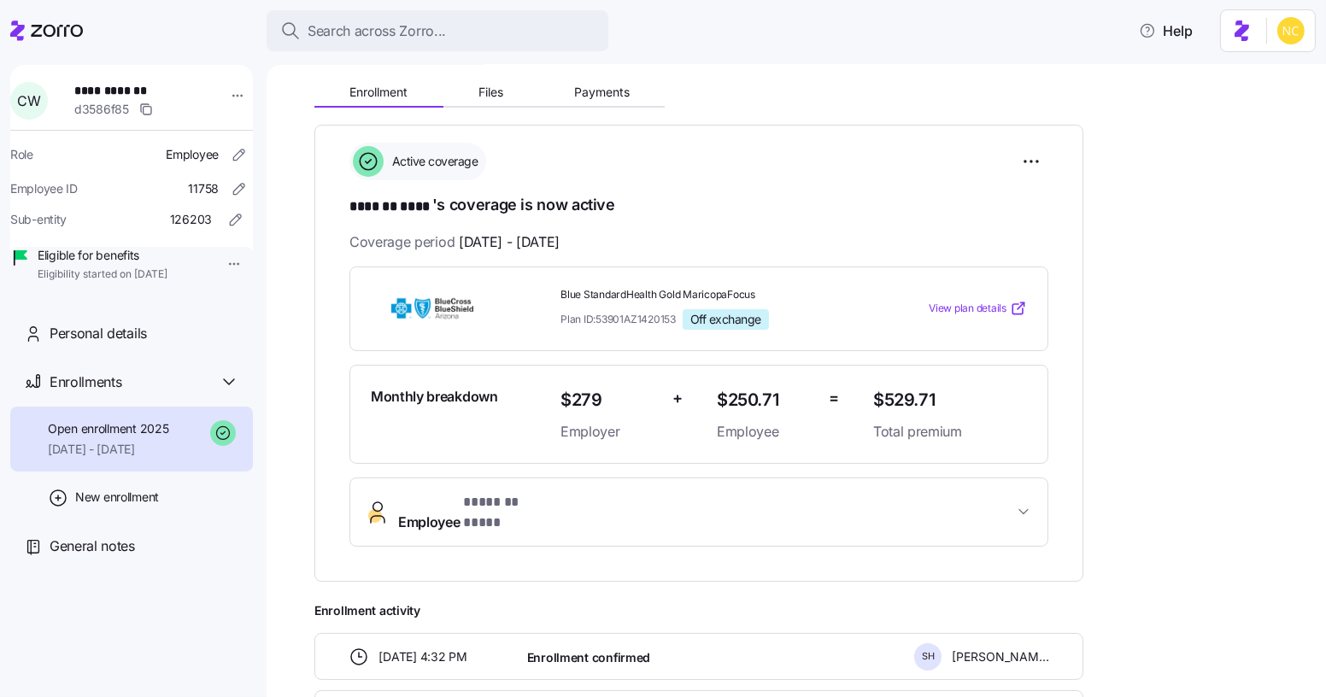
scroll to position [155, 0]
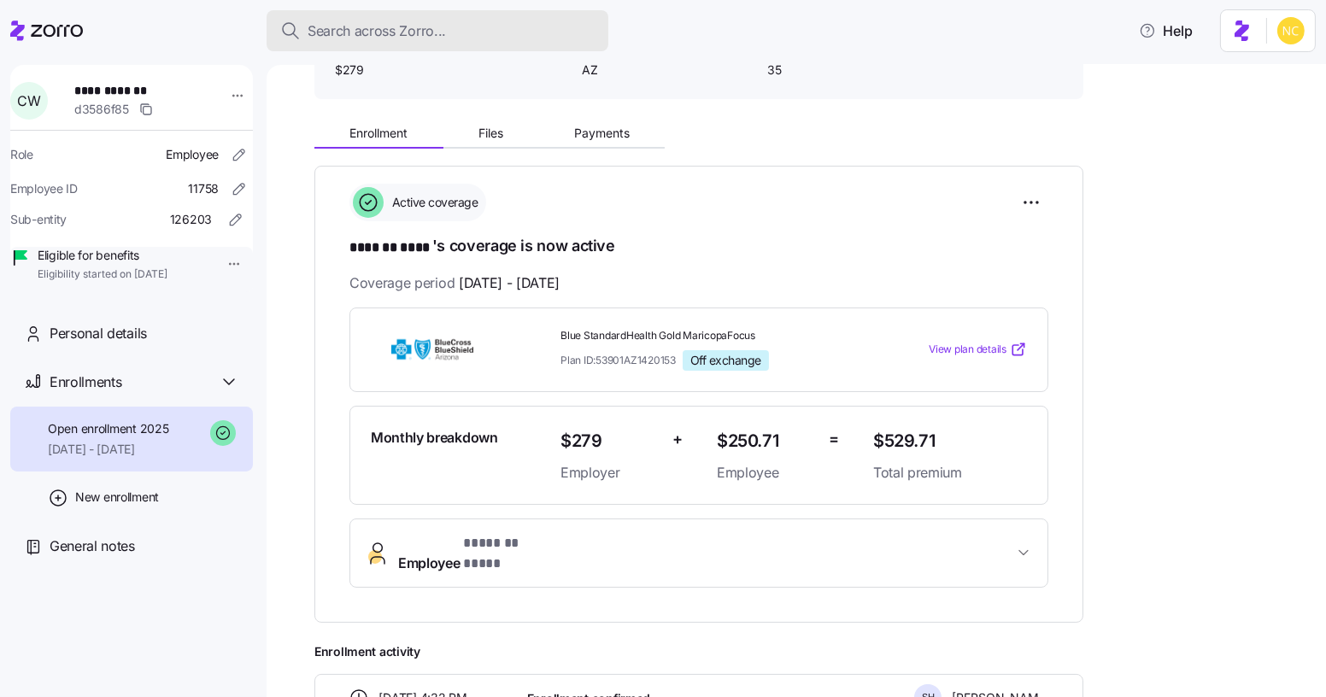
click at [372, 41] on button "Search across Zorro..." at bounding box center [437, 30] width 342 height 41
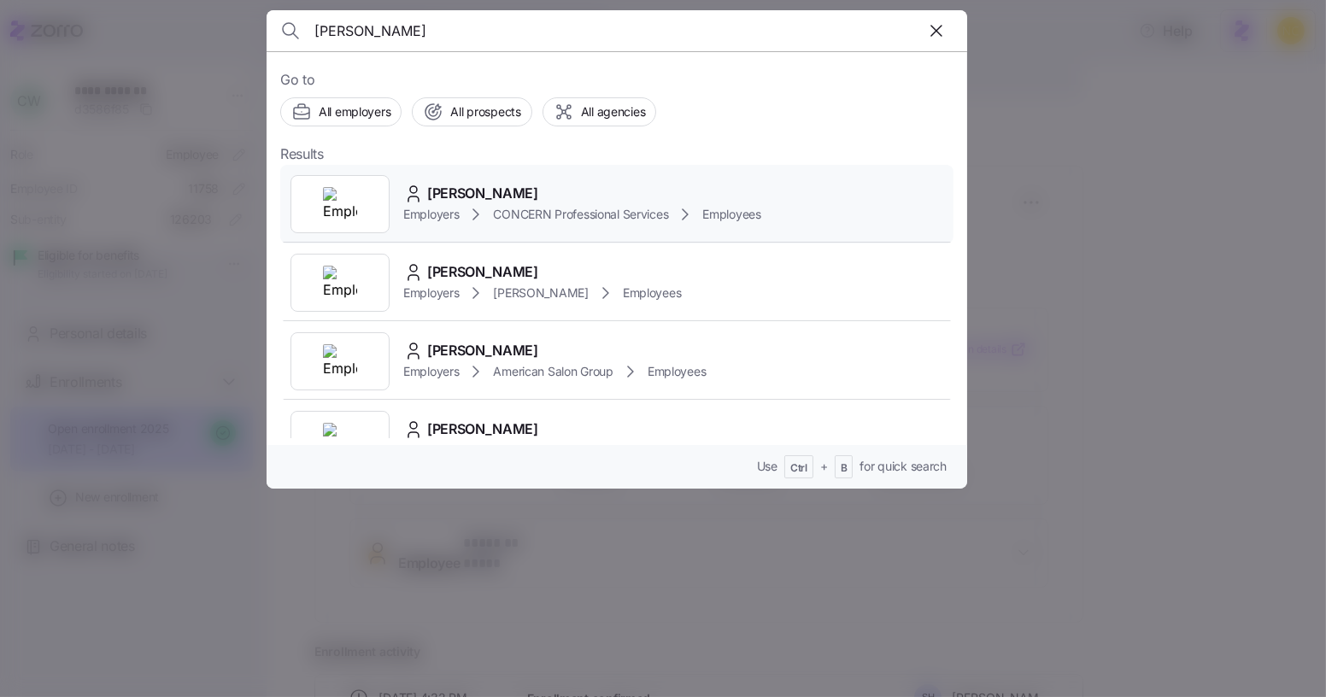
type input "[PERSON_NAME]"
click at [566, 207] on span "CONCERN Professional Services" at bounding box center [580, 214] width 175 height 17
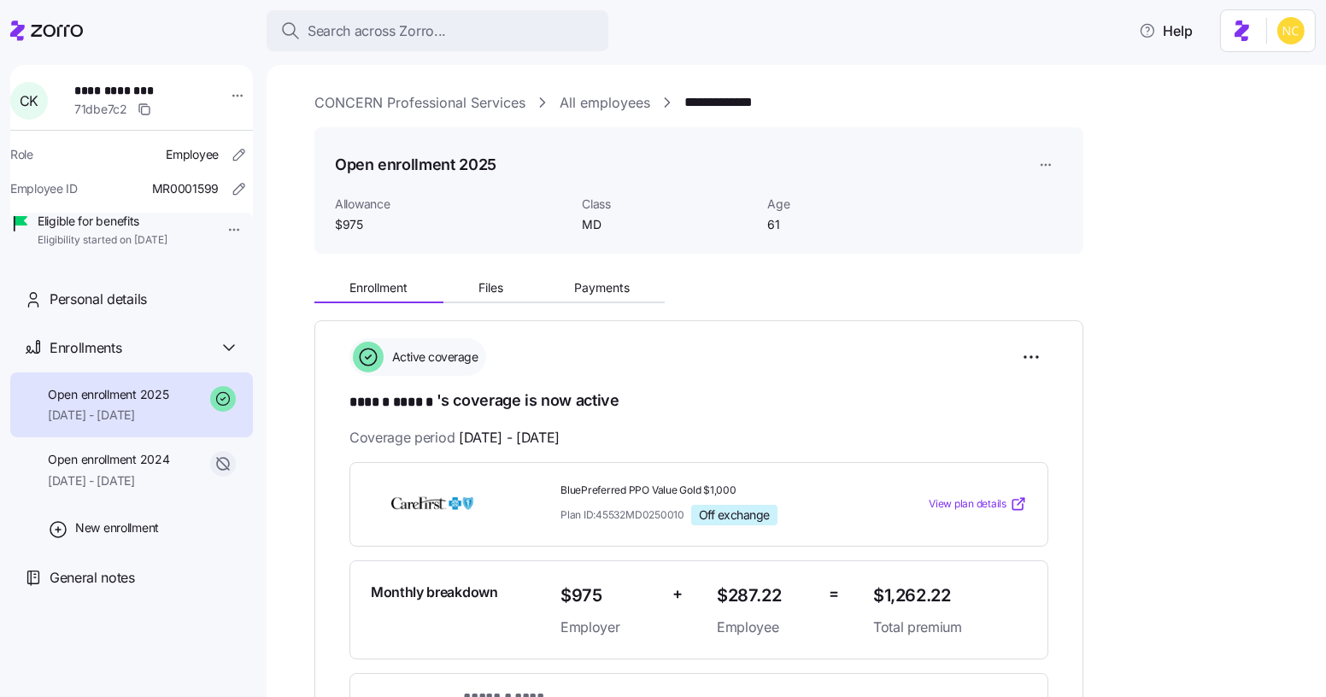
click at [451, 61] on main "**********" at bounding box center [663, 343] width 1326 height 687
click at [449, 38] on div "Search across Zorro..." at bounding box center [437, 30] width 314 height 21
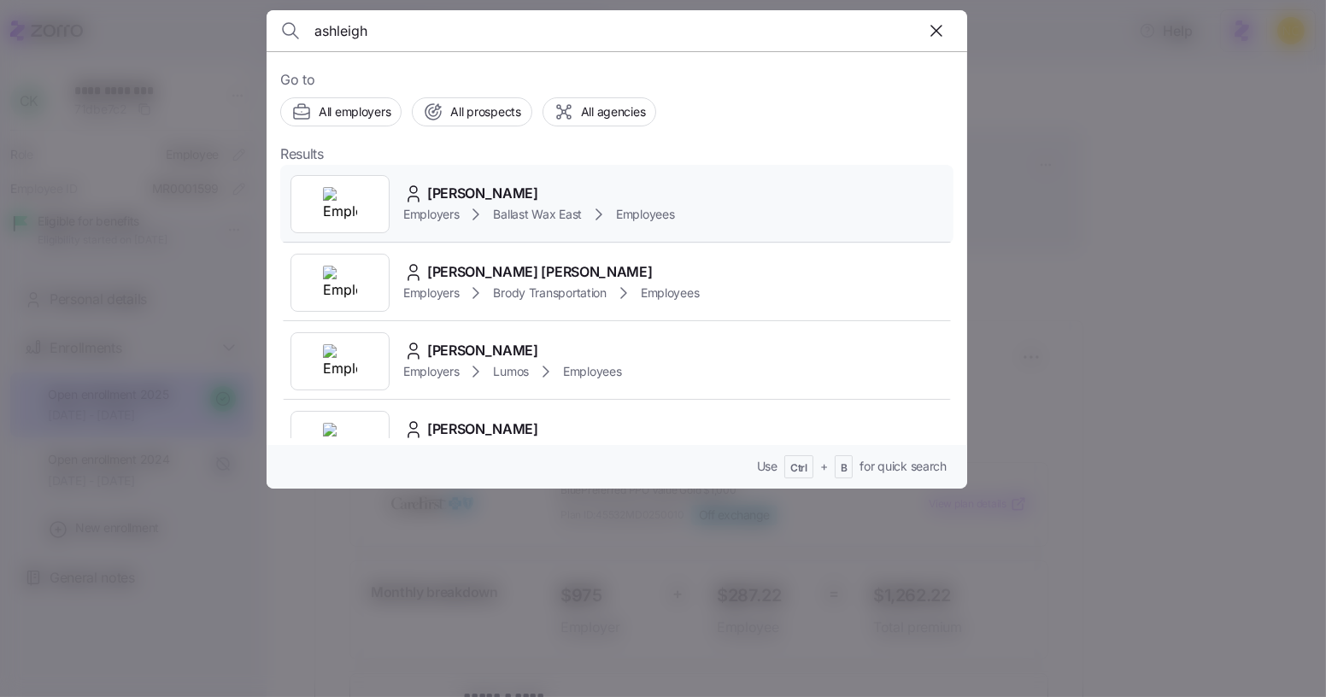
type input "ashleigh"
click at [437, 188] on span "[PERSON_NAME]" at bounding box center [482, 193] width 111 height 21
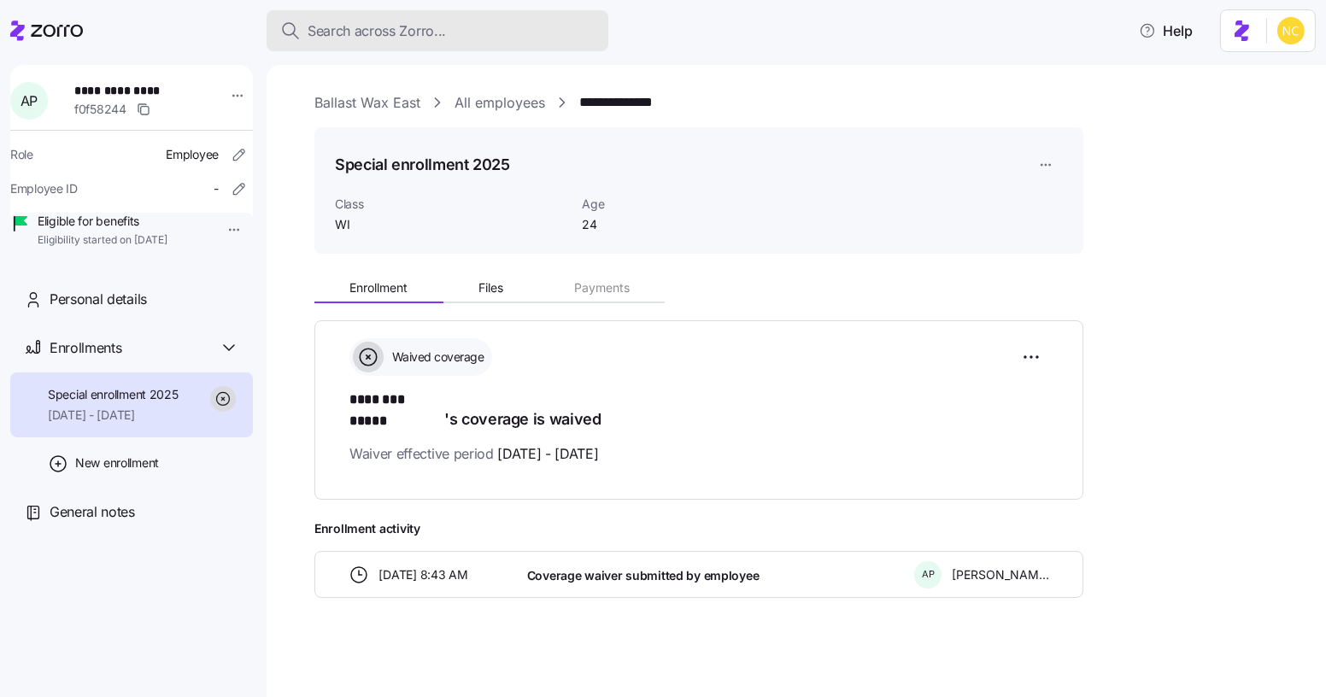
click at [395, 22] on span "Search across Zorro..." at bounding box center [376, 30] width 138 height 21
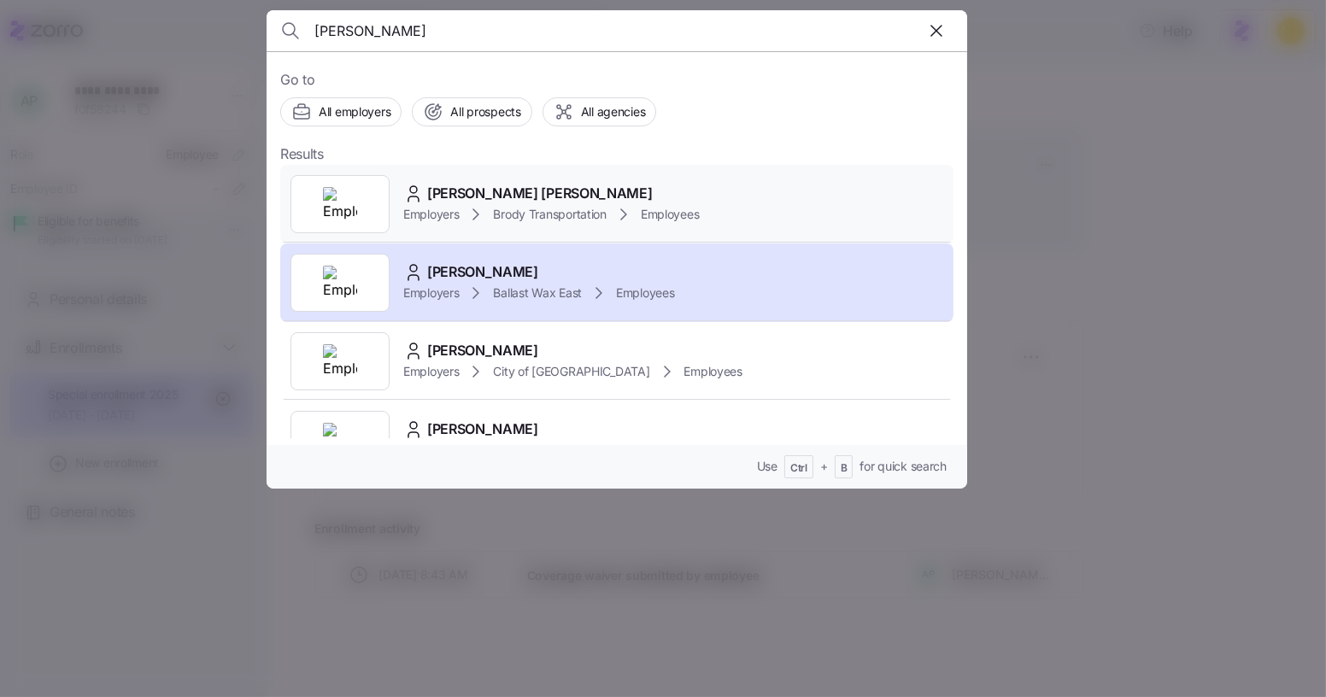
type input "[PERSON_NAME]"
click at [579, 196] on span "[PERSON_NAME] [PERSON_NAME]" at bounding box center [539, 193] width 225 height 21
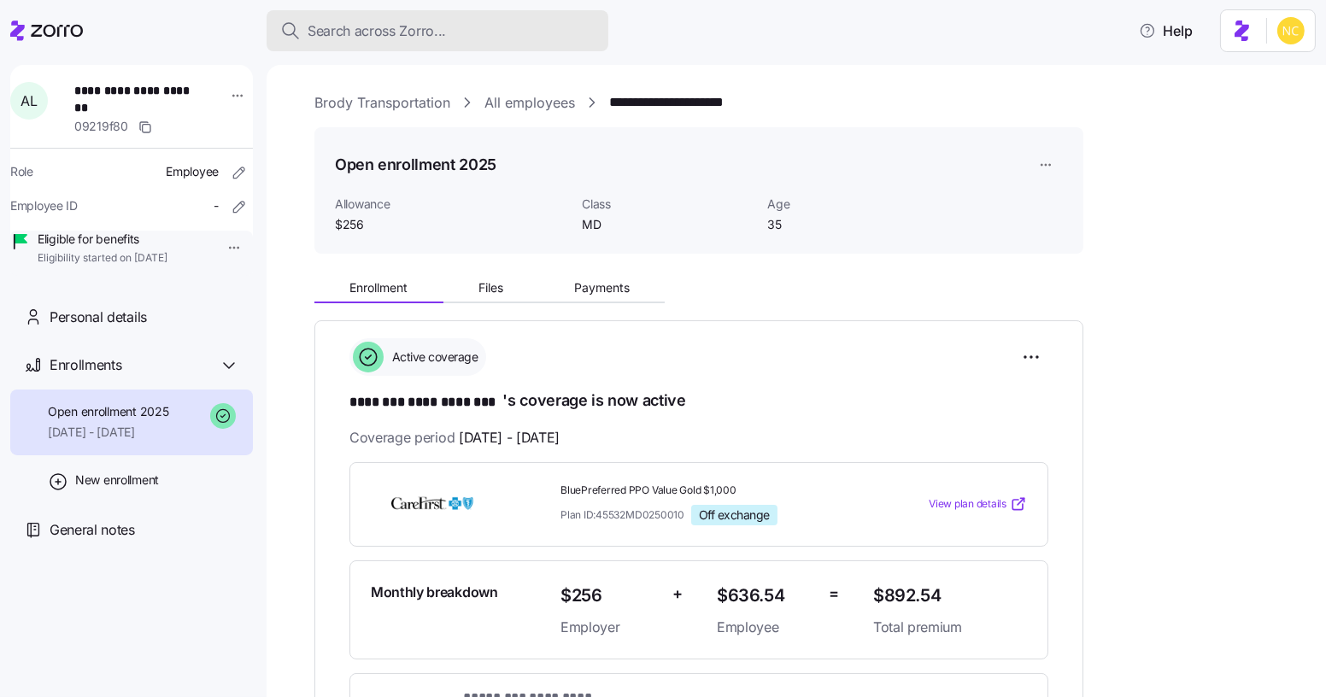
click at [576, 25] on div "Search across Zorro..." at bounding box center [437, 30] width 314 height 21
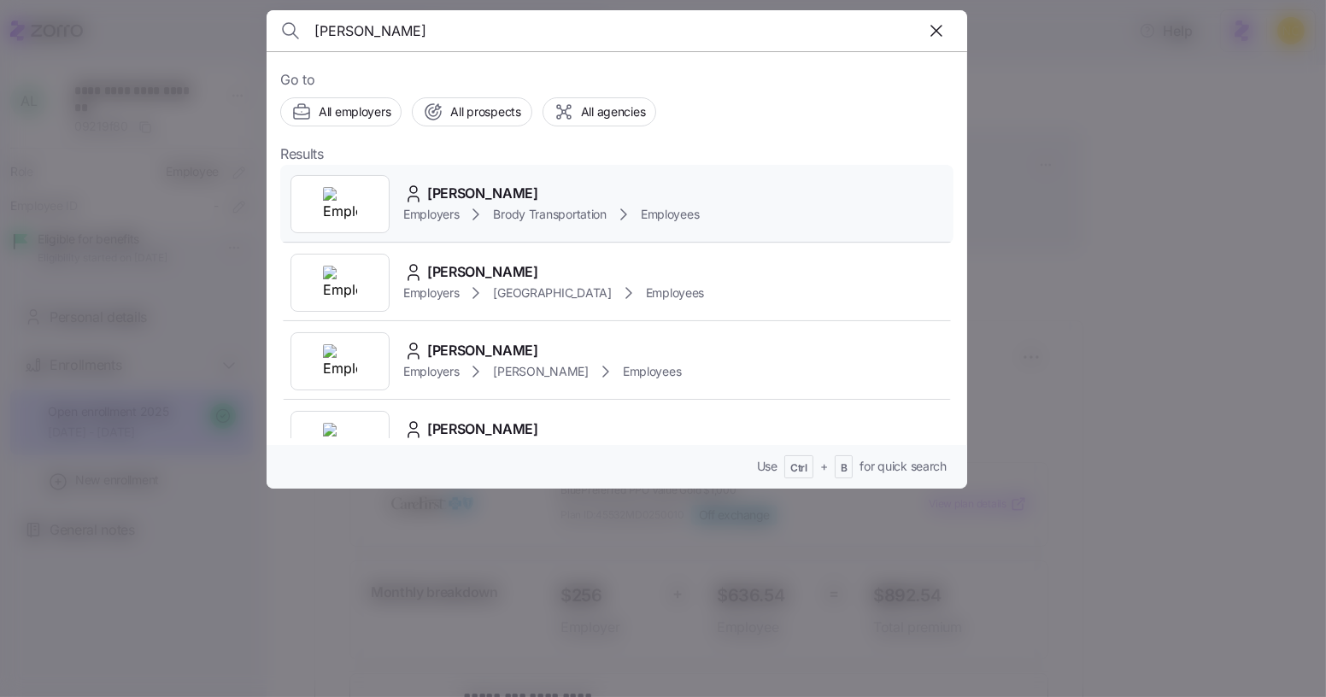
type input "[PERSON_NAME]"
click at [524, 185] on div "[PERSON_NAME]" at bounding box center [551, 193] width 296 height 21
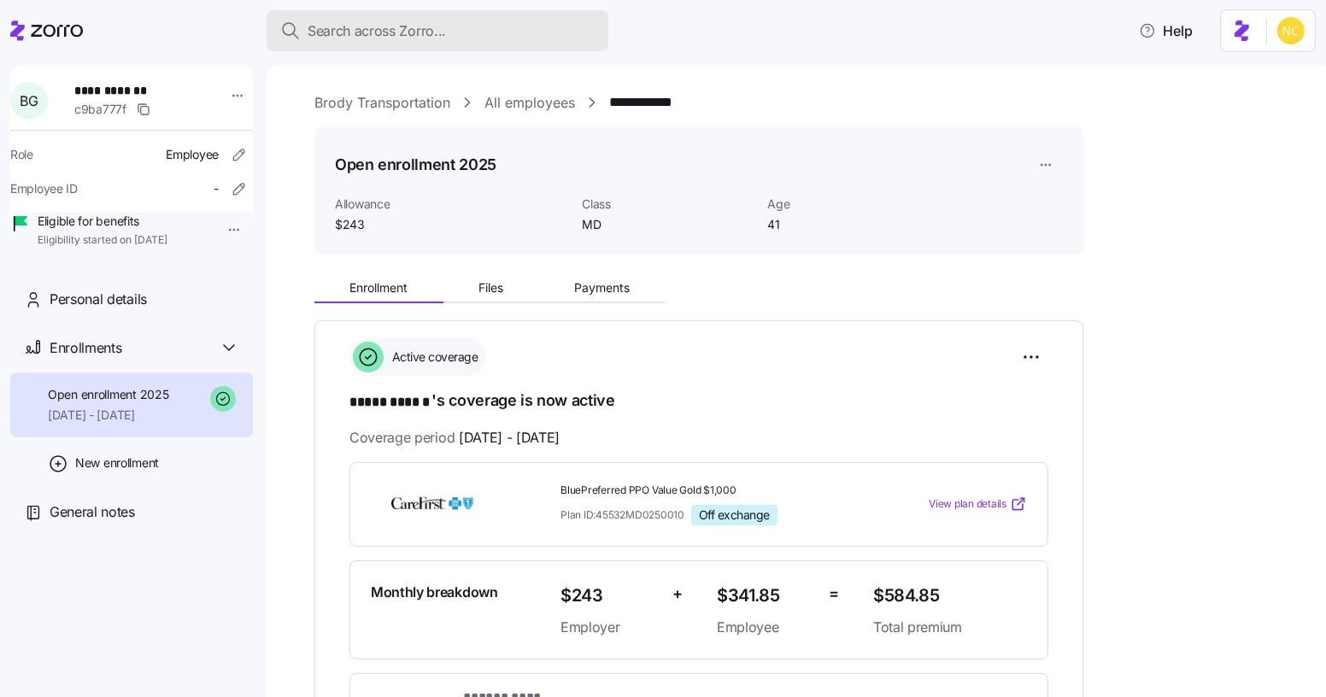
click at [441, 17] on button "Search across Zorro..." at bounding box center [437, 30] width 342 height 41
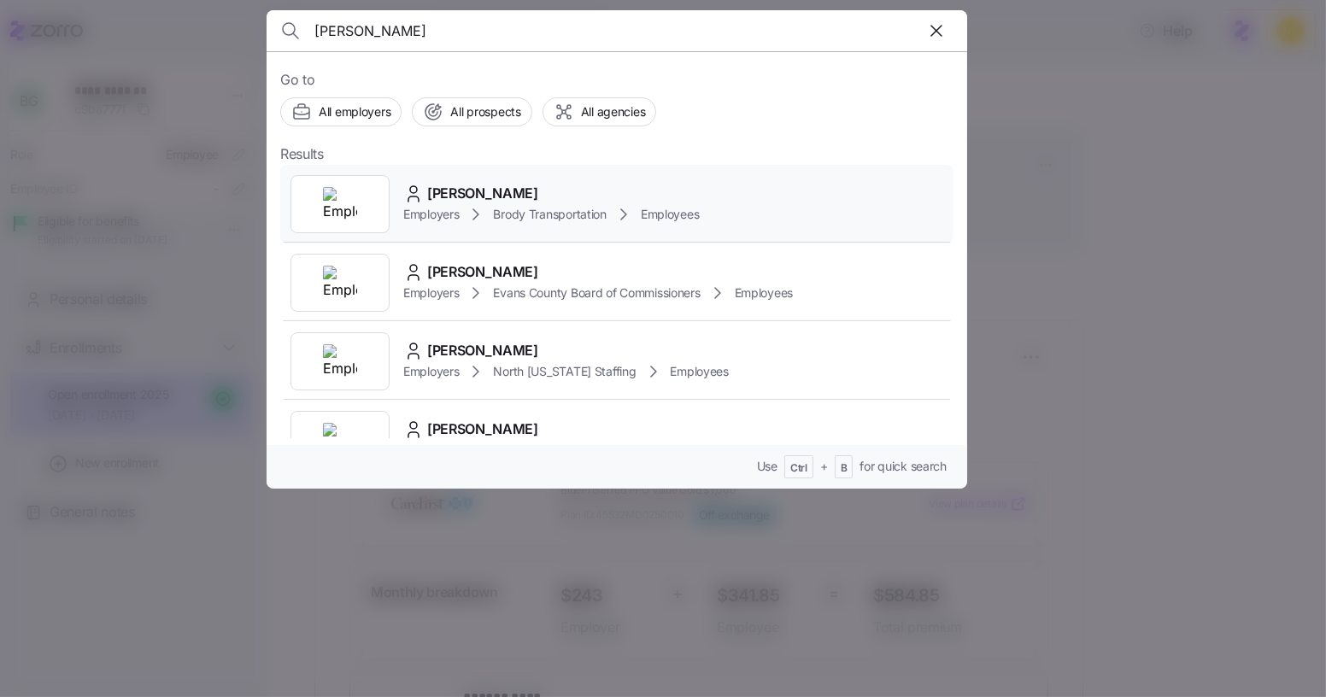
type input "[PERSON_NAME]"
click at [530, 190] on div "[PERSON_NAME]" at bounding box center [551, 193] width 296 height 21
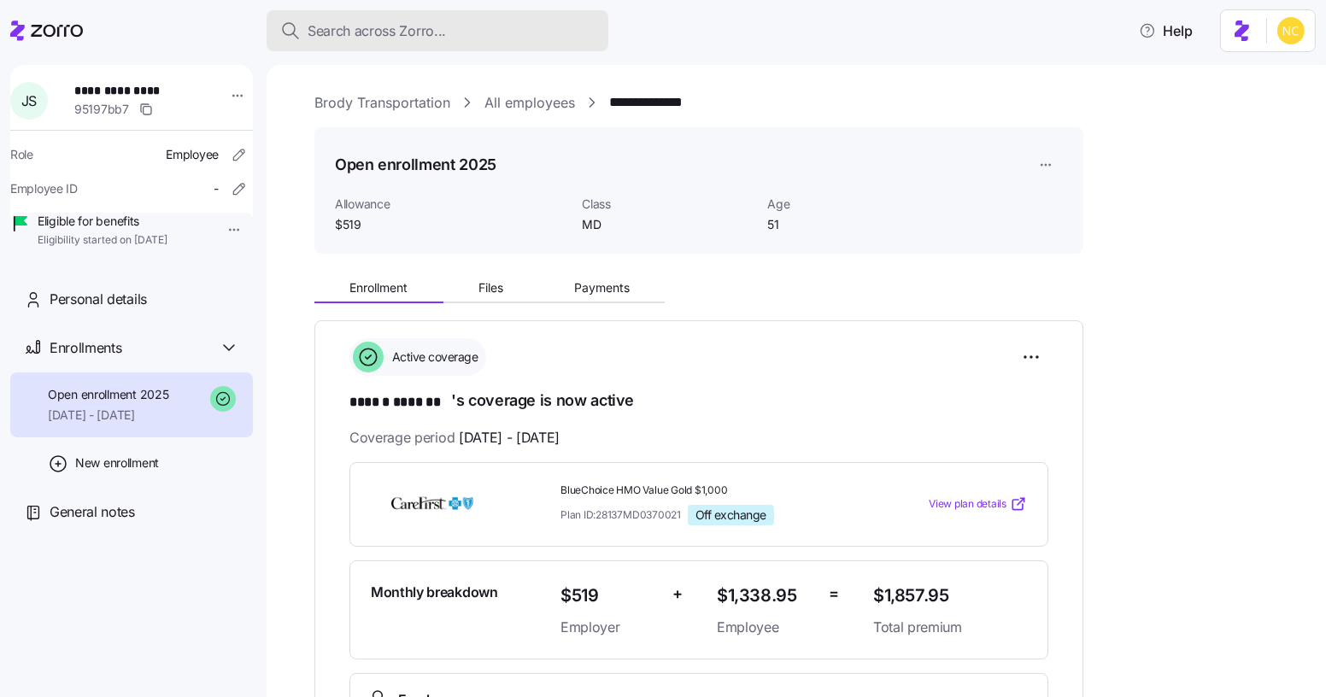
click at [388, 20] on span "Search across Zorro..." at bounding box center [376, 30] width 138 height 21
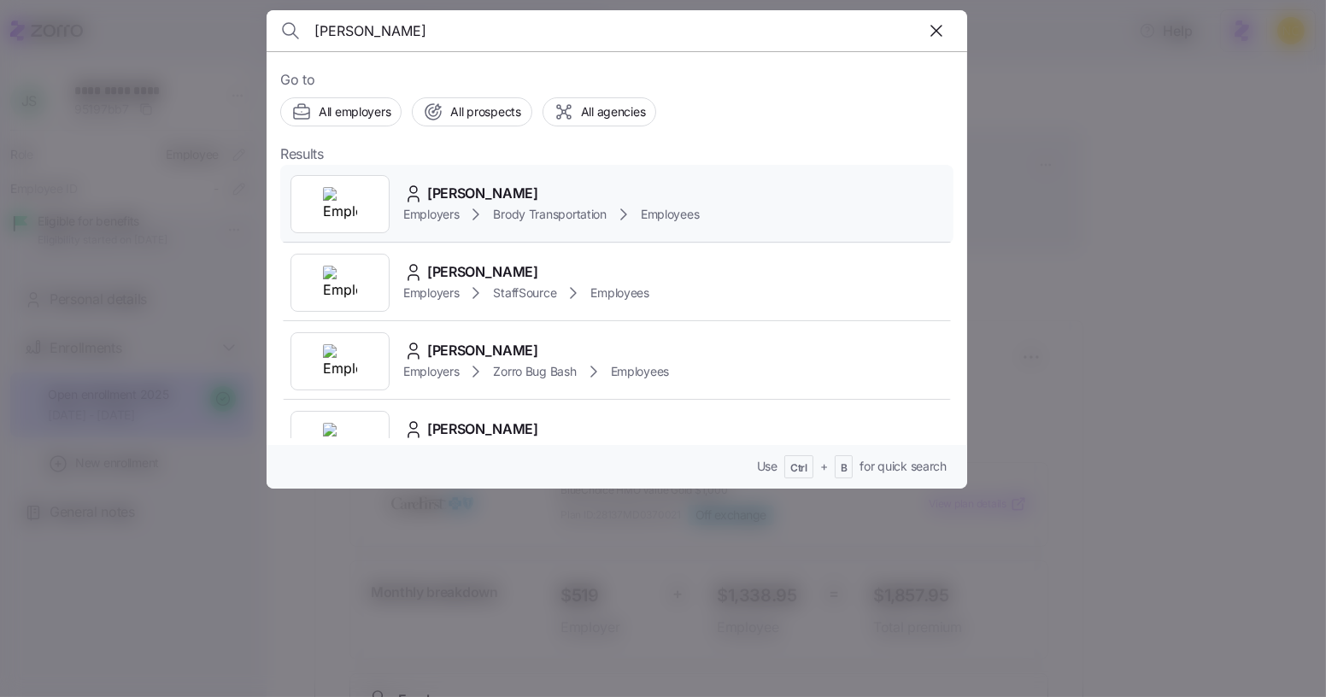
type input "[PERSON_NAME]"
click at [496, 188] on span "[PERSON_NAME]" at bounding box center [482, 193] width 111 height 21
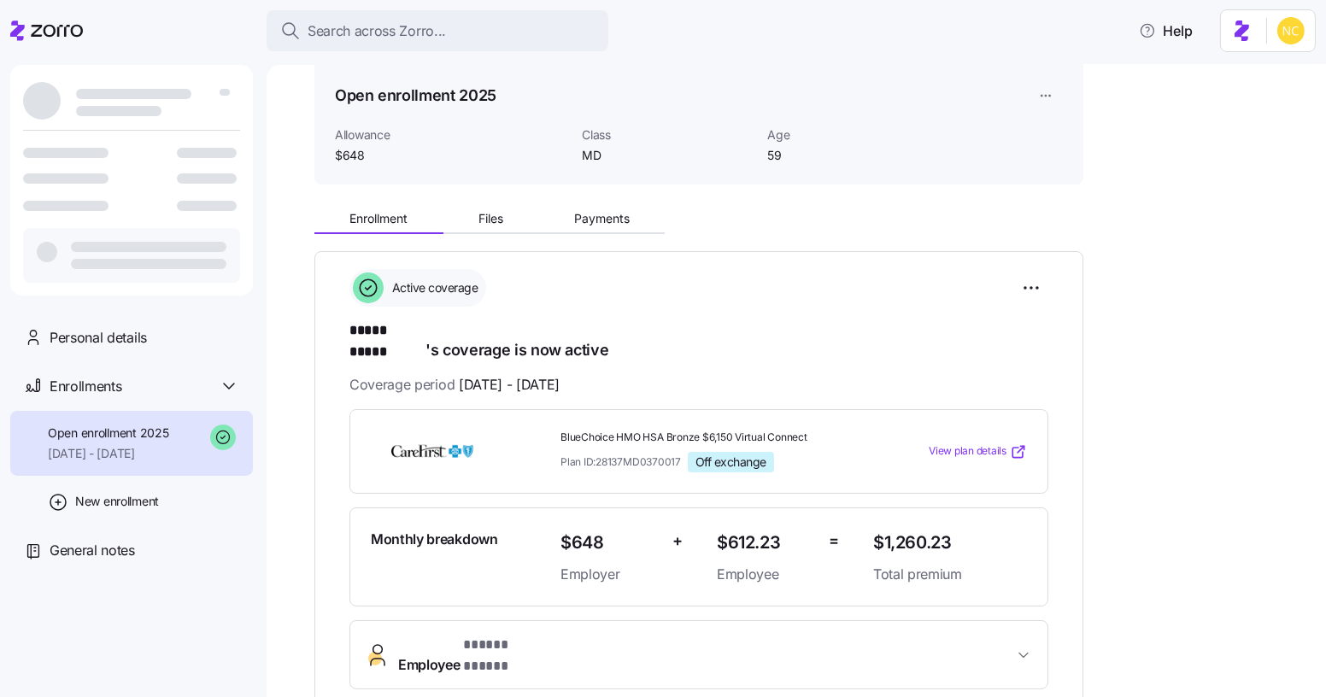
scroll to position [155, 0]
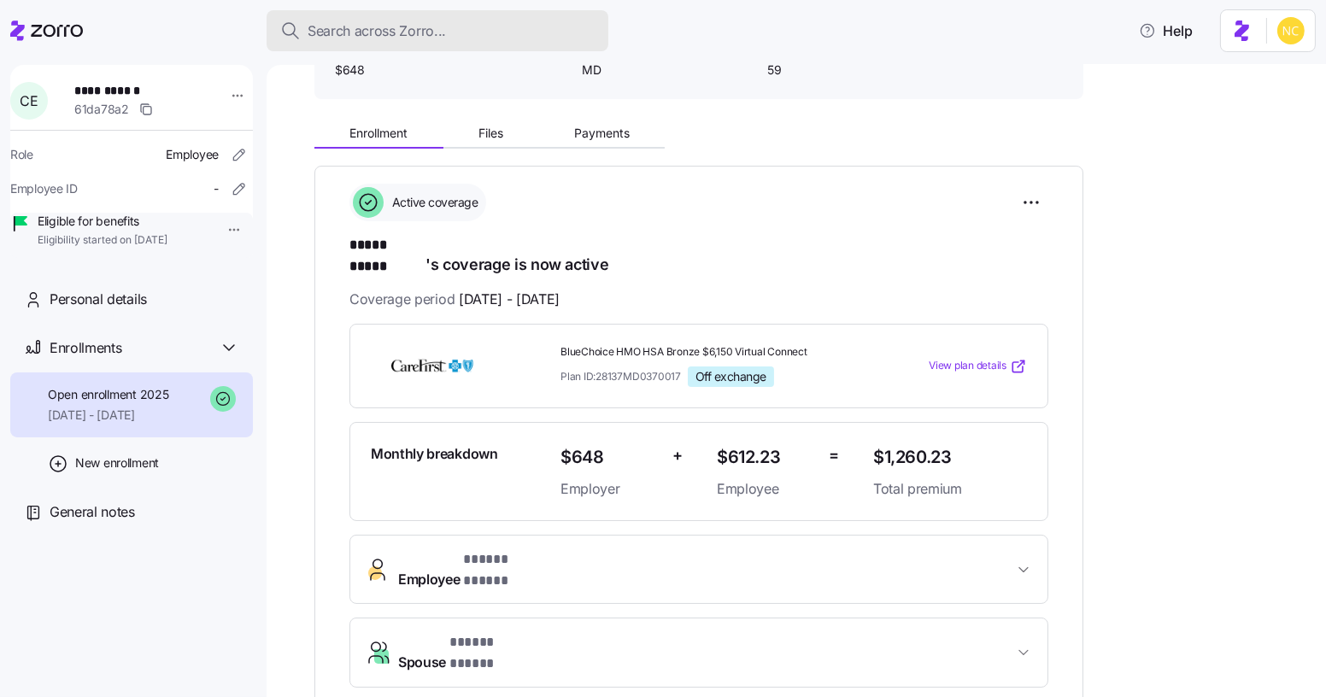
click at [478, 21] on button "Search across Zorro..." at bounding box center [437, 30] width 342 height 41
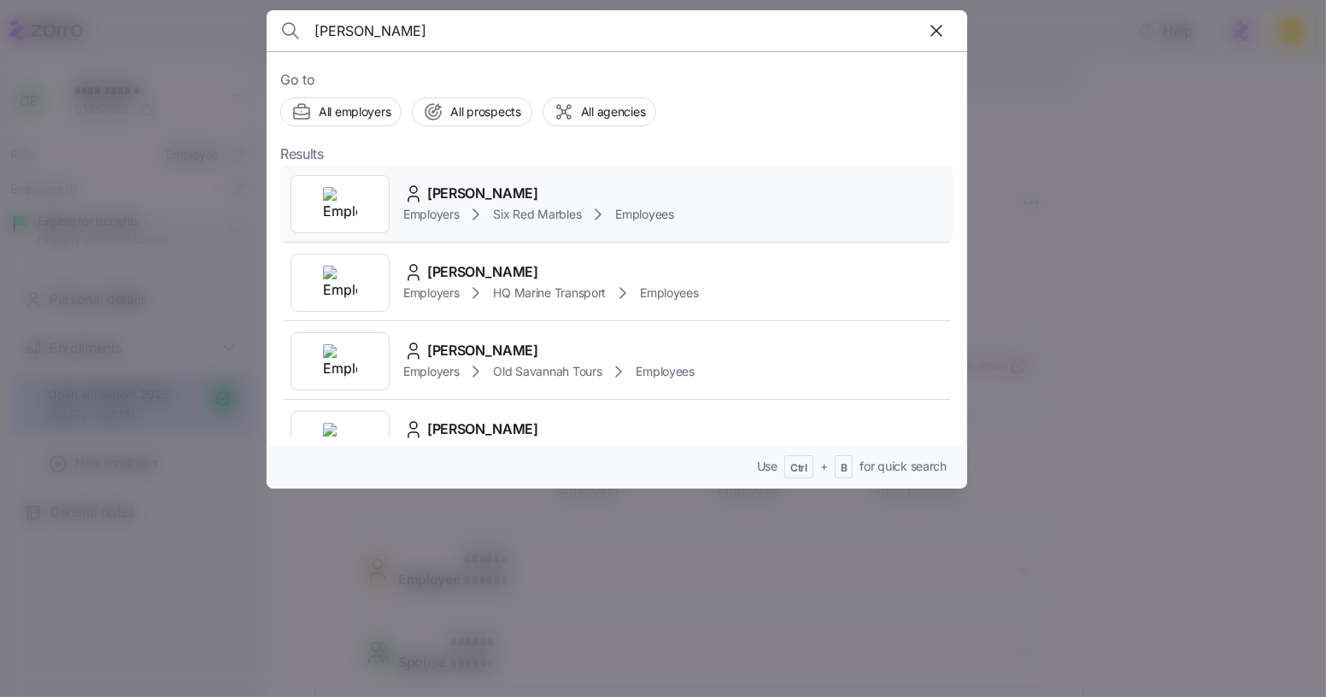
type input "[PERSON_NAME]"
click at [477, 191] on span "[PERSON_NAME]" at bounding box center [482, 193] width 111 height 21
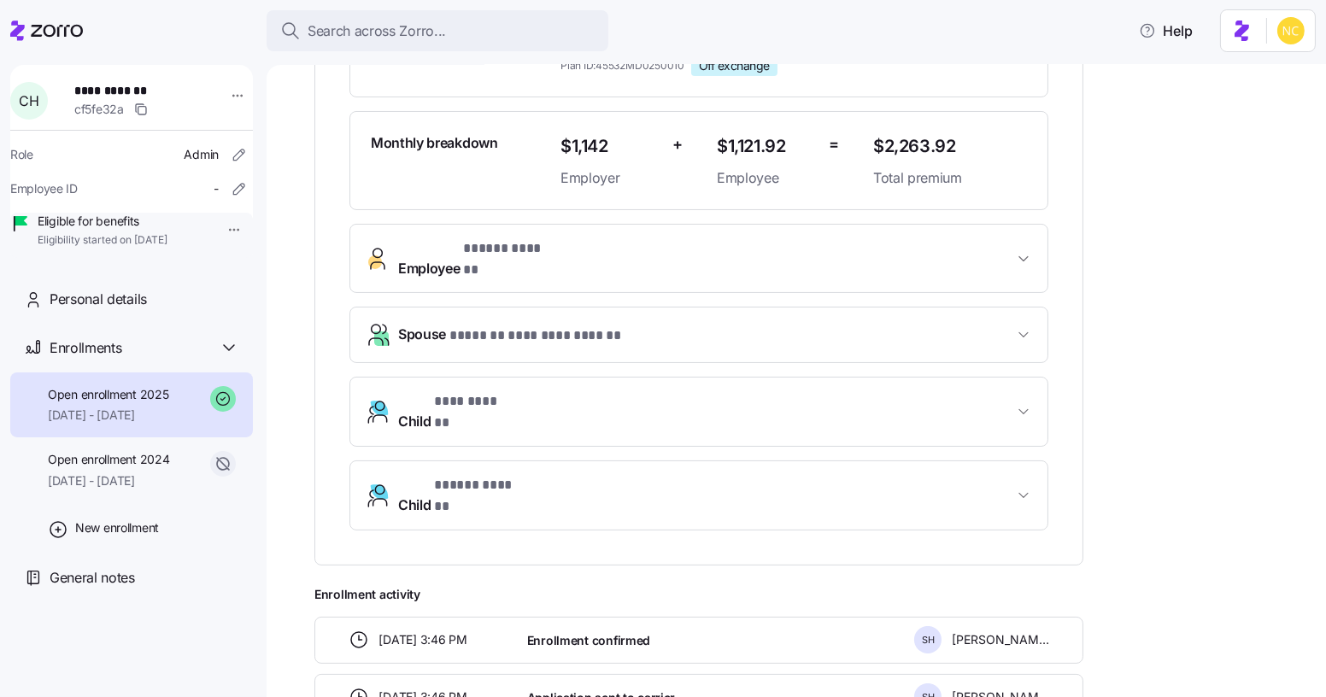
scroll to position [77, 0]
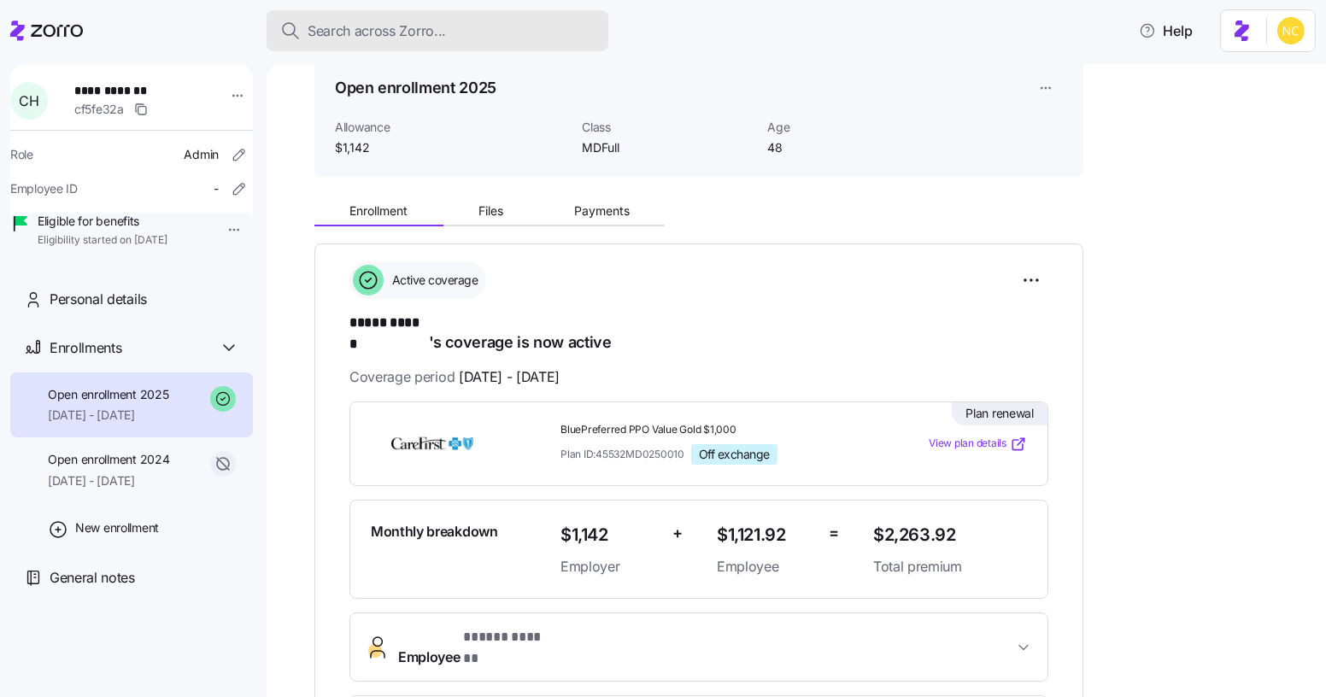
click at [487, 20] on div "Search across Zorro..." at bounding box center [437, 30] width 314 height 21
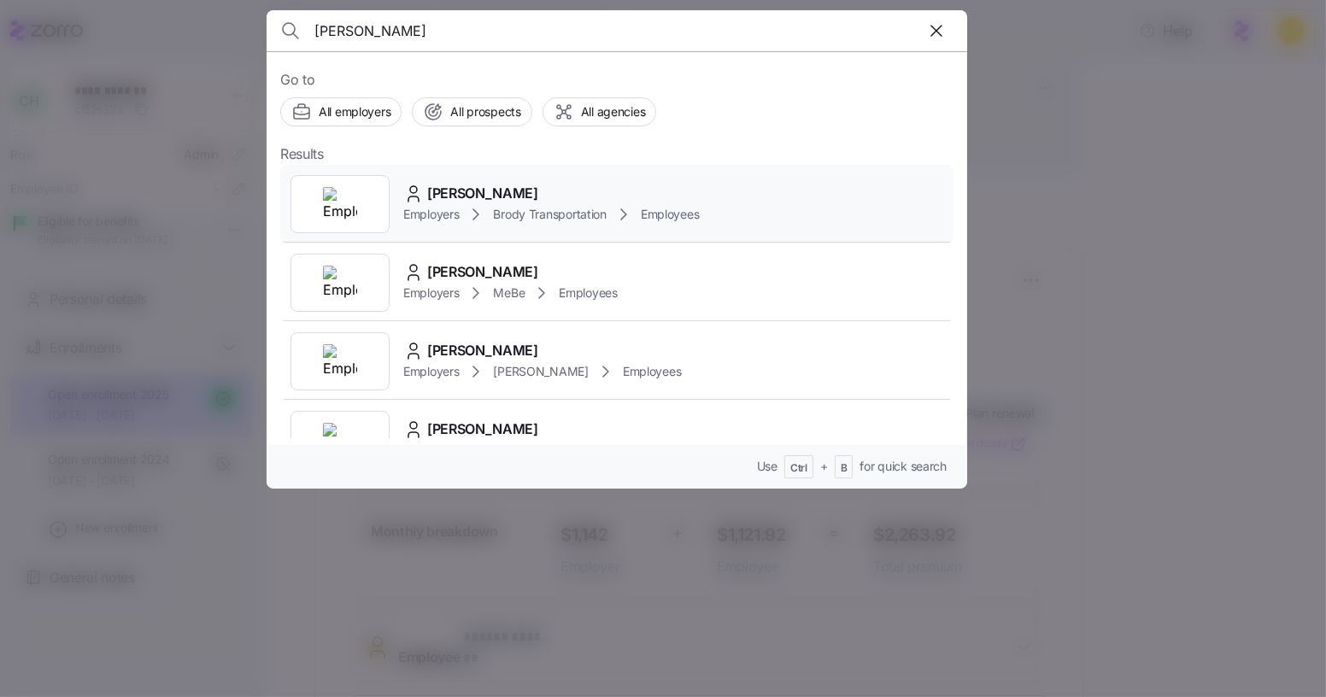
type input "[PERSON_NAME]"
click at [477, 225] on div "[PERSON_NAME] Employers Brody Transportation Employees" at bounding box center [616, 204] width 673 height 79
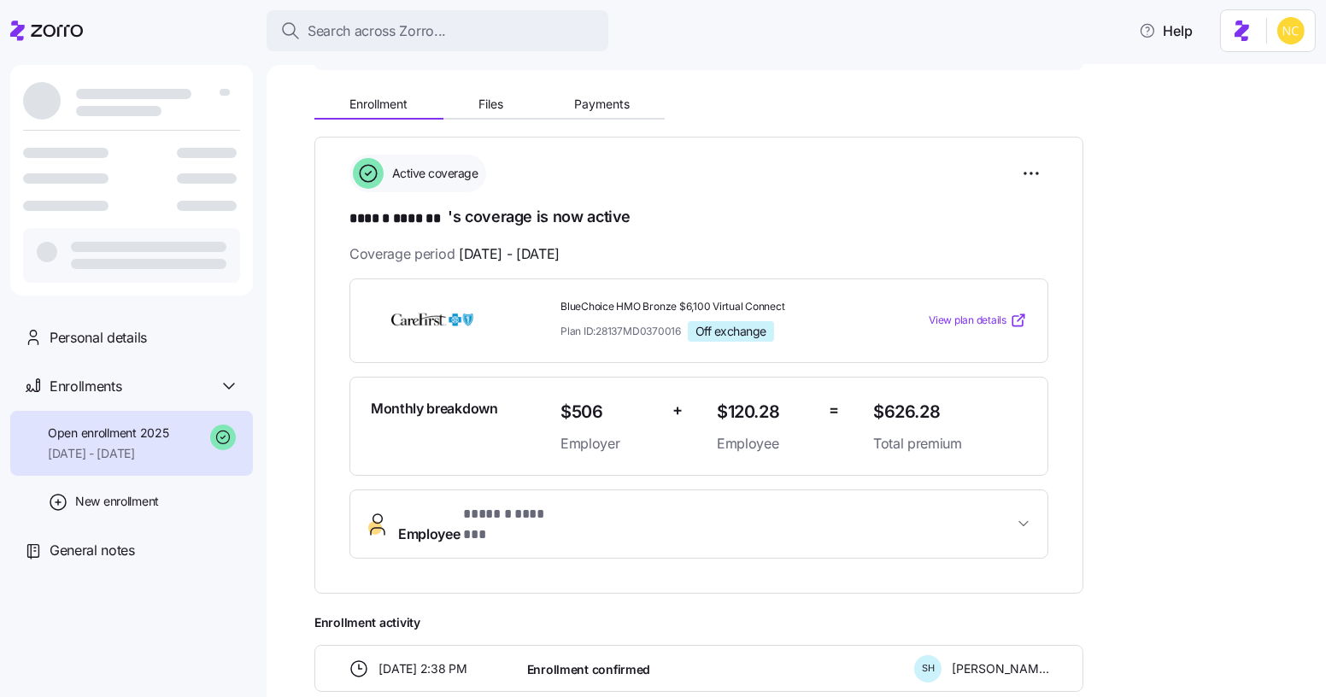
scroll to position [232, 0]
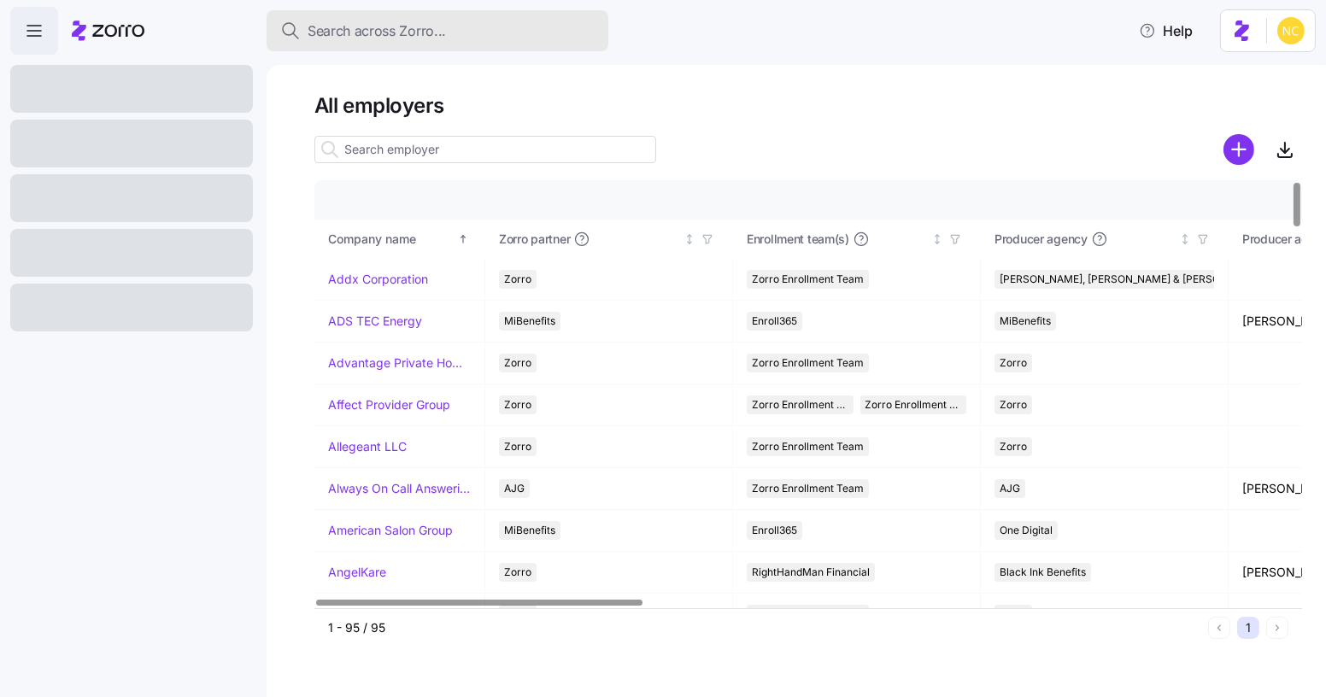
click at [543, 35] on div "Search across Zorro..." at bounding box center [437, 30] width 314 height 21
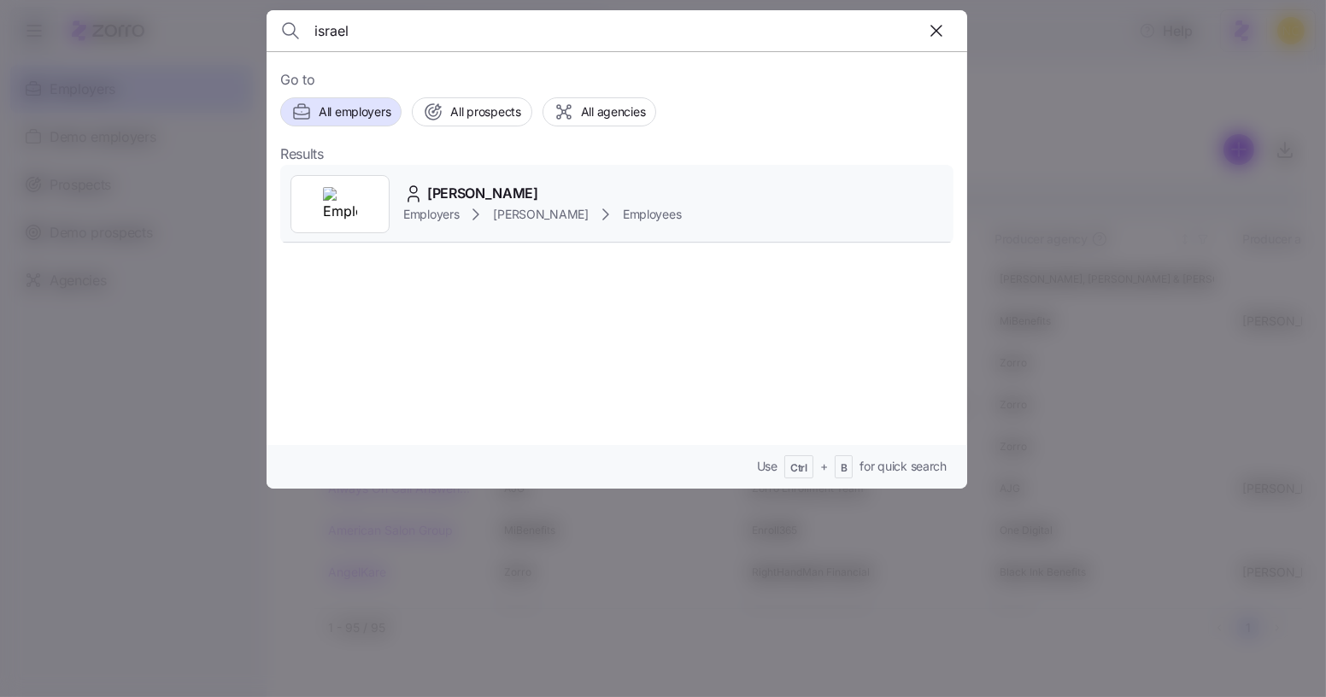
type input "israel"
drag, startPoint x: 489, startPoint y: 184, endPoint x: 455, endPoint y: 0, distance: 186.8
click at [488, 185] on span "ISRAEL LOZA ALDRETE" at bounding box center [482, 193] width 111 height 21
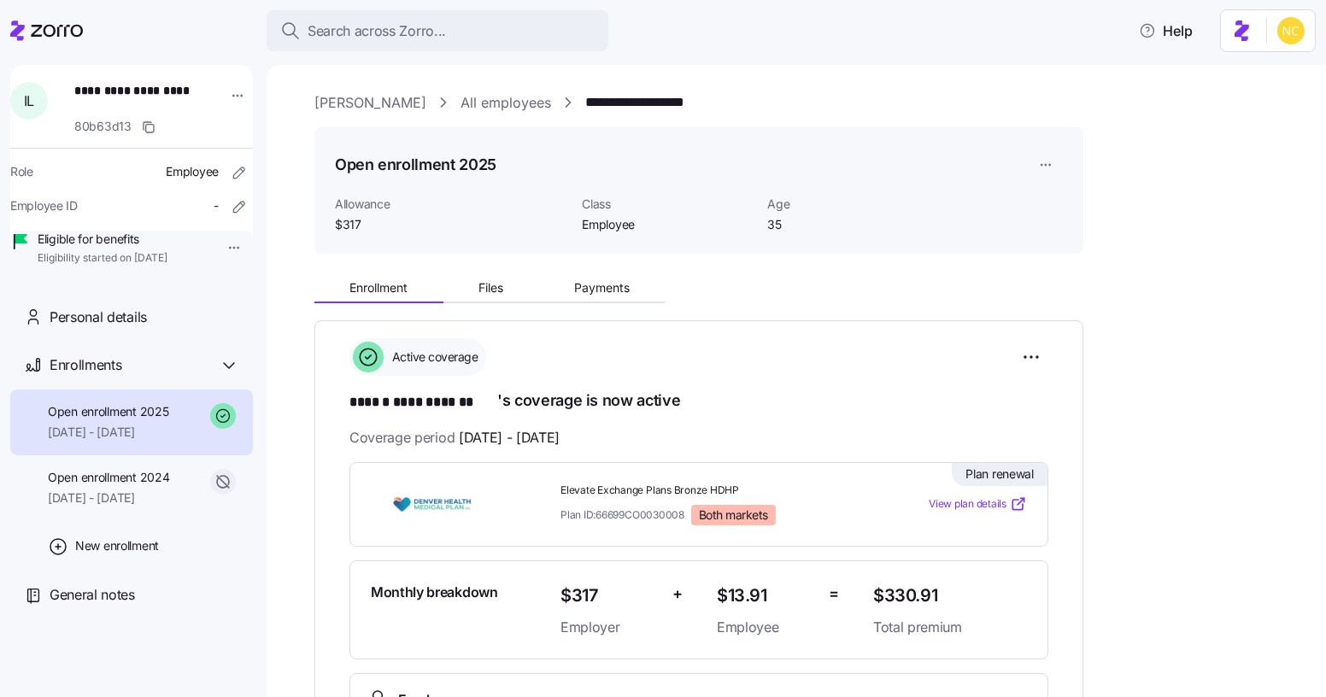
click at [426, 4] on header "Search across Zorro... Help" at bounding box center [663, 27] width 1326 height 55
click at [417, 29] on span "Search across Zorro..." at bounding box center [376, 30] width 138 height 21
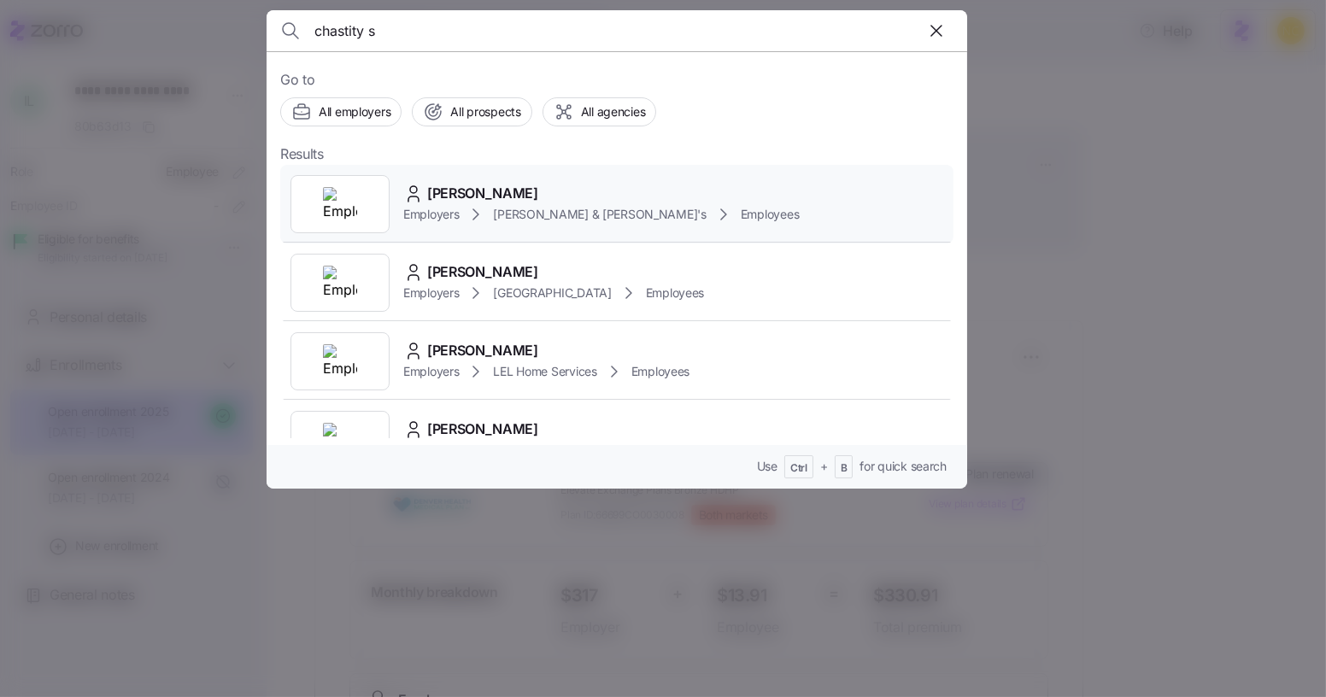
type input "chastity s"
click at [590, 199] on div "Chastity Stafford" at bounding box center [600, 193] width 395 height 21
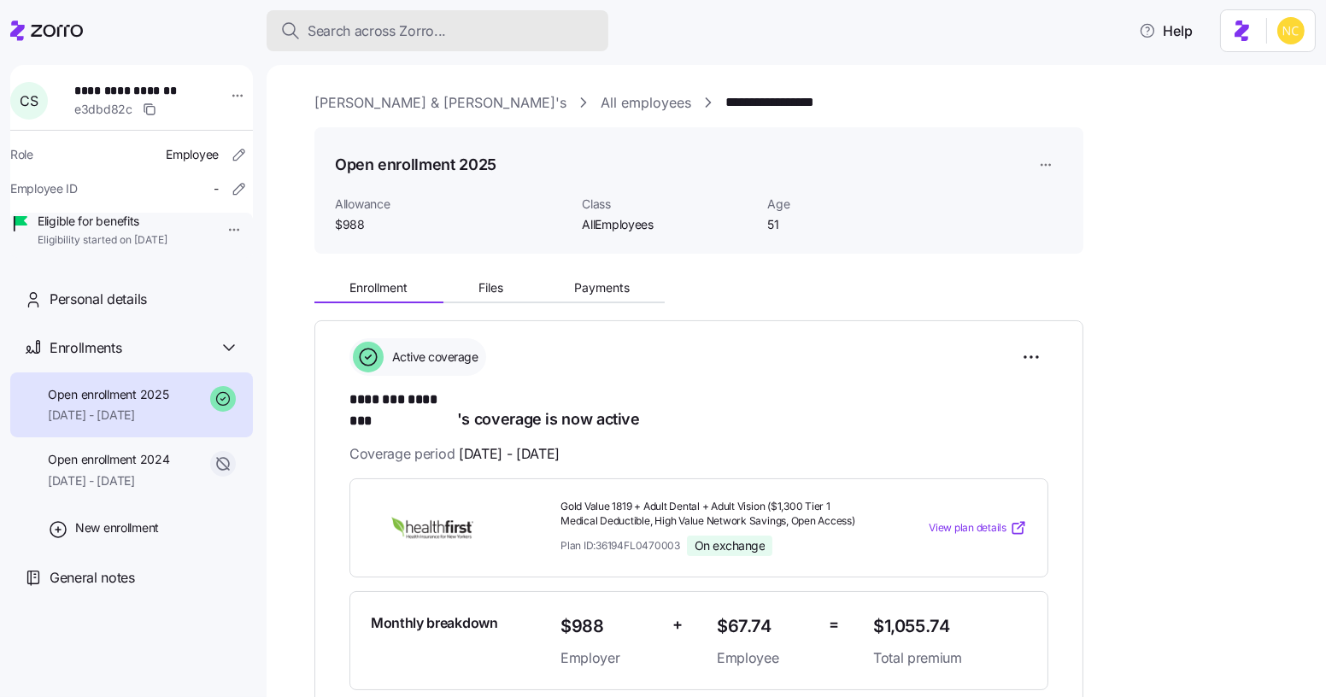
click at [474, 34] on div "Search across Zorro..." at bounding box center [437, 30] width 314 height 21
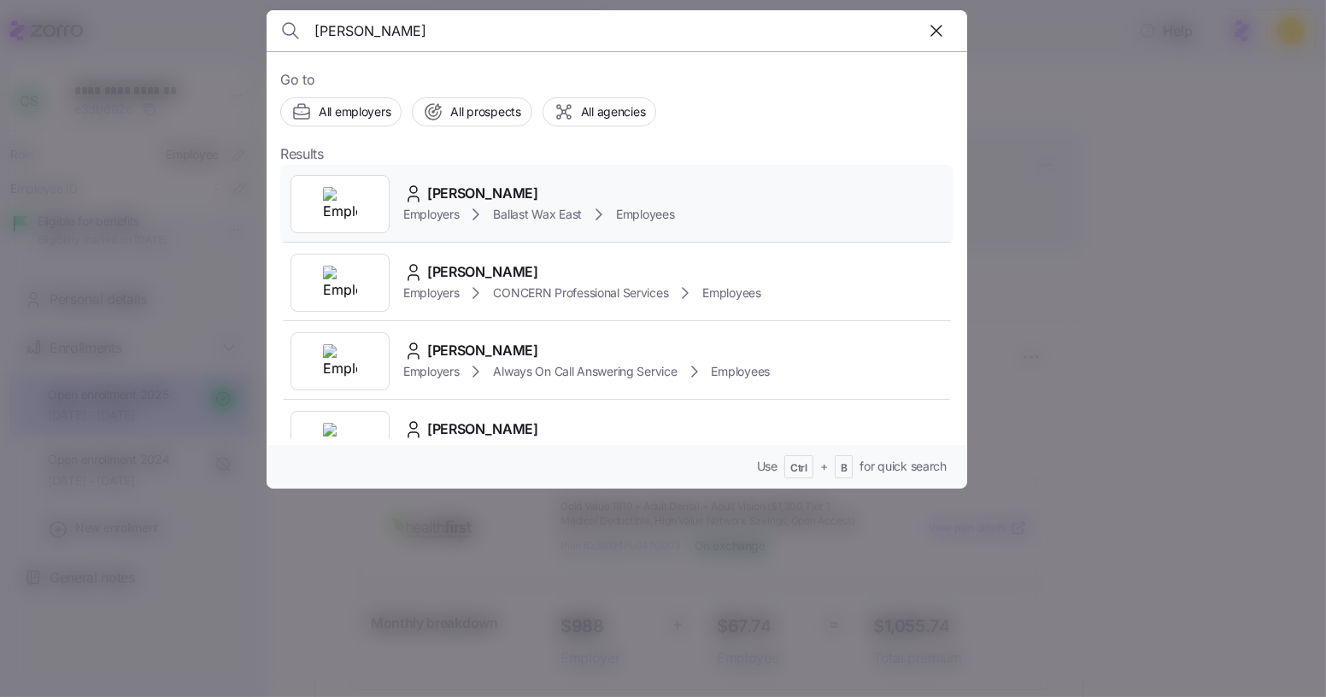
type input "ariel love"
click at [594, 199] on div "Ariel Lovelace" at bounding box center [539, 193] width 272 height 21
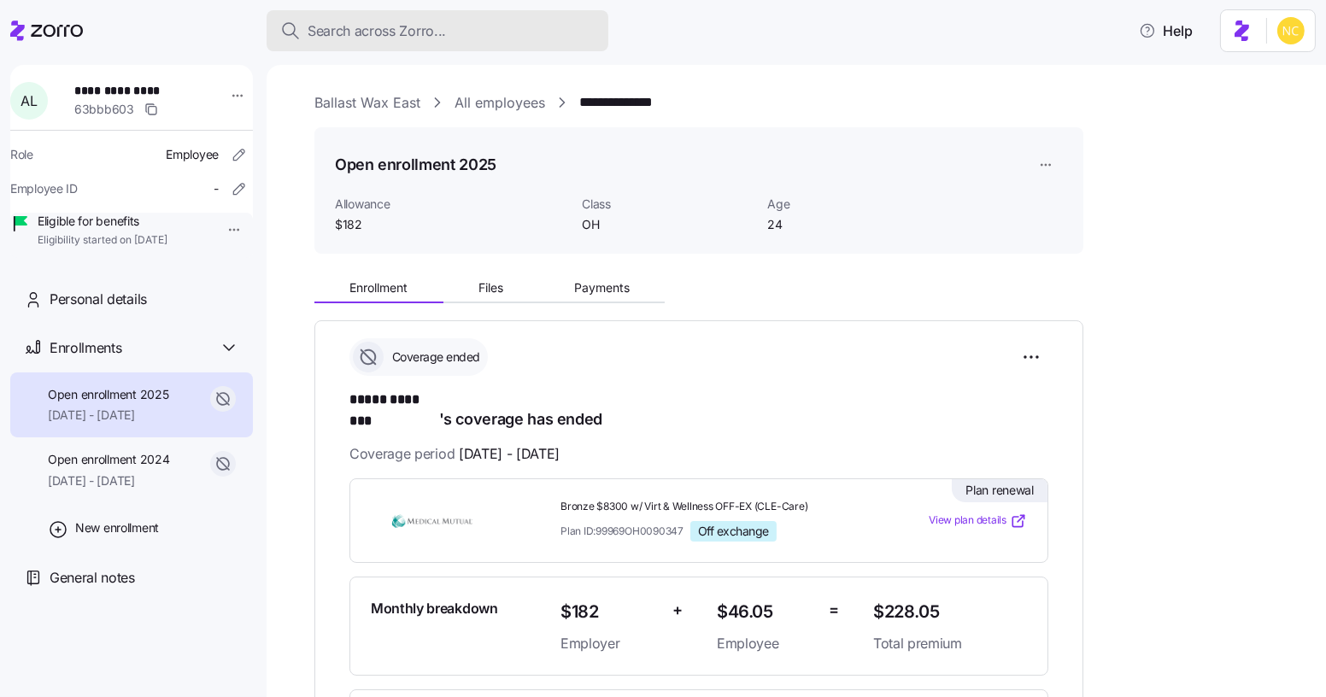
click at [489, 31] on div "Search across Zorro..." at bounding box center [437, 30] width 314 height 21
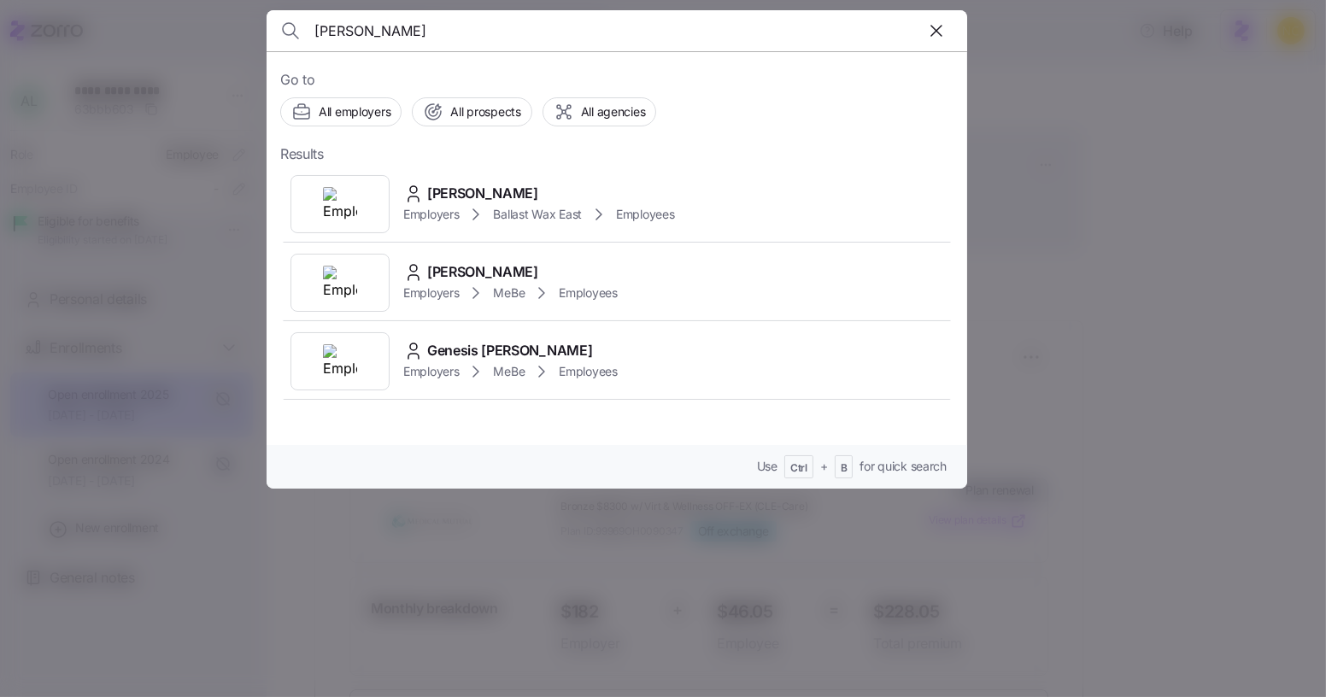
type input "jenesis lado"
click at [469, 184] on span "Jenesis Lado" at bounding box center [482, 193] width 111 height 21
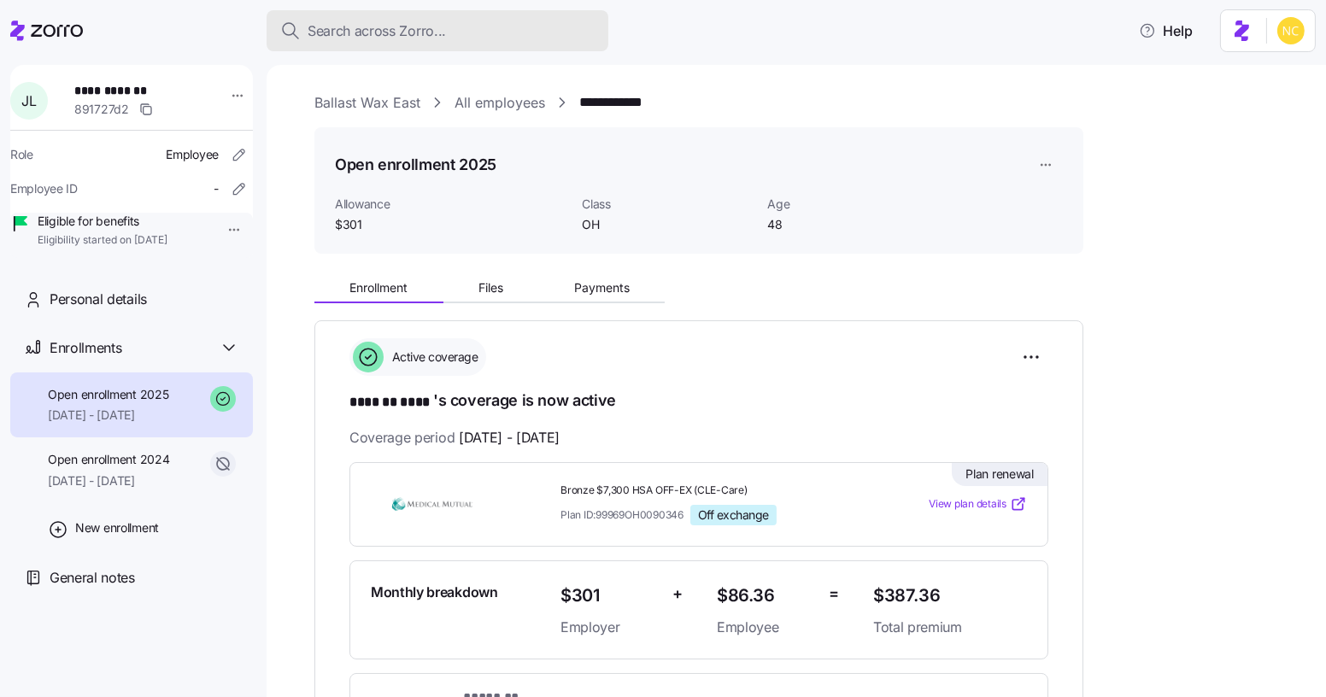
click at [484, 41] on div "Search across Zorro..." at bounding box center [437, 30] width 314 height 21
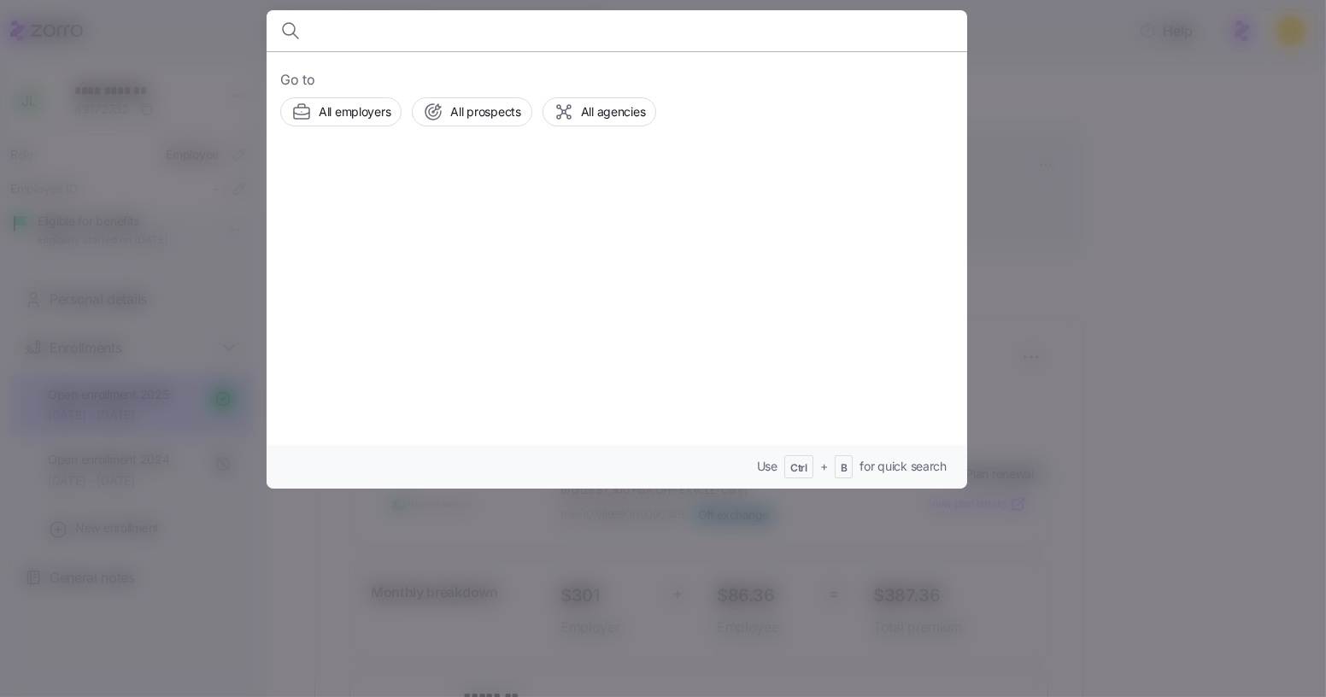
type input "e"
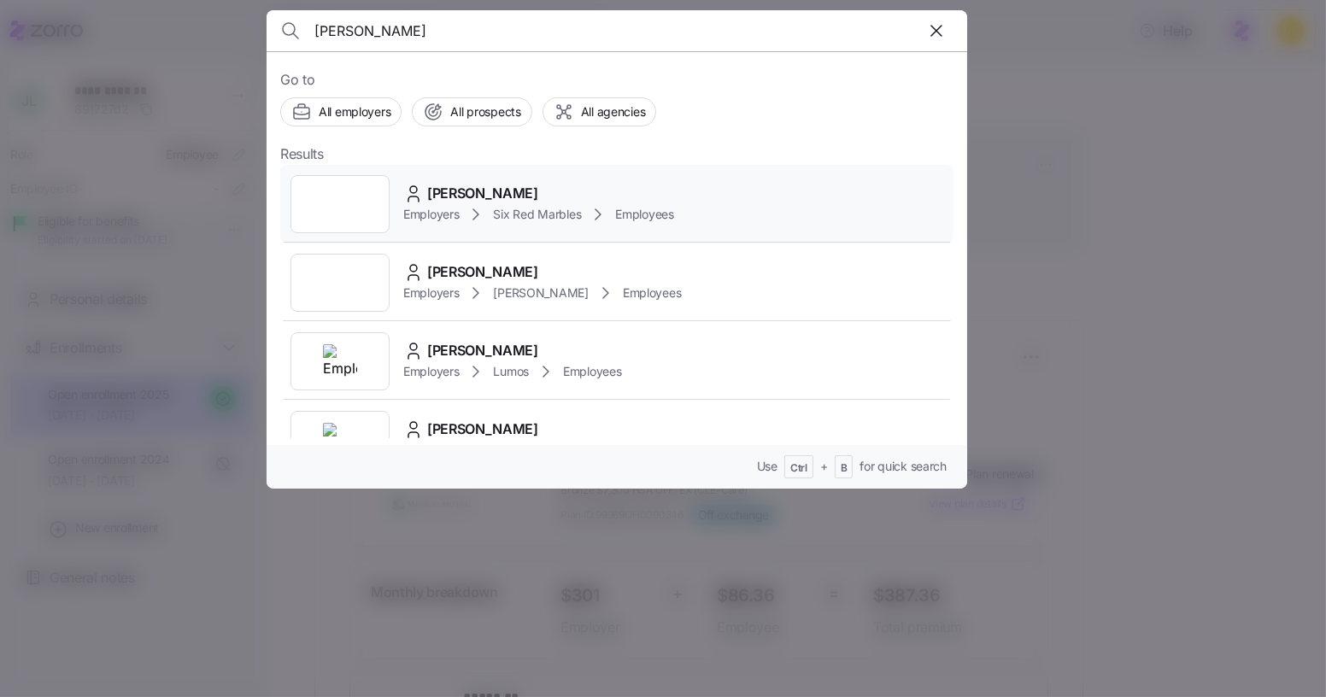
type input "kelly rexroat"
click at [511, 190] on div "Kelly Rexroat" at bounding box center [538, 193] width 271 height 21
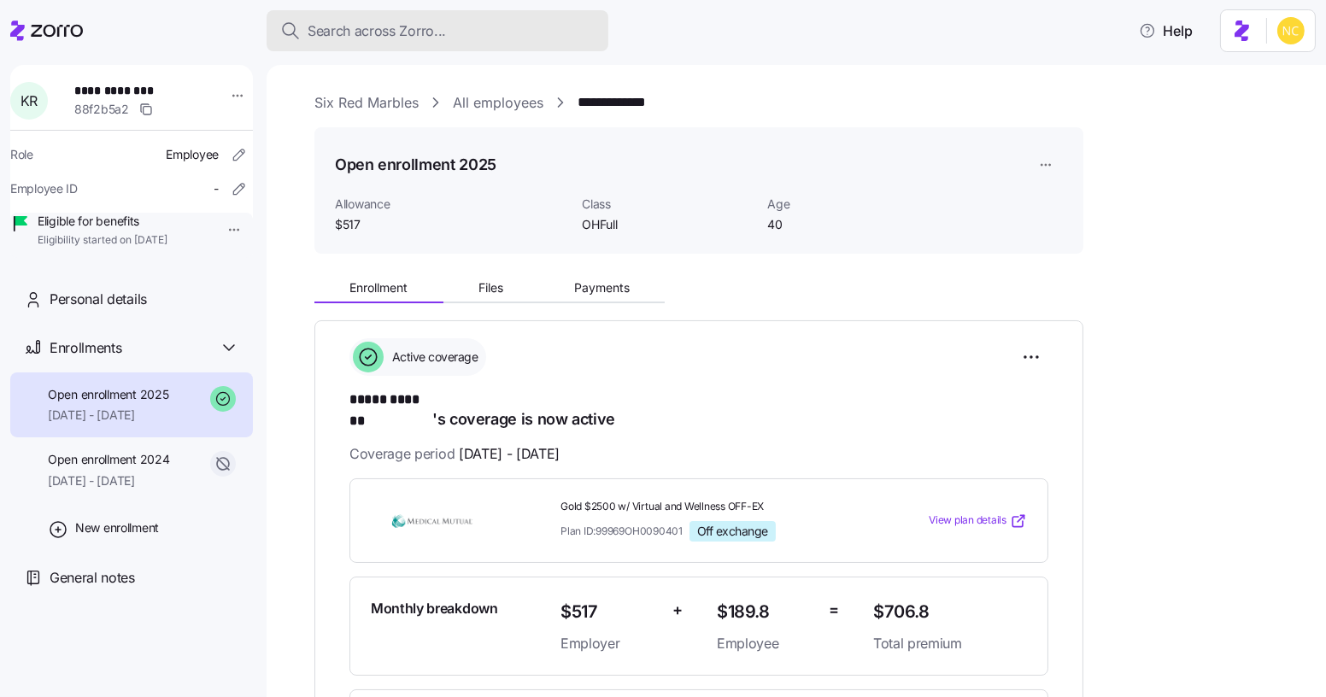
click at [440, 38] on span "Search across Zorro..." at bounding box center [376, 30] width 138 height 21
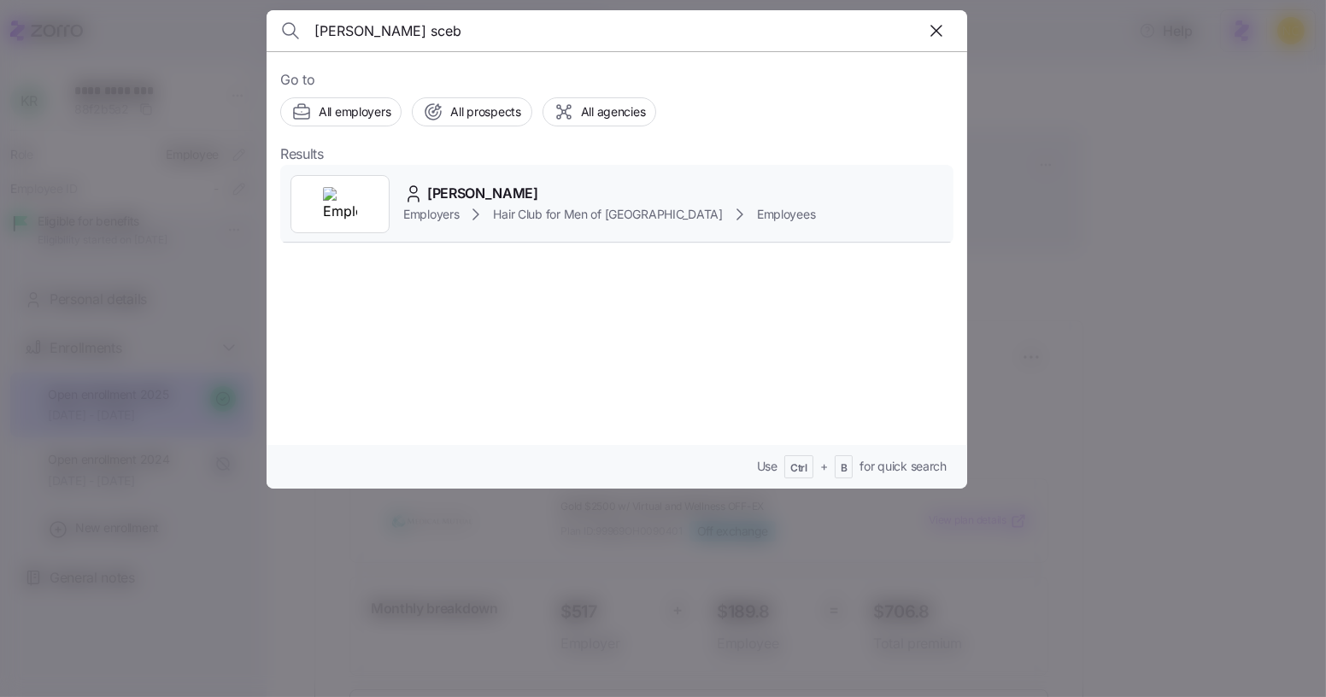
type input "renae sceb"
click at [479, 183] on span "Renae Scebold" at bounding box center [482, 193] width 111 height 21
